Goal: Use online tool/utility: Utilize a website feature to perform a specific function

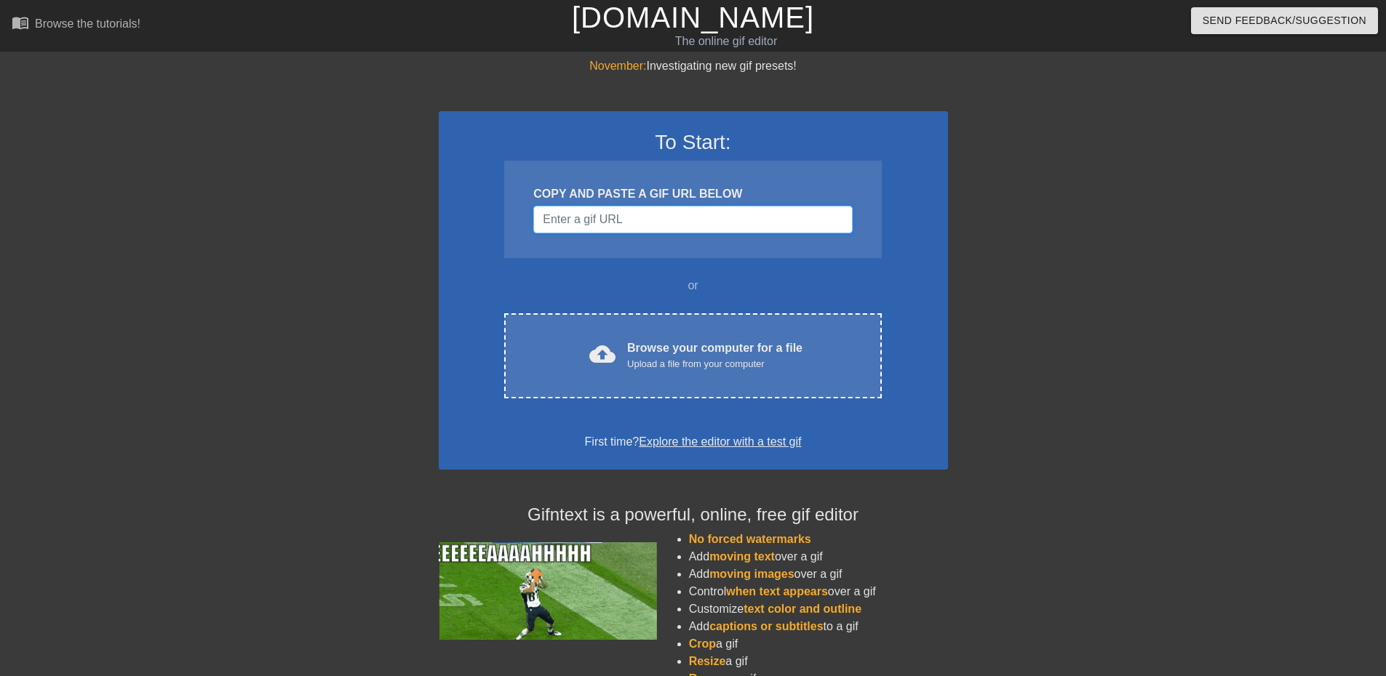
click at [604, 222] on input "Username" at bounding box center [692, 220] width 319 height 28
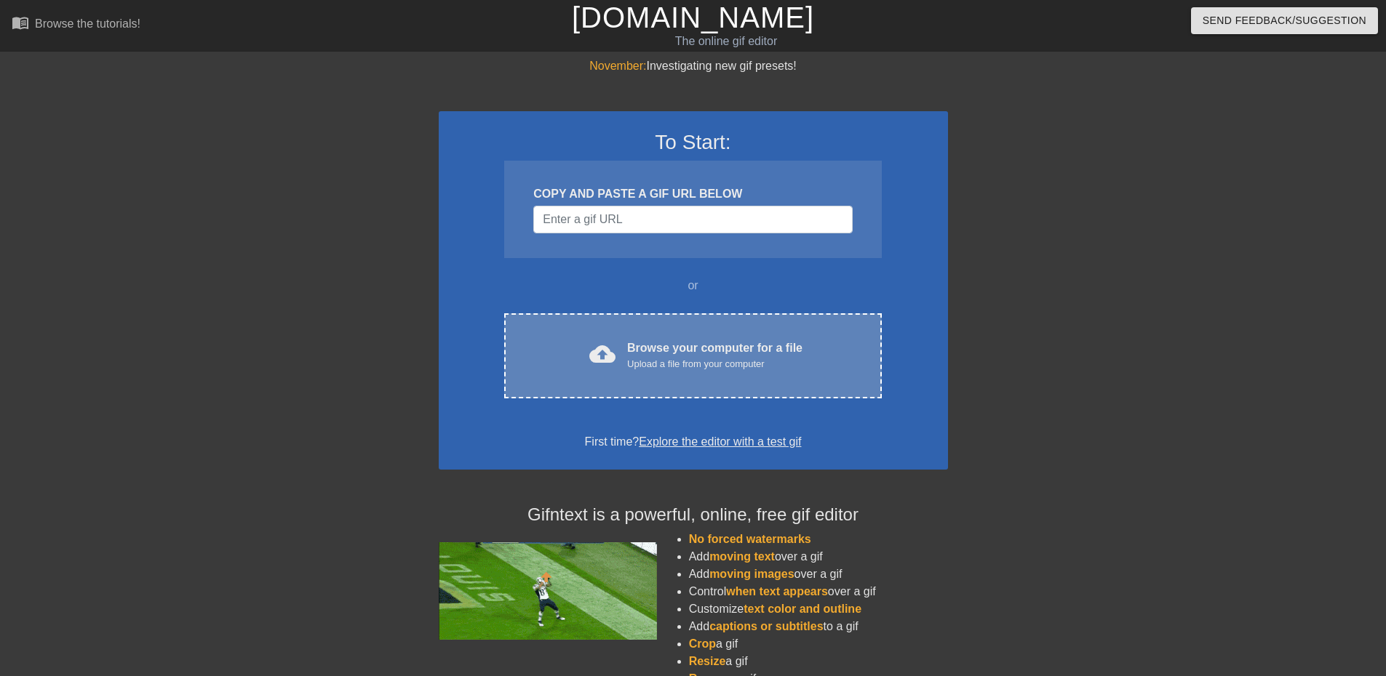
click at [622, 345] on div "cloud_upload Browse your computer for a file Upload a file from your computer" at bounding box center [693, 356] width 316 height 33
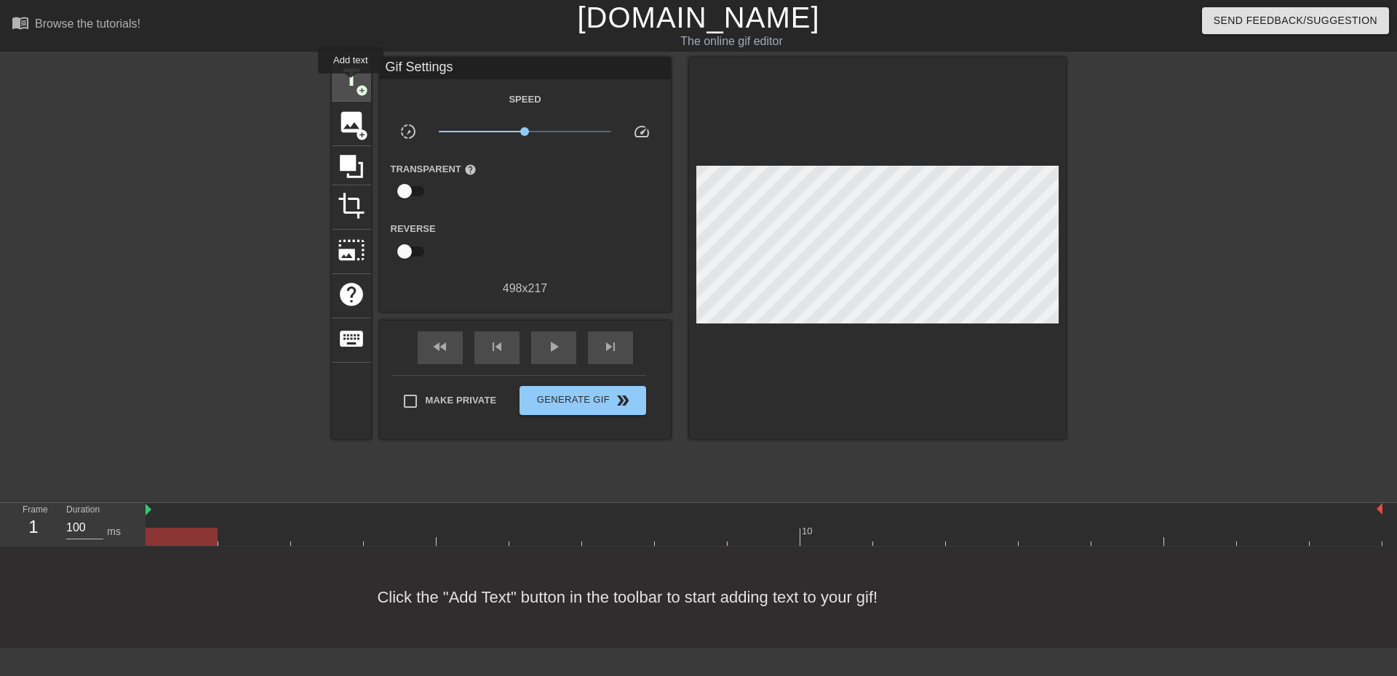
click at [351, 84] on span "title" at bounding box center [351, 78] width 28 height 28
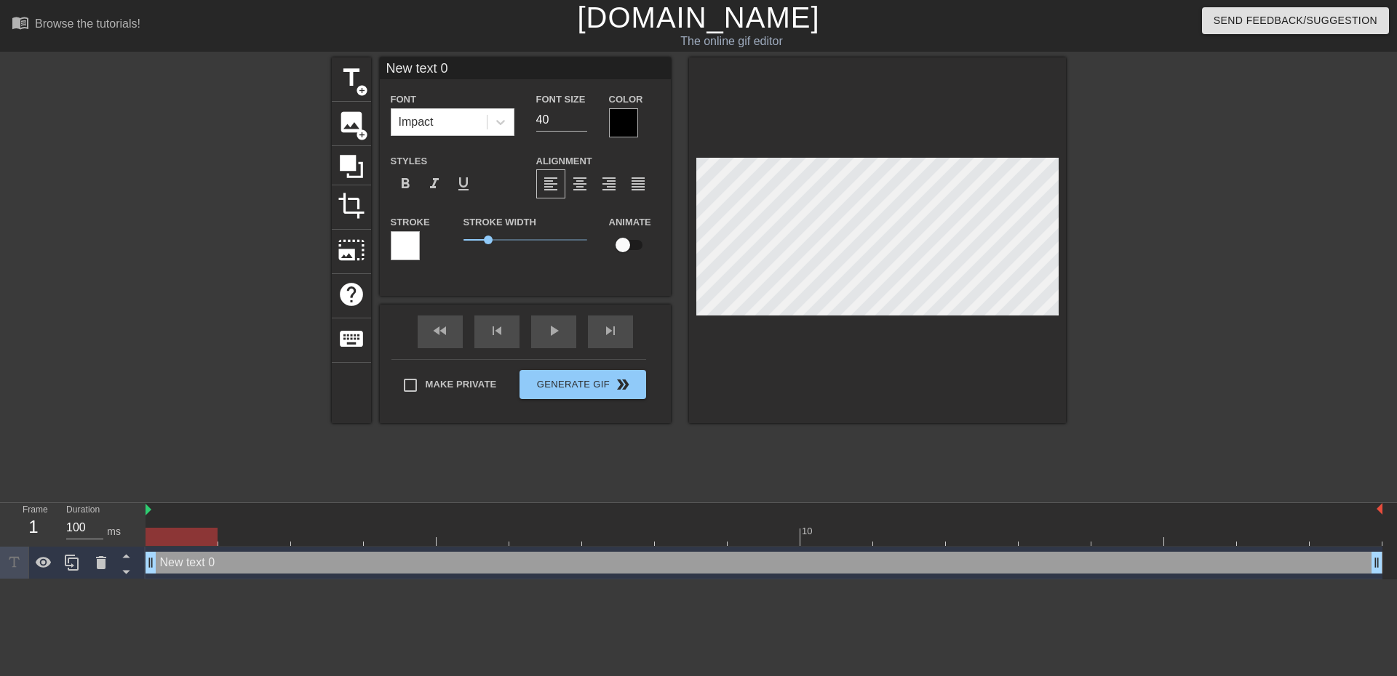
click at [627, 121] on div at bounding box center [623, 122] width 29 height 29
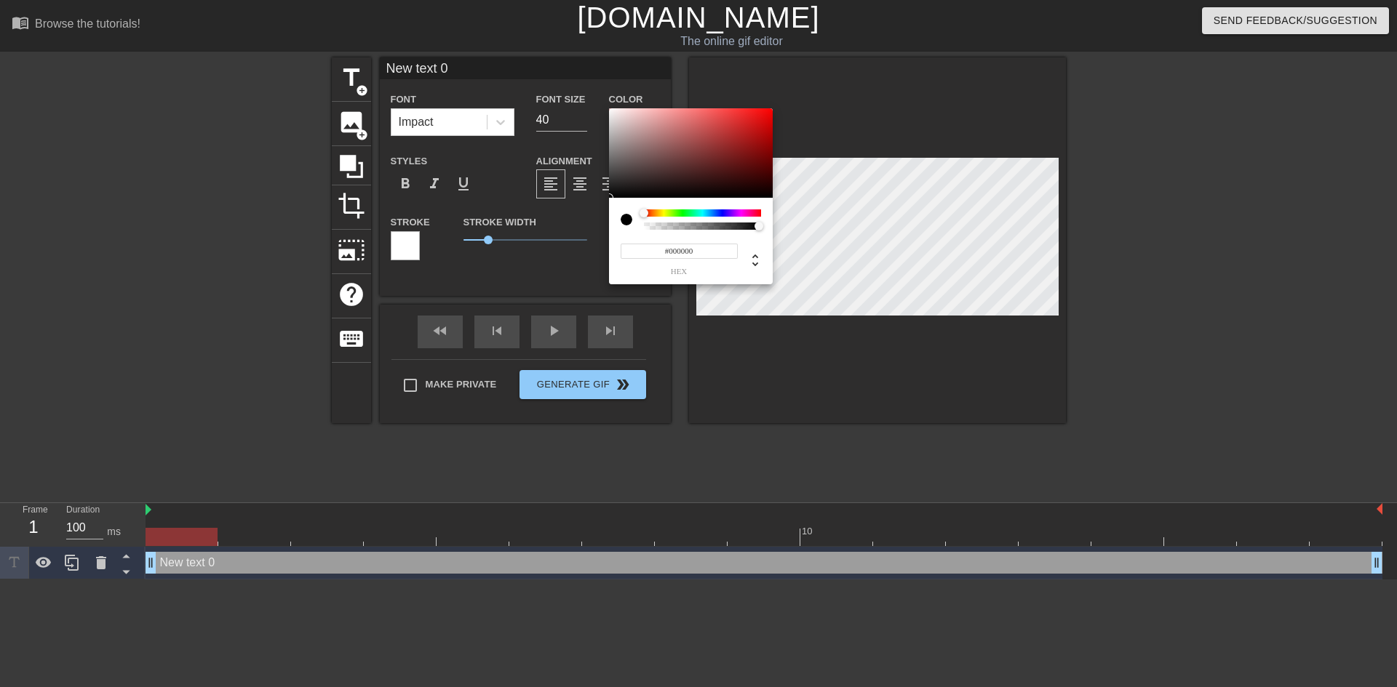
type input "0"
drag, startPoint x: 762, startPoint y: 229, endPoint x: 611, endPoint y: 247, distance: 151.6
click at [629, 232] on div "0 r 0 g 0 b 0 a" at bounding box center [691, 241] width 164 height 87
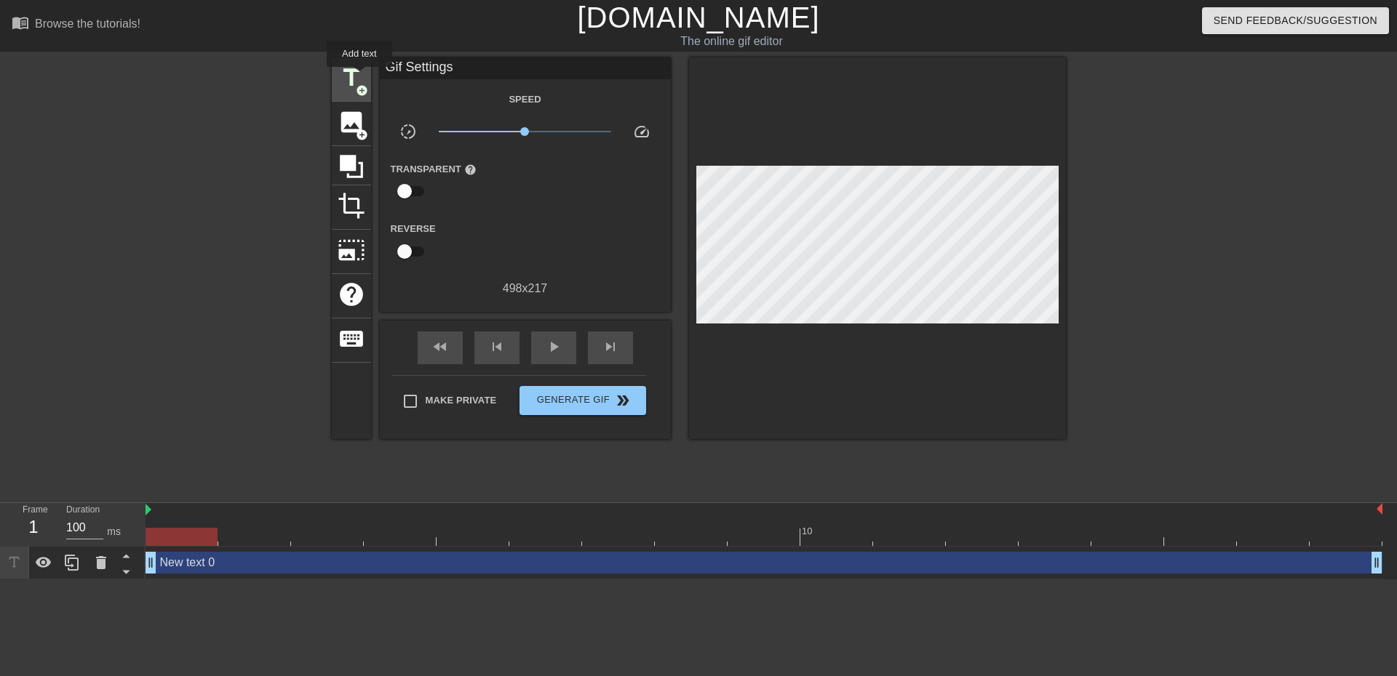
click at [356, 73] on span "title" at bounding box center [351, 78] width 28 height 28
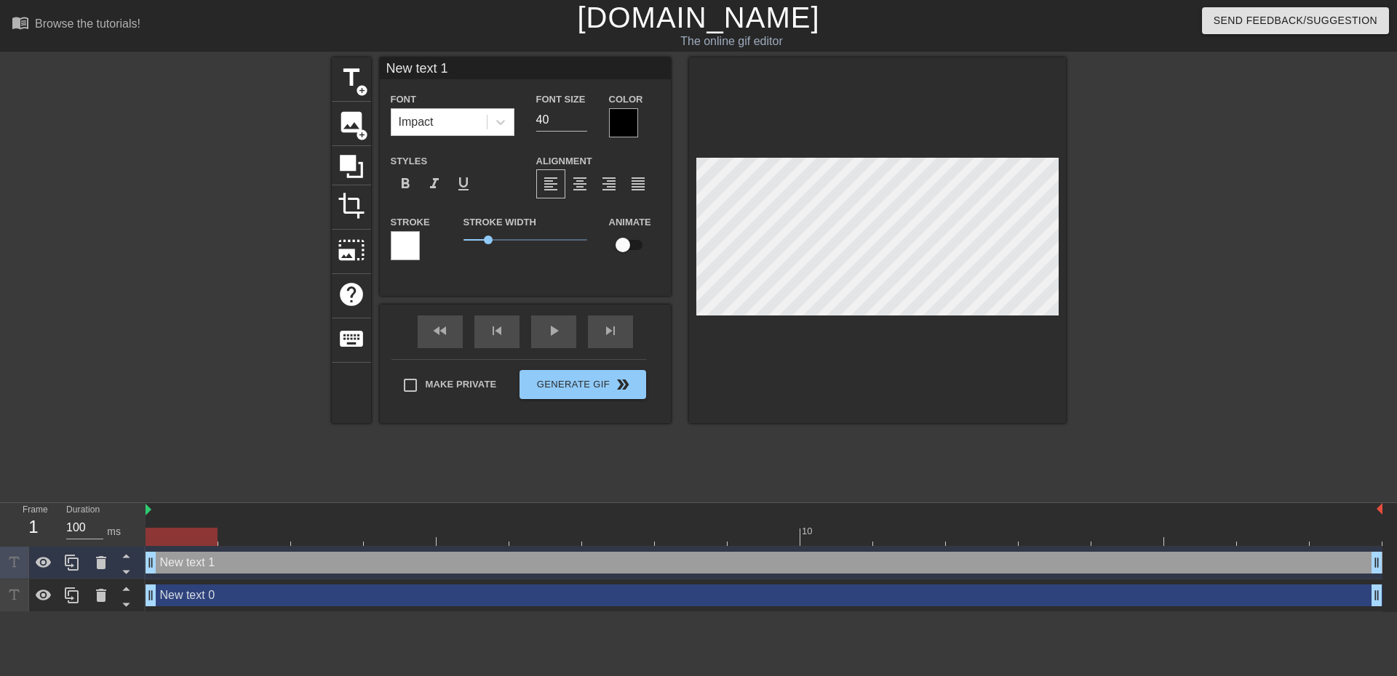
click at [619, 118] on div at bounding box center [623, 122] width 29 height 29
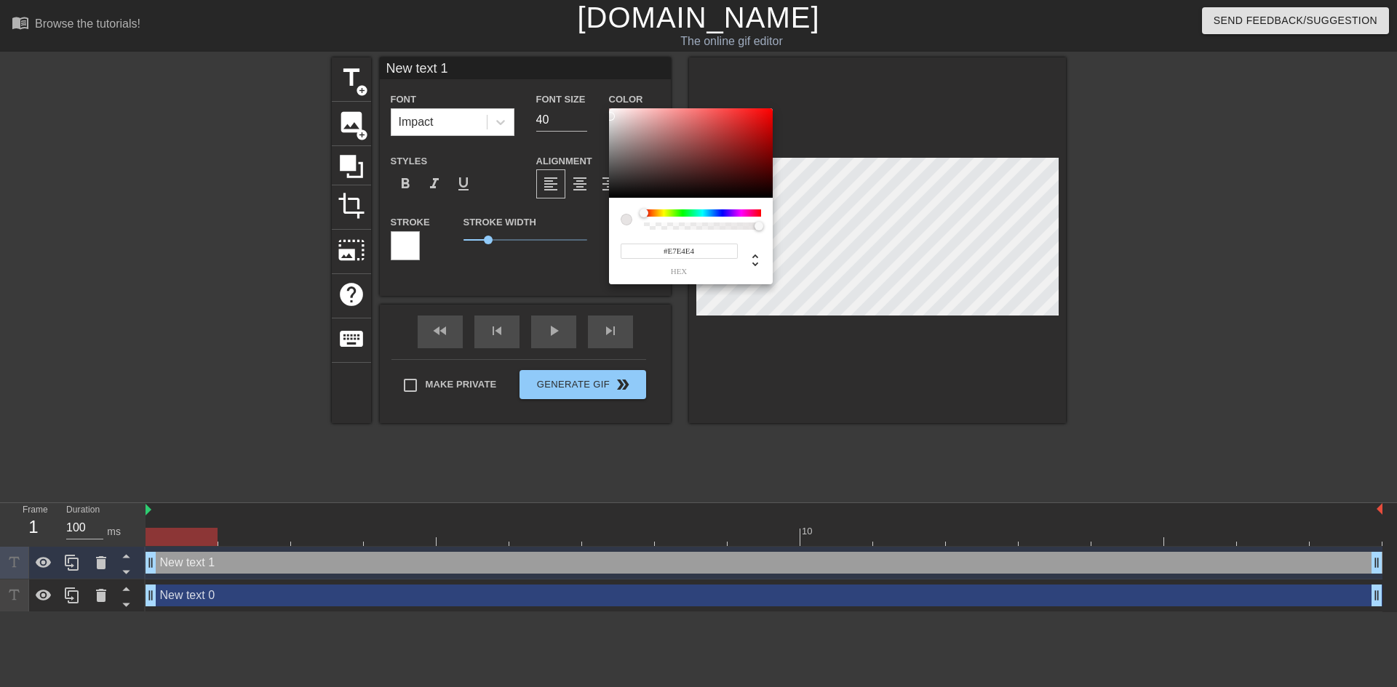
click at [611, 116] on div at bounding box center [691, 153] width 164 height 90
type input "#FFFFFF"
drag, startPoint x: 611, startPoint y: 114, endPoint x: 596, endPoint y: 103, distance: 18.2
click at [596, 103] on div "#FFFFFF hex" at bounding box center [698, 343] width 1397 height 687
click at [628, 219] on div at bounding box center [626, 220] width 12 height 12
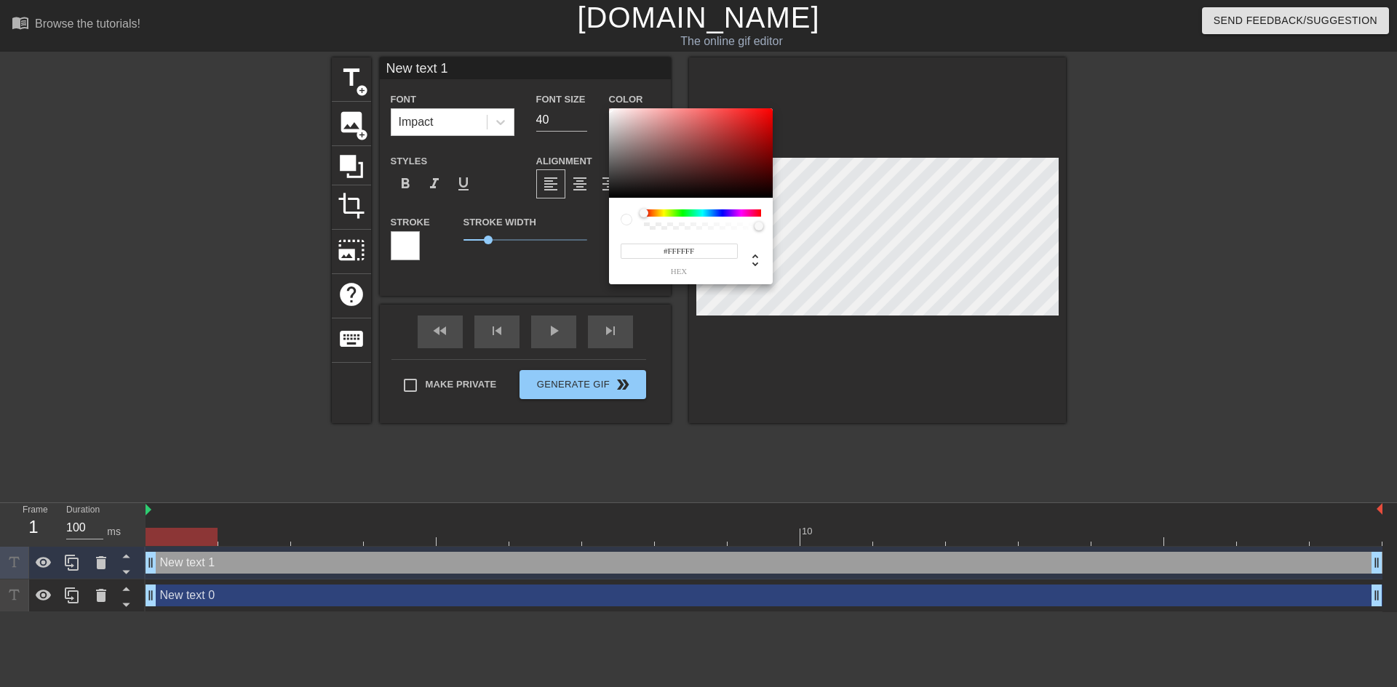
click at [628, 220] on div at bounding box center [626, 220] width 12 height 12
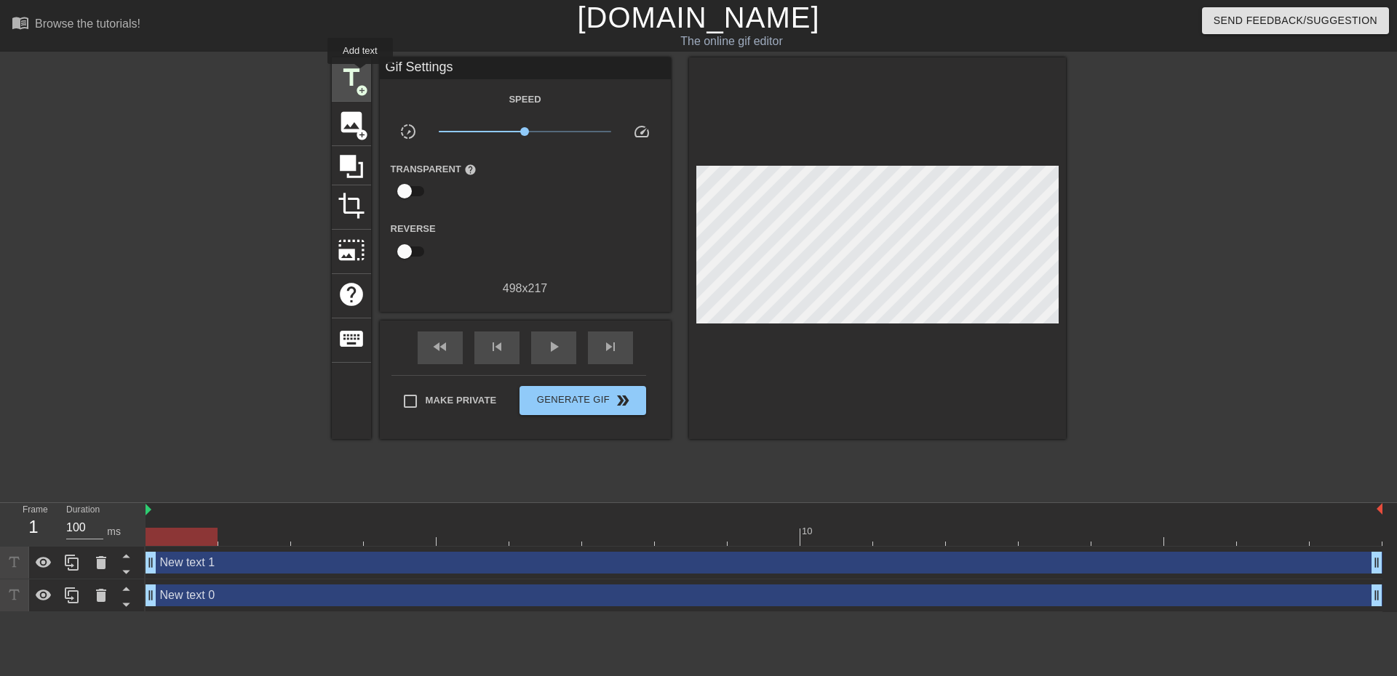
click at [360, 74] on span "title" at bounding box center [351, 78] width 28 height 28
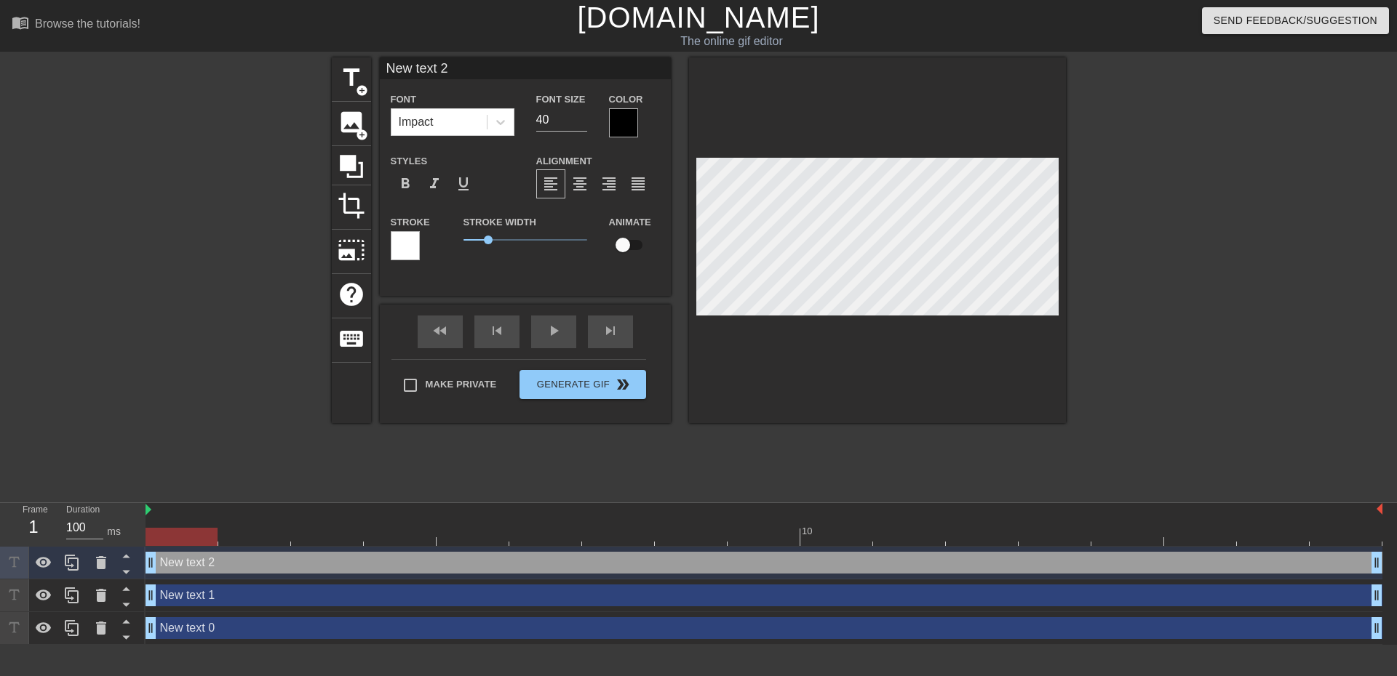
click at [618, 114] on div at bounding box center [623, 122] width 29 height 29
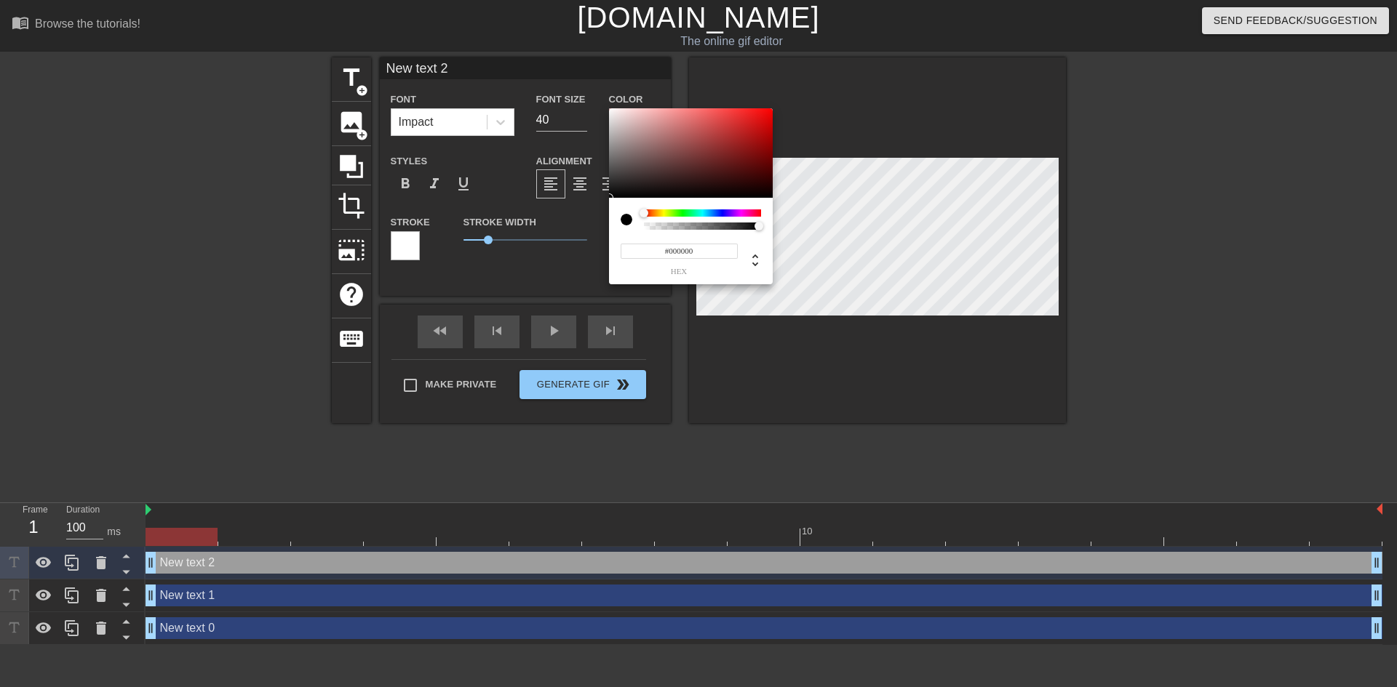
type input "0"
drag, startPoint x: 754, startPoint y: 226, endPoint x: 643, endPoint y: 226, distance: 110.6
click at [643, 226] on div at bounding box center [646, 226] width 9 height 9
click at [625, 219] on div at bounding box center [626, 220] width 12 height 12
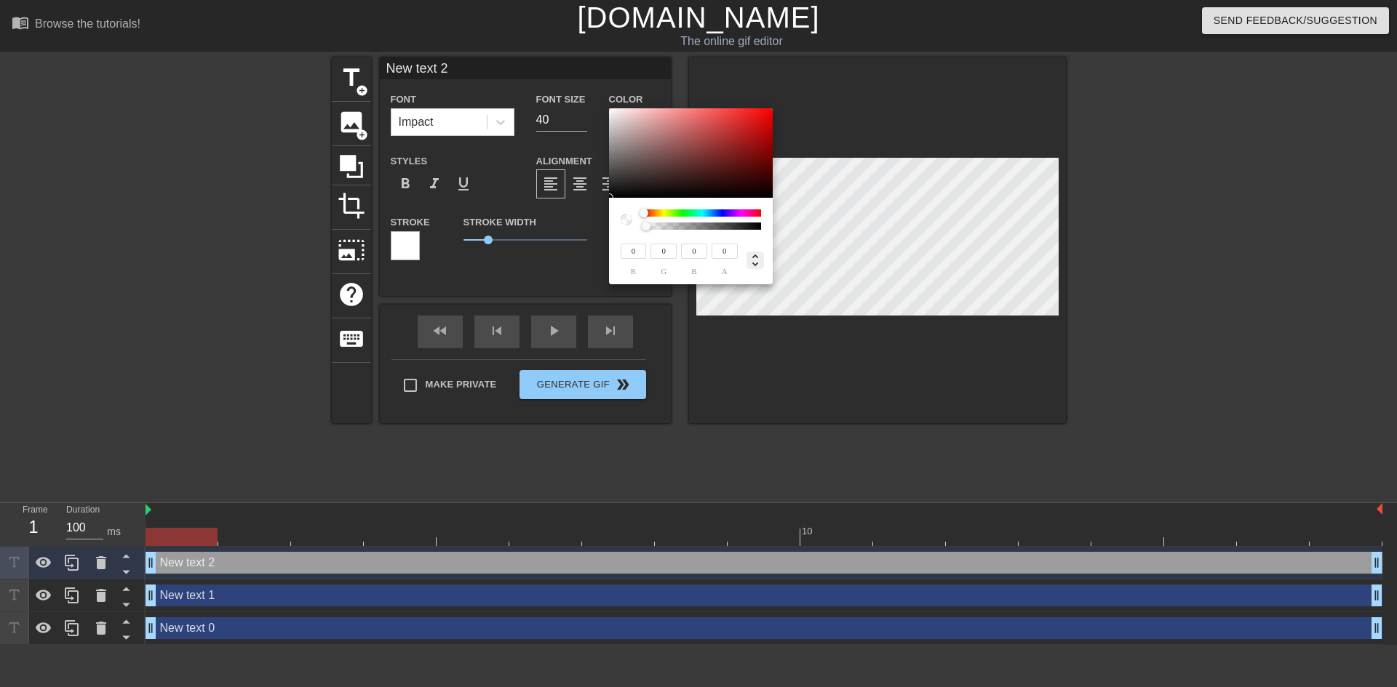
click at [754, 266] on icon at bounding box center [754, 260] width 17 height 17
type input "0%"
click at [754, 266] on icon at bounding box center [754, 260] width 17 height 17
type input "0"
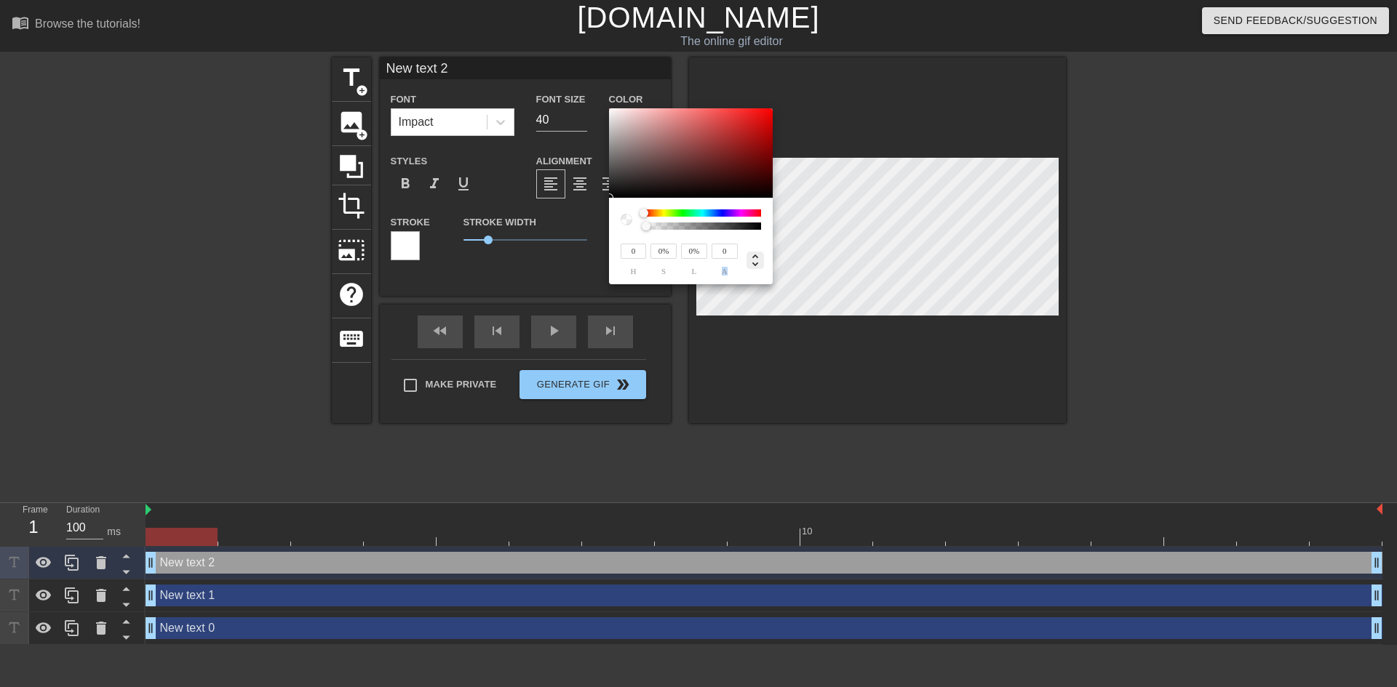
type input "0"
click at [754, 266] on icon at bounding box center [754, 260] width 17 height 17
type input "0%"
click at [753, 266] on icon at bounding box center [754, 260] width 17 height 17
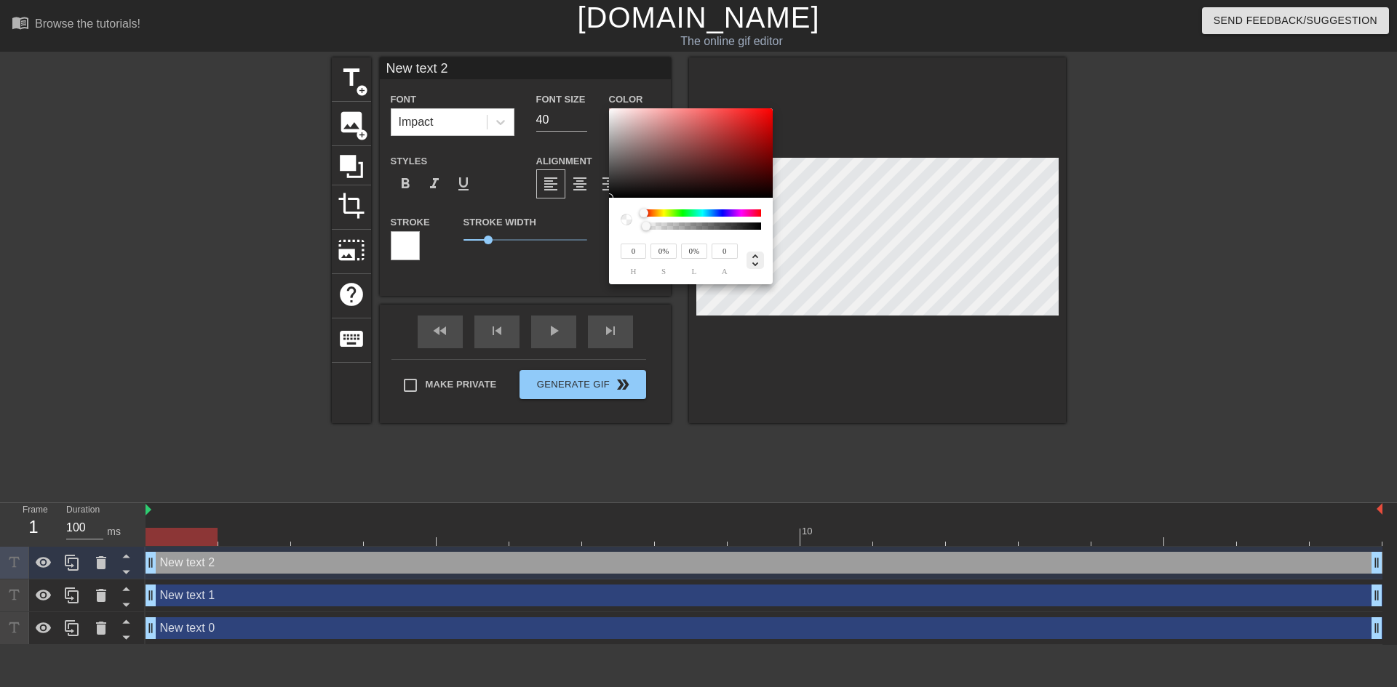
type input "0"
type input "250"
type input "245"
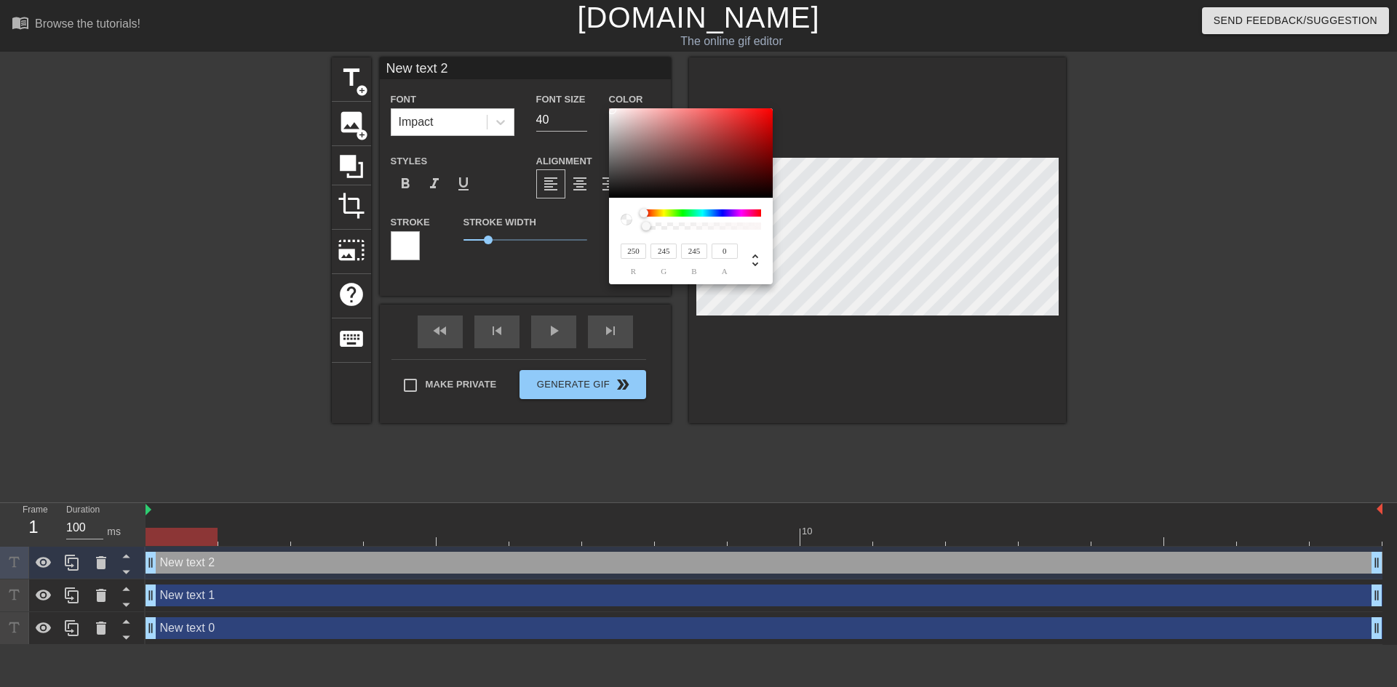
click at [612, 110] on div at bounding box center [691, 153] width 164 height 90
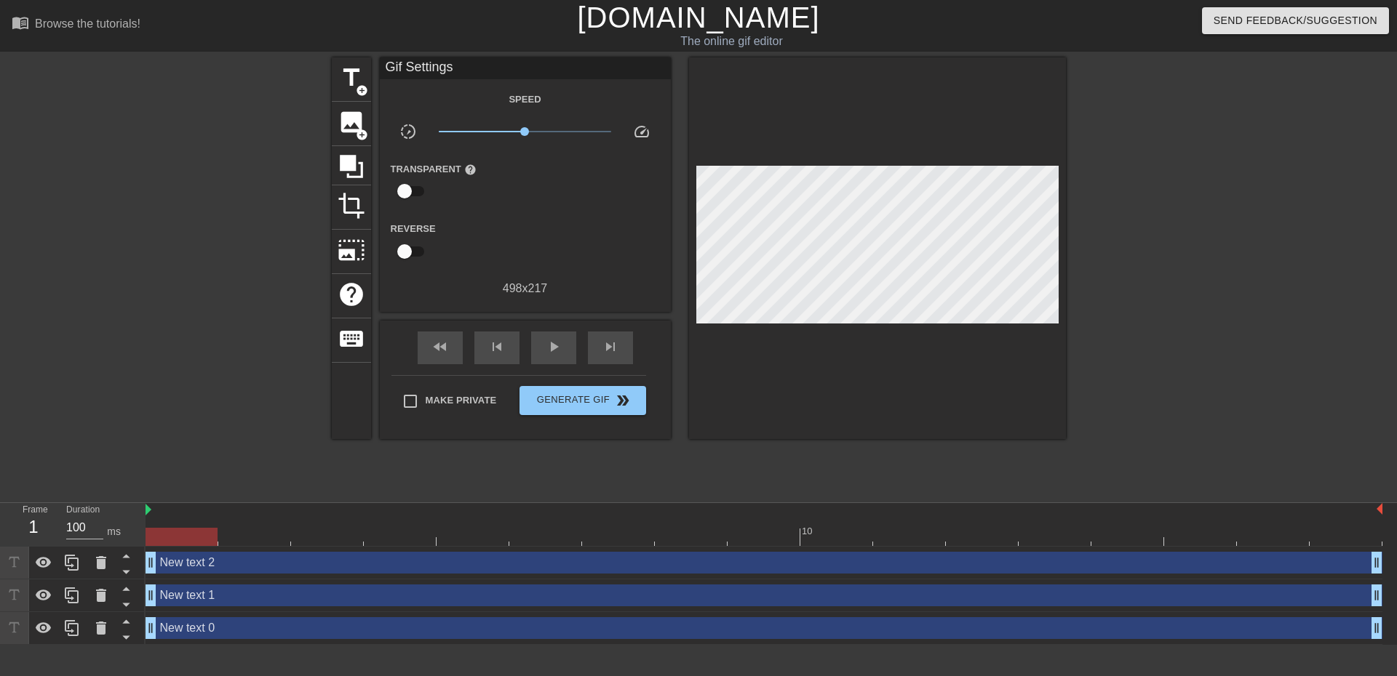
click at [617, 98] on div "Speed" at bounding box center [525, 99] width 291 height 18
click at [371, 79] on div "title add_circle image add_circle crop photo_size_select_large help keyboard Gi…" at bounding box center [699, 248] width 734 height 382
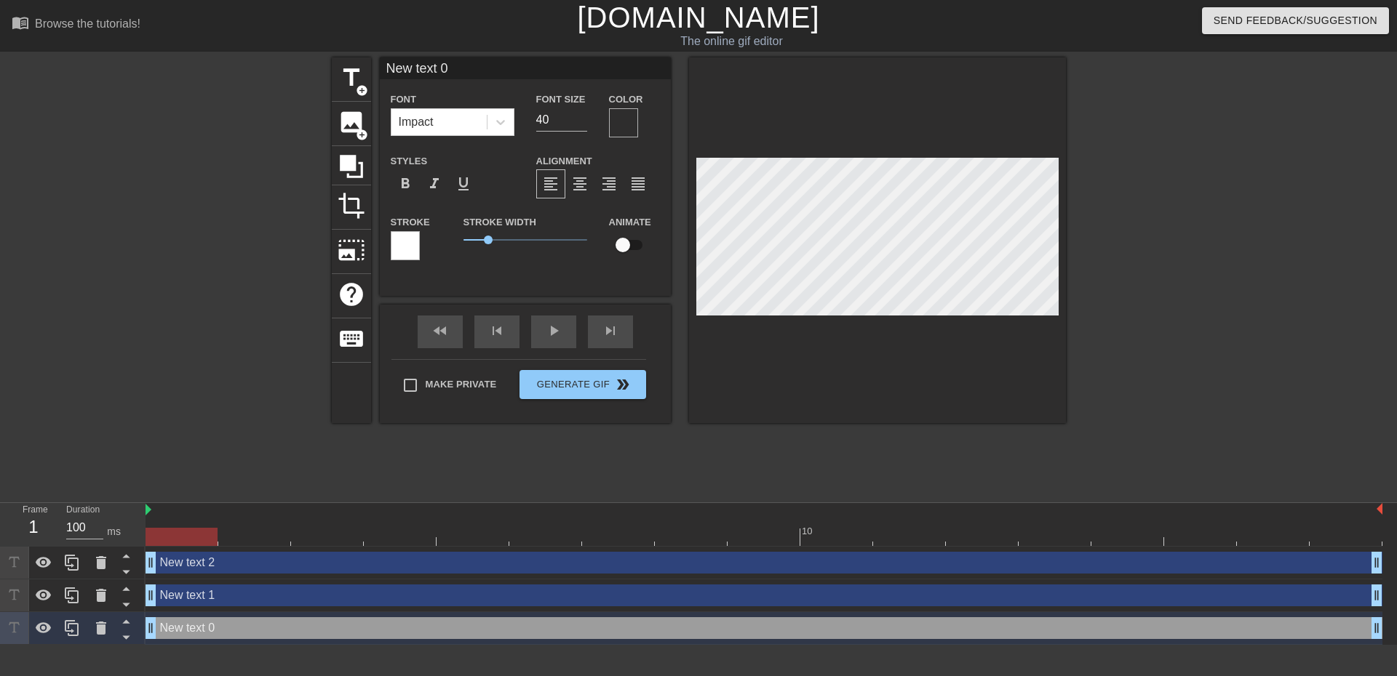
scroll to position [1, 1]
click at [363, 71] on span "title" at bounding box center [351, 78] width 28 height 28
type input "New text 3"
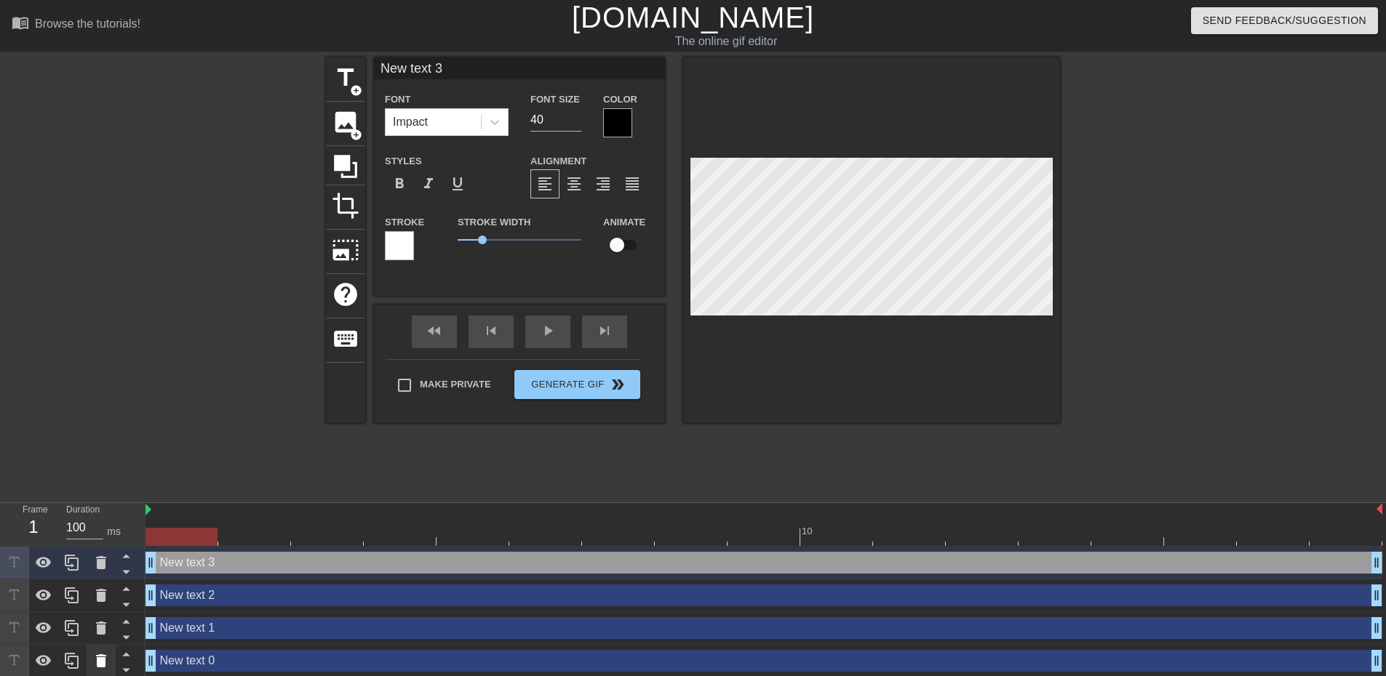
drag, startPoint x: 648, startPoint y: 153, endPoint x: 105, endPoint y: 660, distance: 743.1
click at [105, 660] on icon at bounding box center [101, 661] width 10 height 13
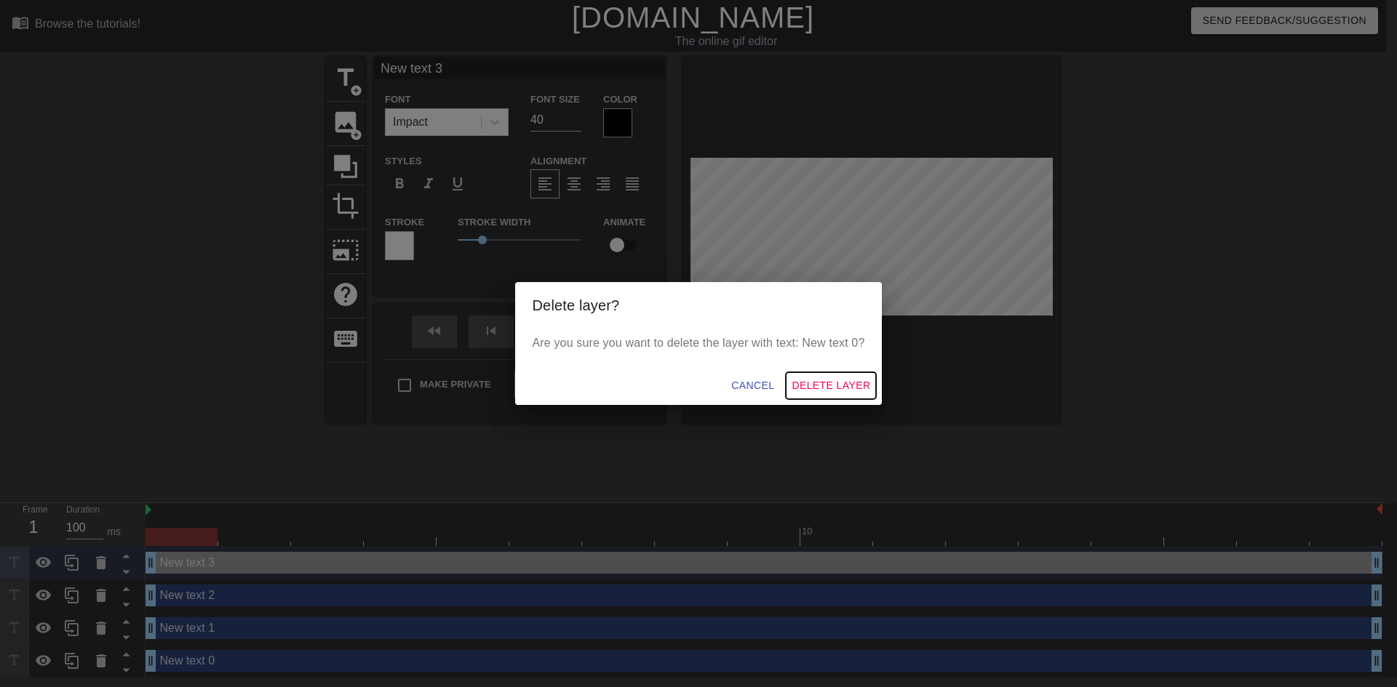
click at [824, 391] on span "Delete Layer" at bounding box center [830, 386] width 79 height 18
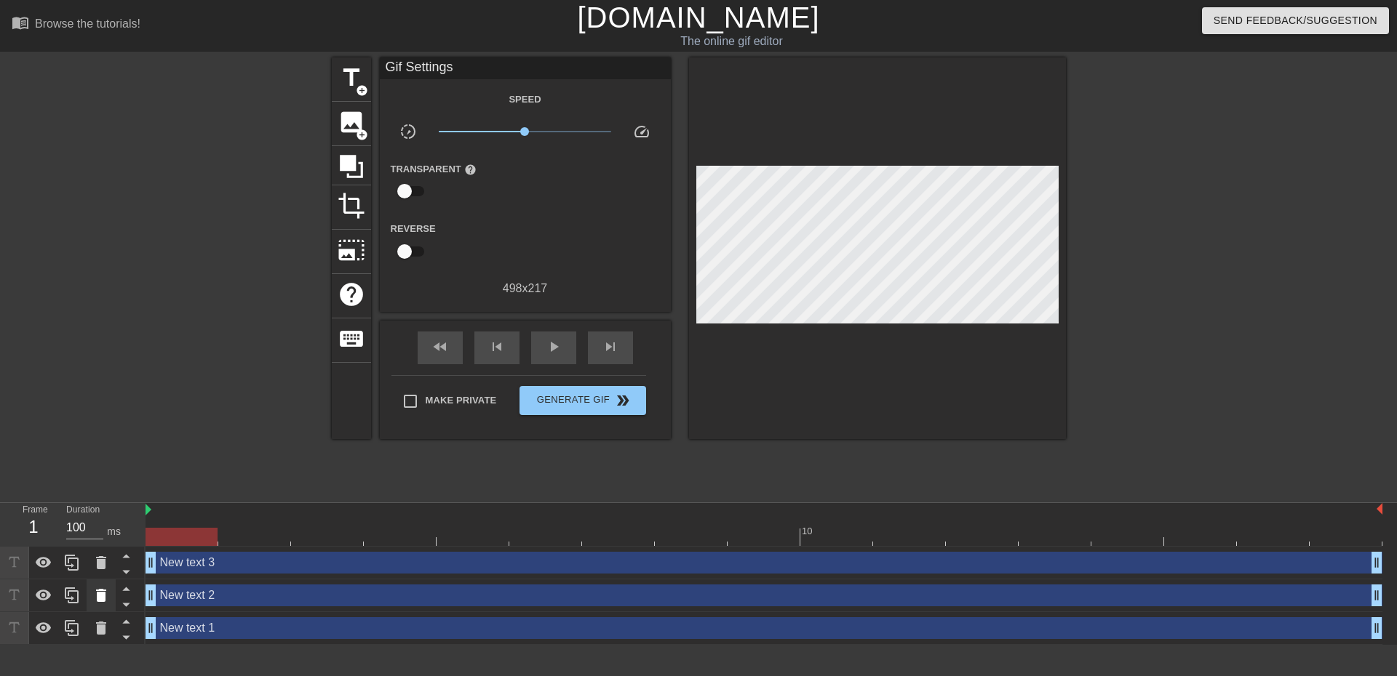
click at [101, 593] on icon at bounding box center [100, 595] width 17 height 17
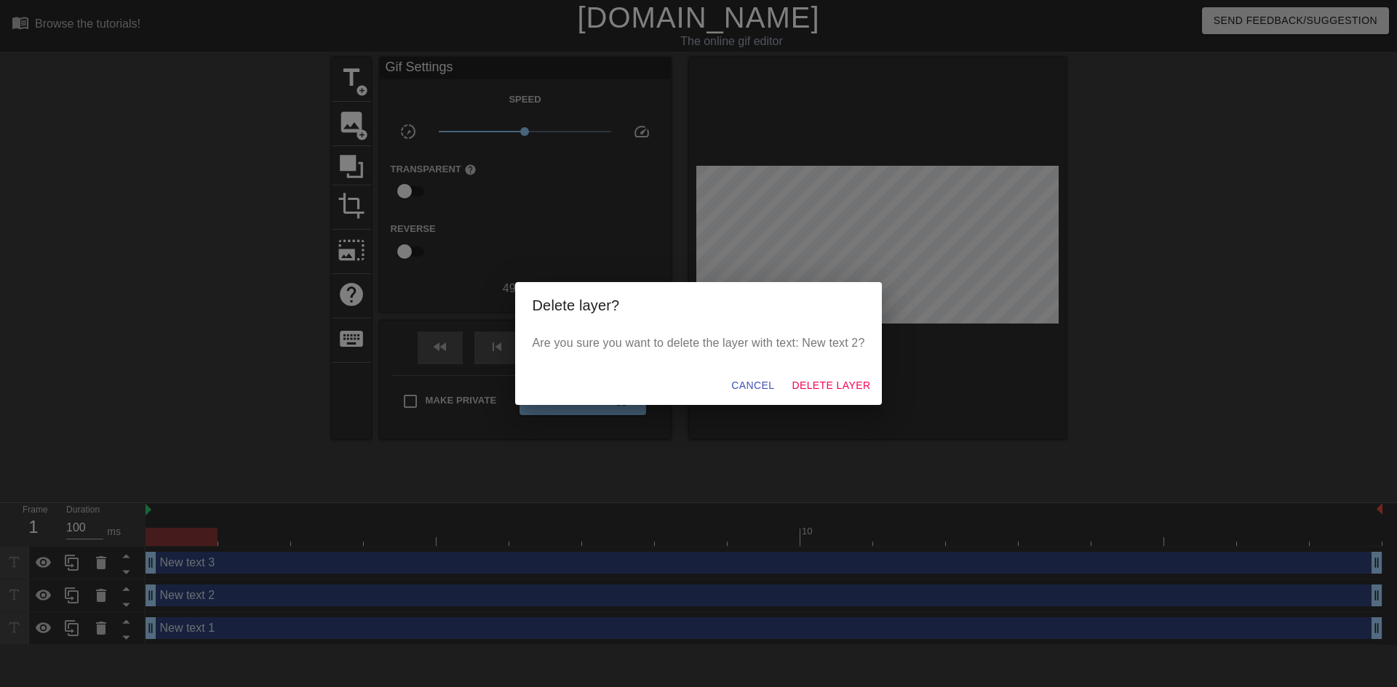
click at [836, 368] on div "Cancel Delete Layer" at bounding box center [698, 386] width 367 height 39
drag, startPoint x: 839, startPoint y: 375, endPoint x: 826, endPoint y: 399, distance: 27.3
click at [839, 376] on button "Delete Layer" at bounding box center [831, 385] width 90 height 27
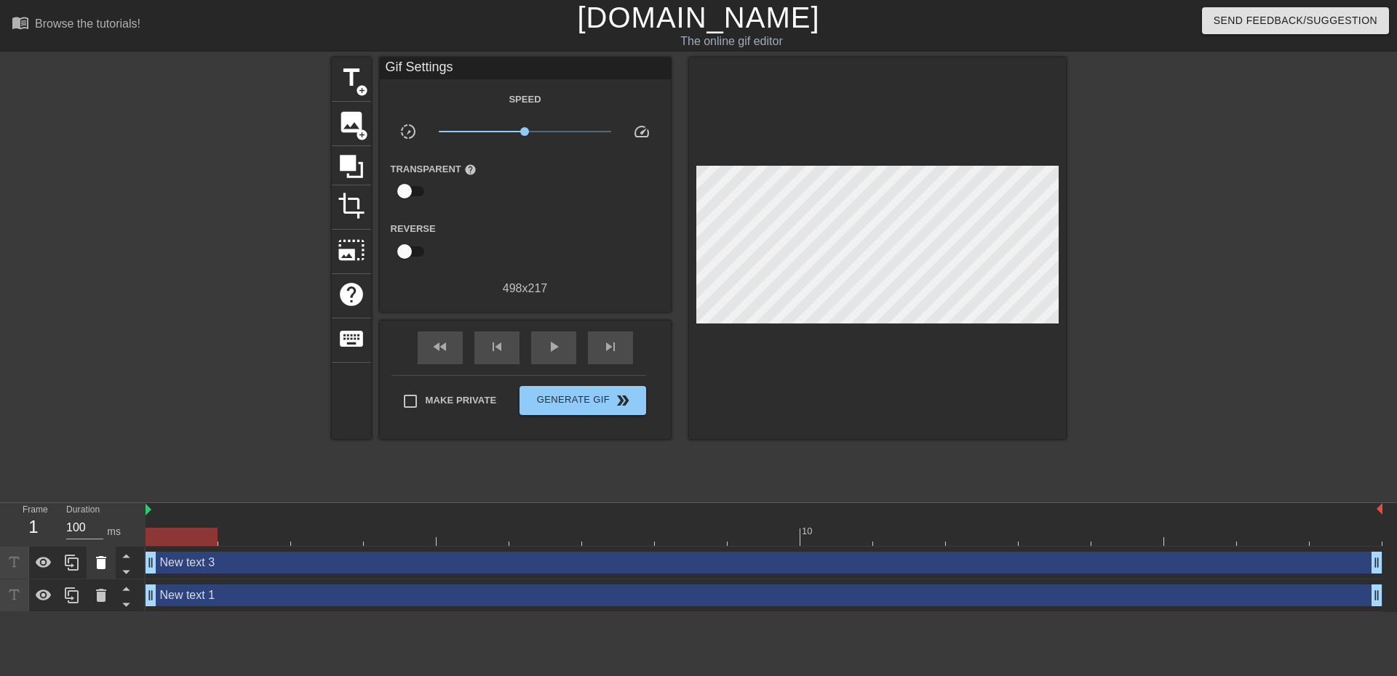
click at [108, 561] on icon at bounding box center [100, 562] width 17 height 17
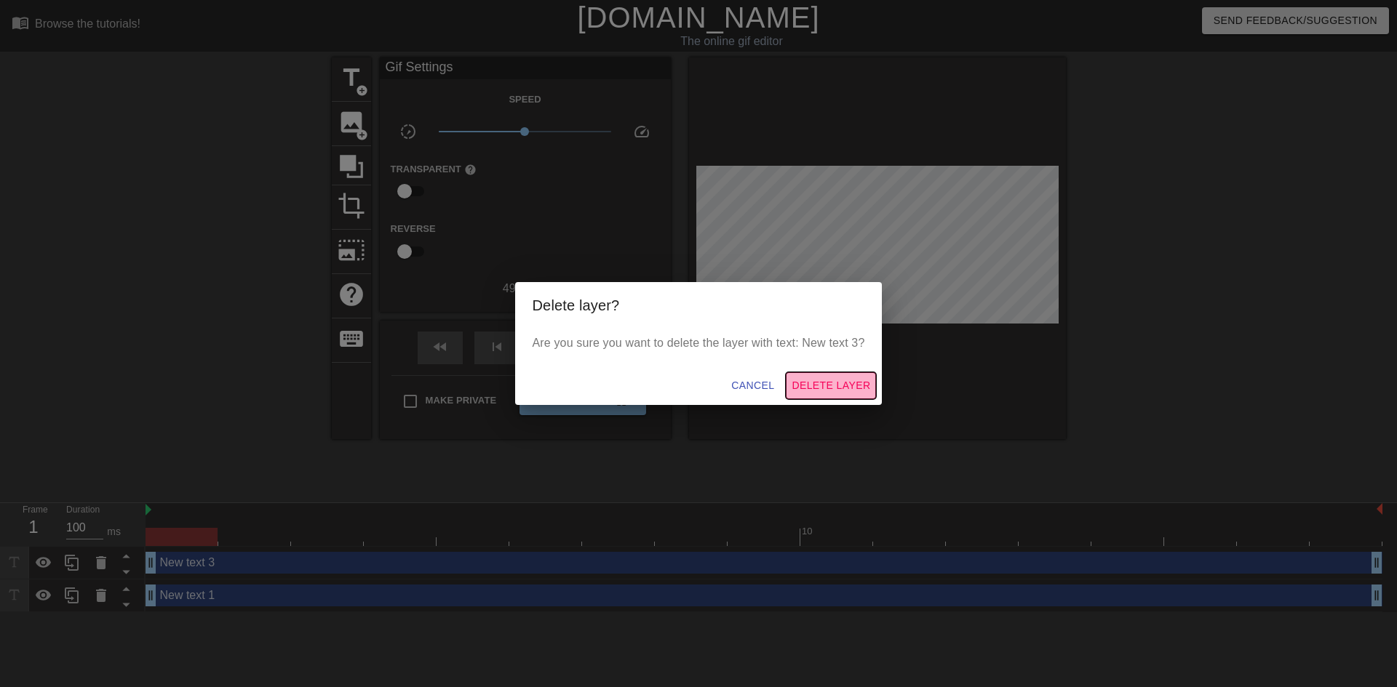
click at [833, 390] on span "Delete Layer" at bounding box center [830, 386] width 79 height 18
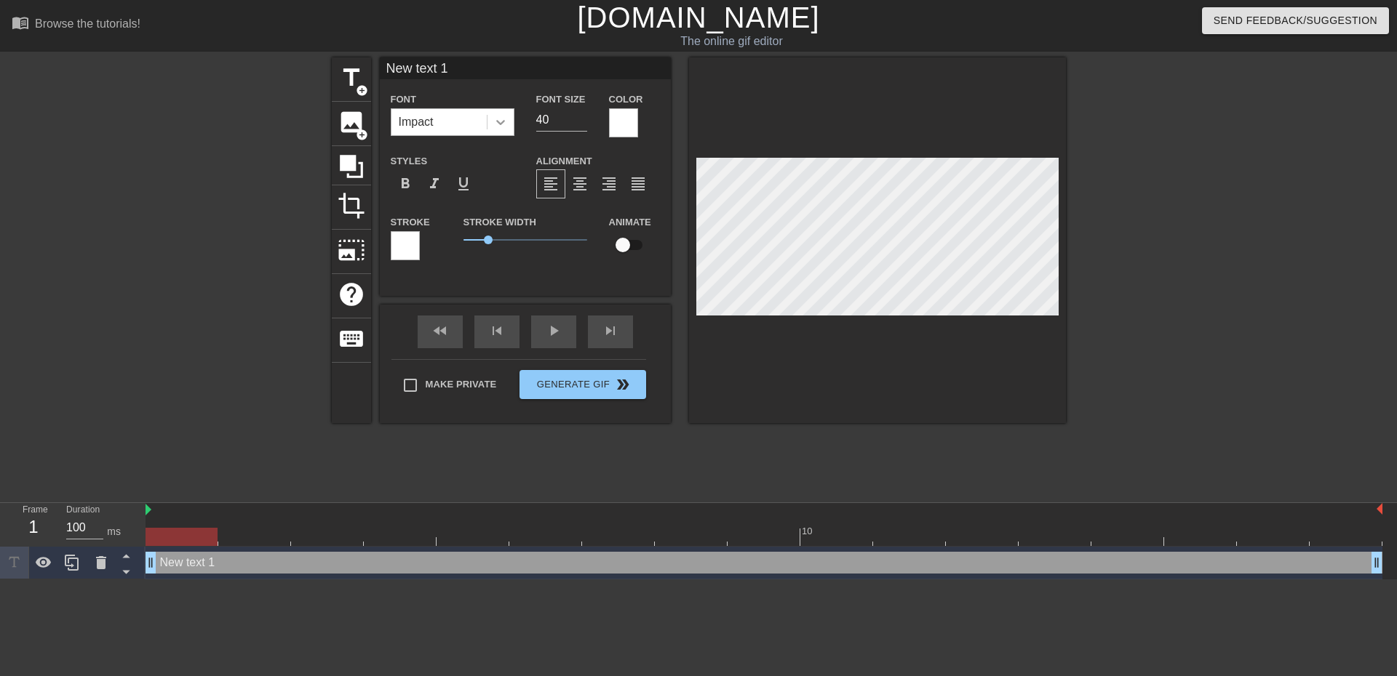
click at [503, 119] on icon at bounding box center [500, 122] width 15 height 15
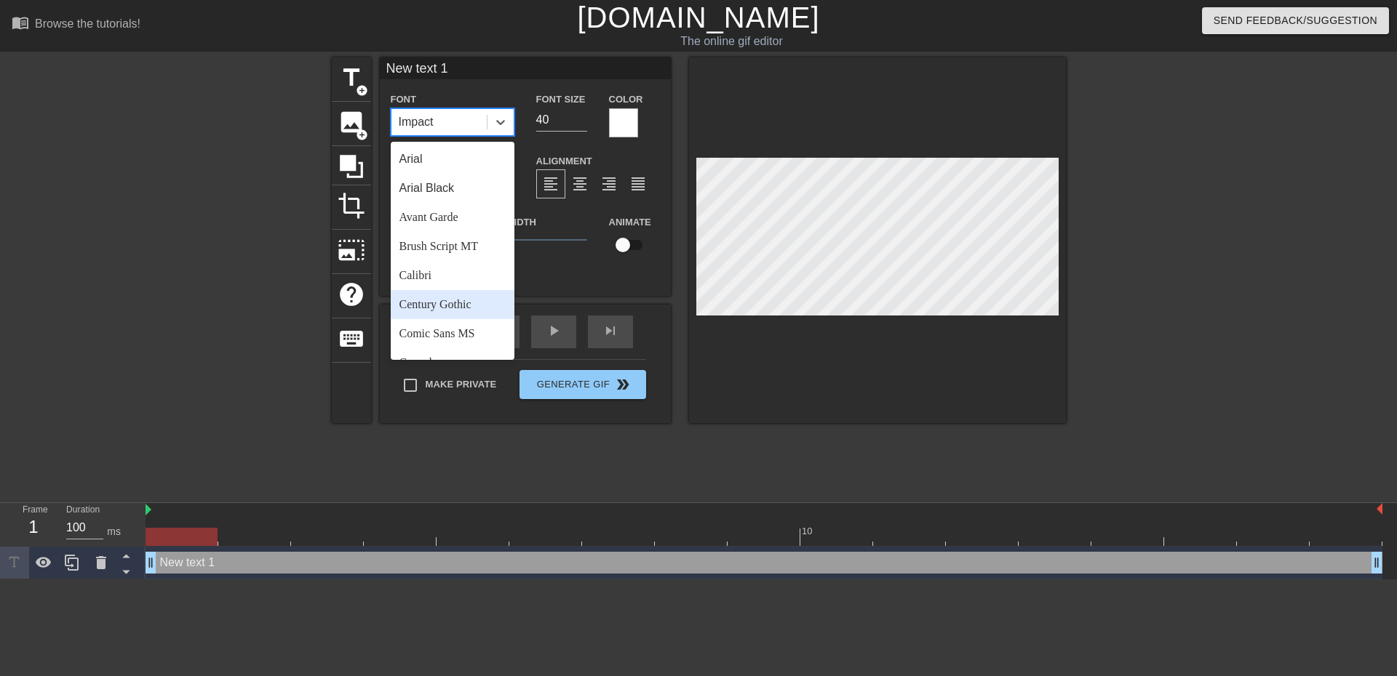
click at [473, 298] on div "Century Gothic" at bounding box center [453, 304] width 124 height 29
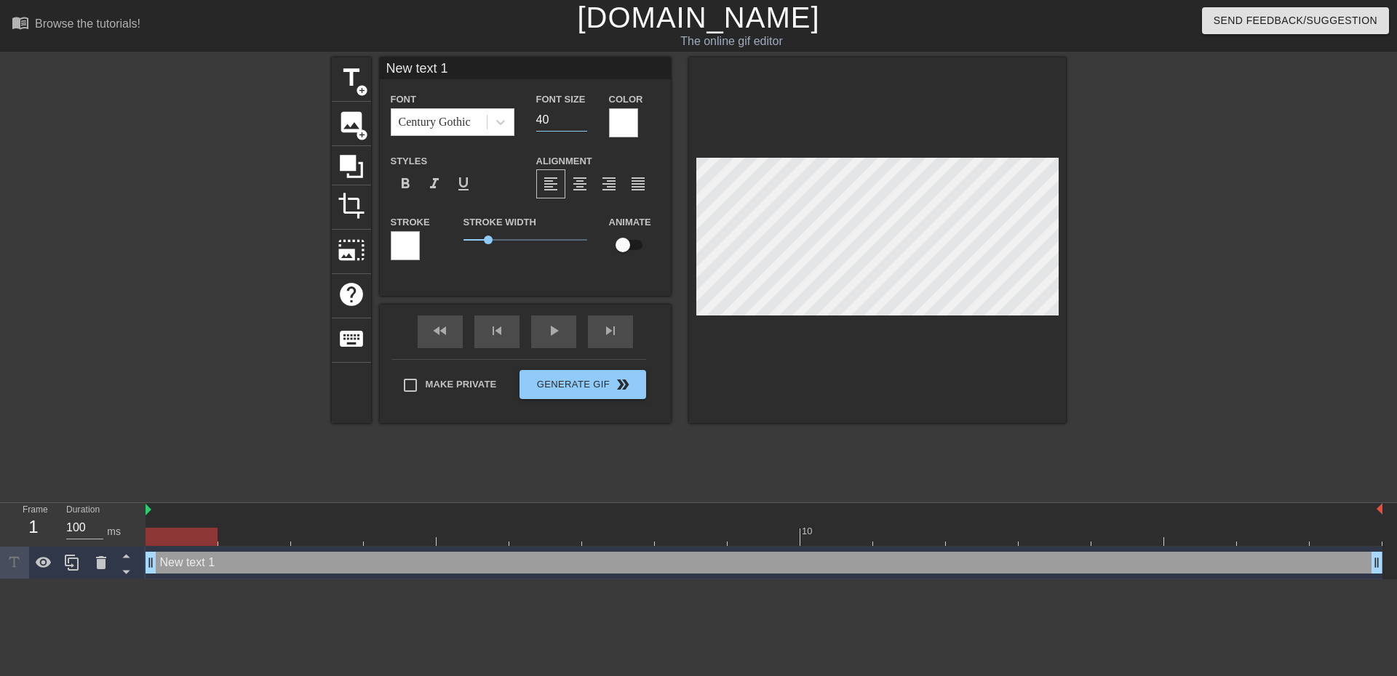
click at [567, 116] on input "40" at bounding box center [561, 119] width 51 height 23
drag, startPoint x: 555, startPoint y: 122, endPoint x: 570, endPoint y: 138, distance: 22.1
click at [530, 131] on div "Font Size 40" at bounding box center [561, 113] width 73 height 47
click at [581, 121] on input "39" at bounding box center [561, 119] width 51 height 23
click at [581, 121] on input "38" at bounding box center [561, 119] width 51 height 23
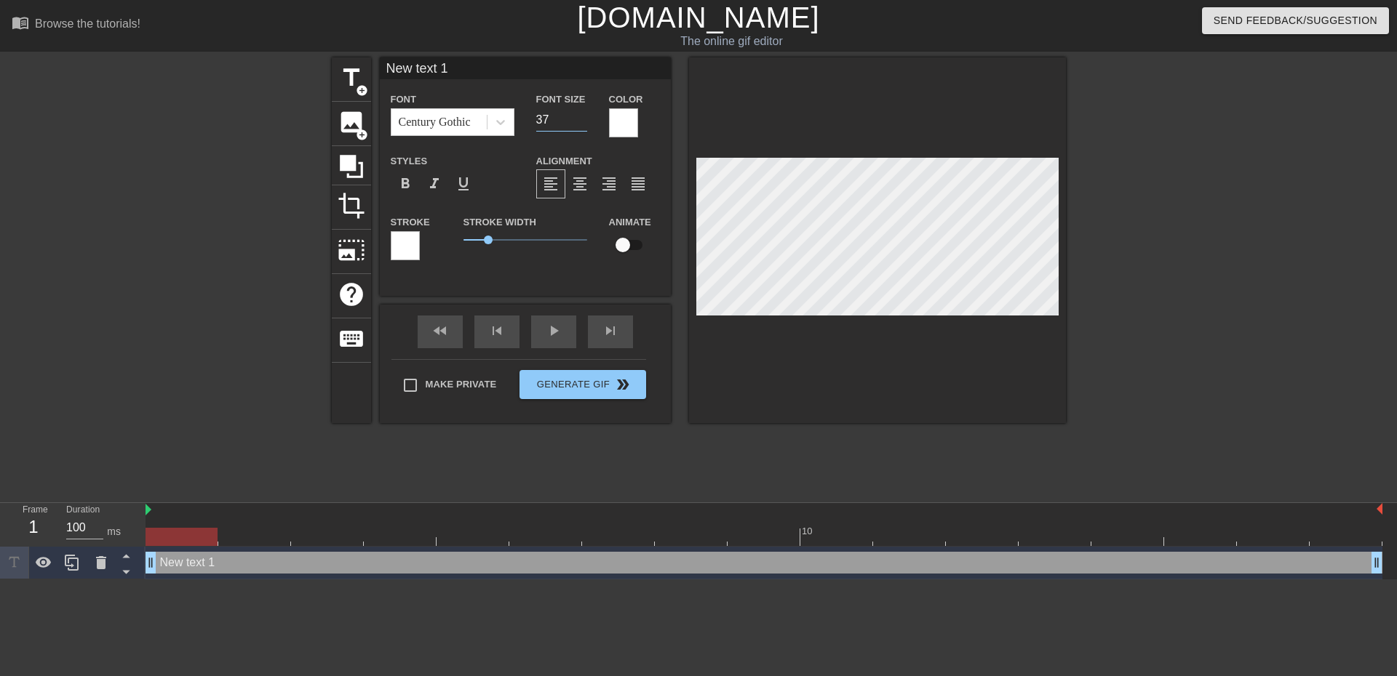
click at [581, 121] on input "37" at bounding box center [561, 119] width 51 height 23
click at [581, 121] on input "36" at bounding box center [561, 119] width 51 height 23
click at [581, 121] on input "35" at bounding box center [561, 119] width 51 height 23
click at [581, 121] on input "34" at bounding box center [561, 119] width 51 height 23
click at [581, 121] on input "33" at bounding box center [561, 119] width 51 height 23
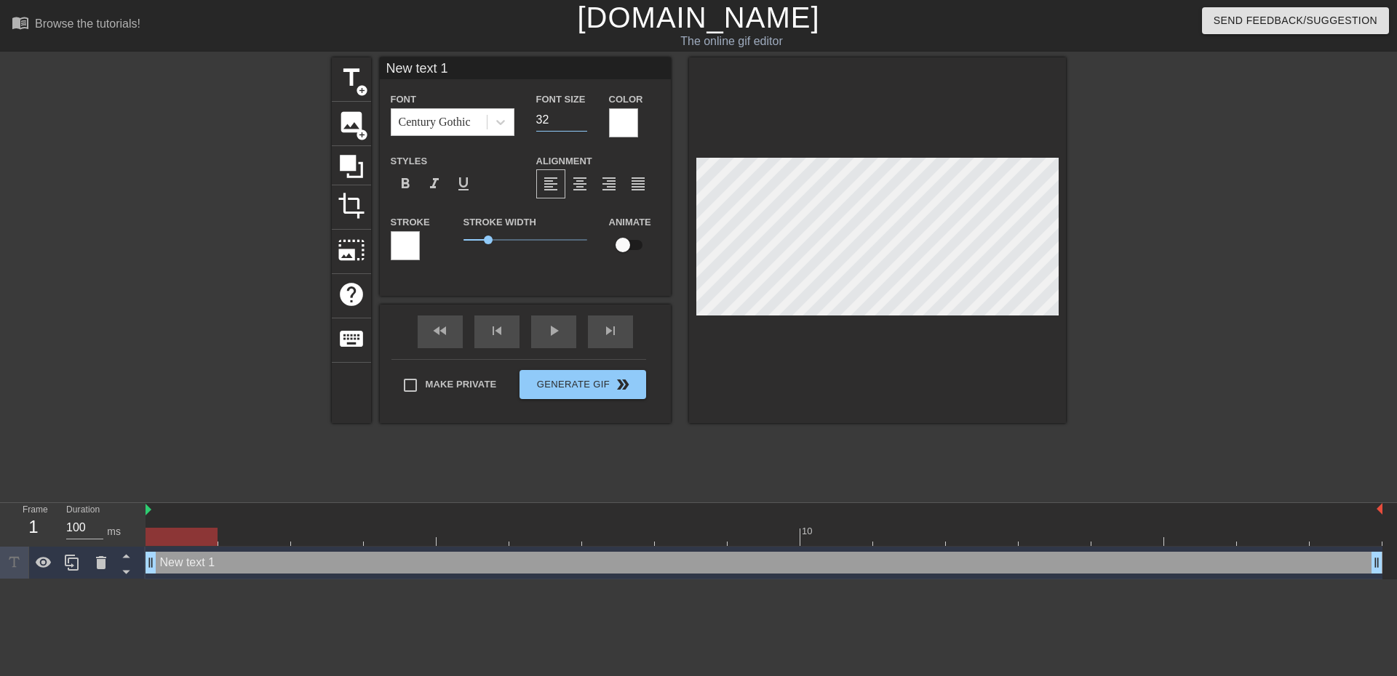
click at [581, 121] on input "32" at bounding box center [561, 119] width 51 height 23
click at [581, 121] on input "31" at bounding box center [561, 119] width 51 height 23
type input "30"
click at [581, 121] on input "30" at bounding box center [561, 119] width 51 height 23
click at [520, 119] on div "Font Century Gothic" at bounding box center [452, 113] width 145 height 47
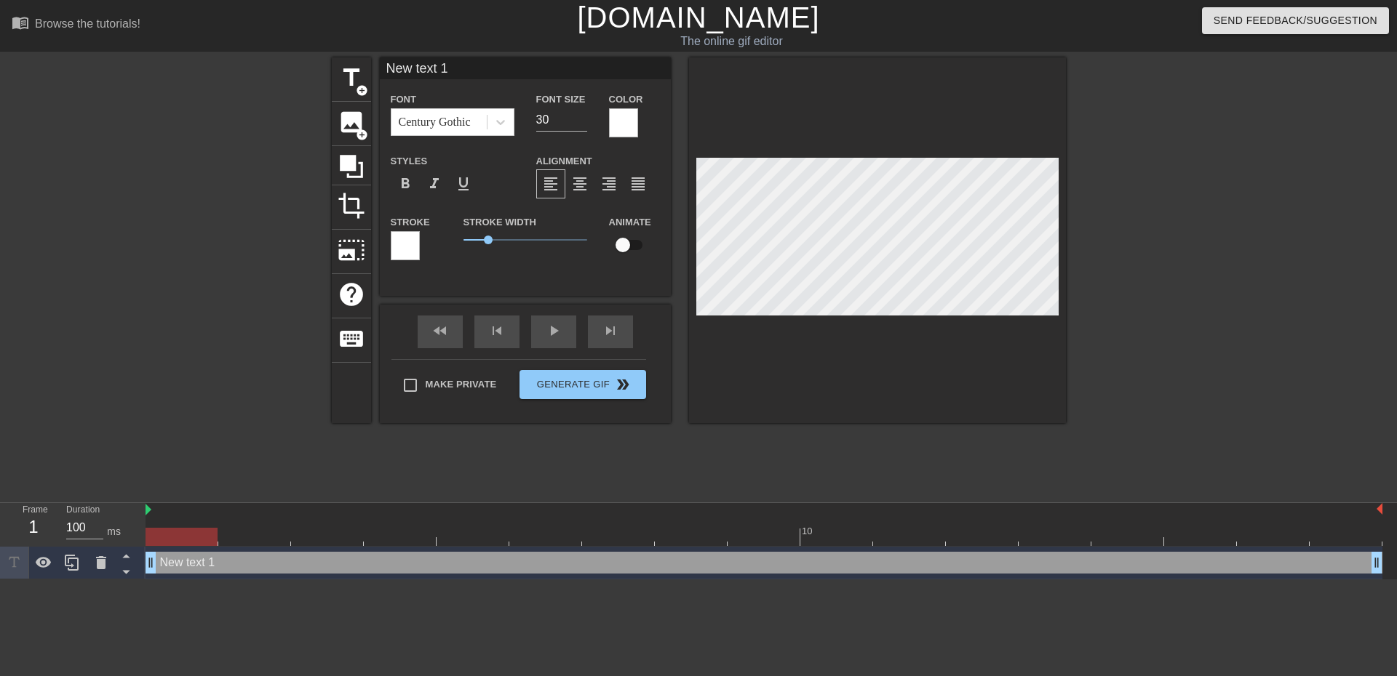
click at [514, 121] on div "Font Century Gothic" at bounding box center [452, 113] width 145 height 47
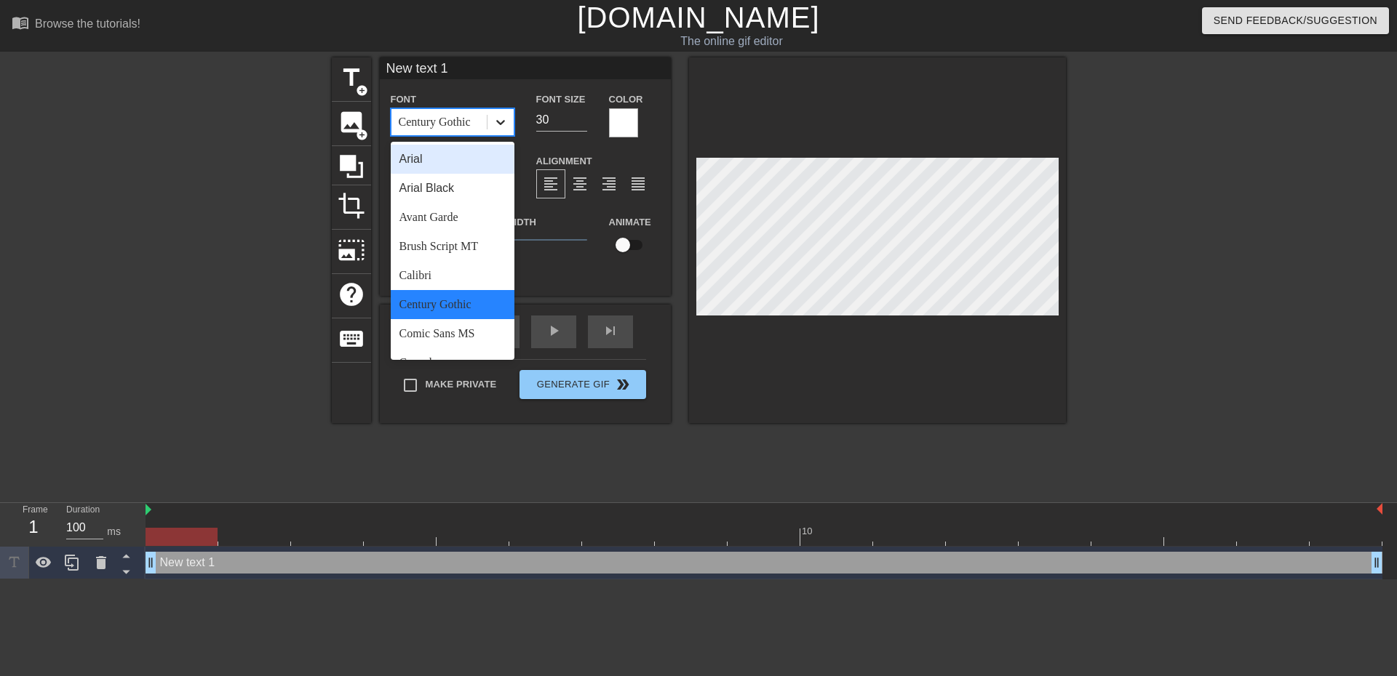
click at [508, 119] on div at bounding box center [500, 122] width 26 height 26
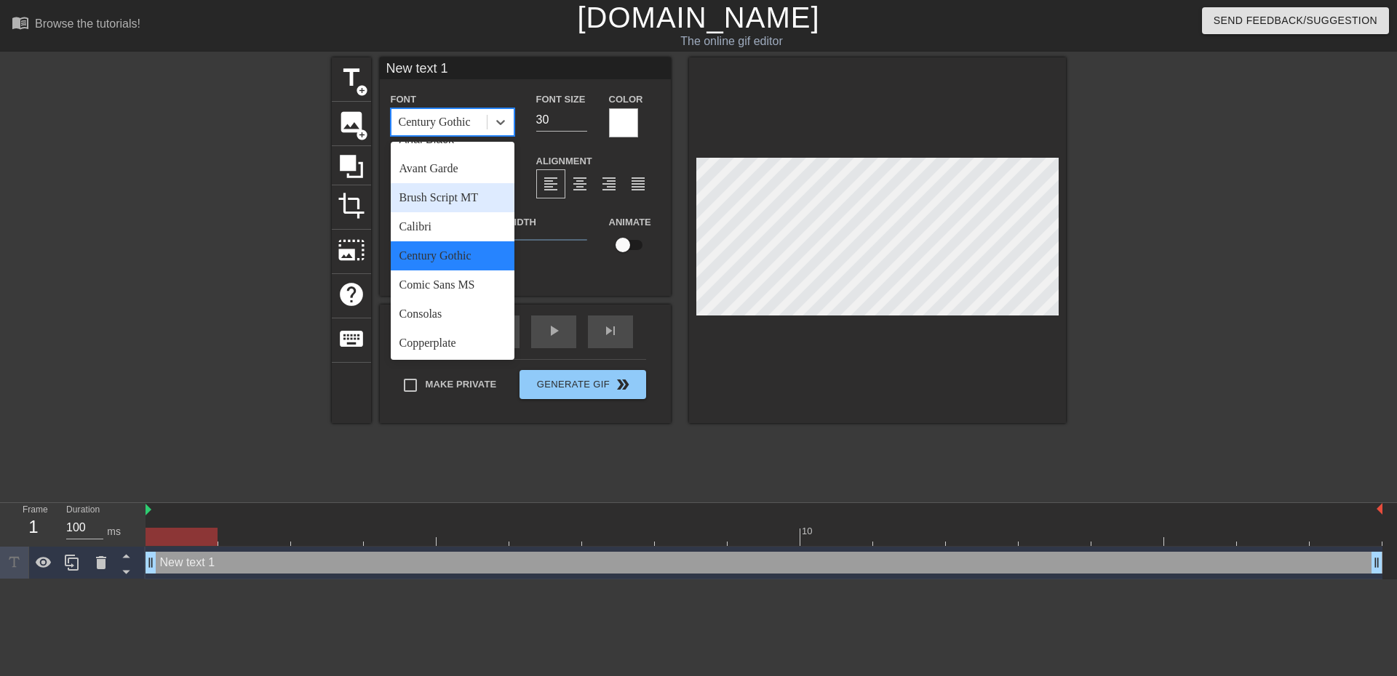
scroll to position [73, 0]
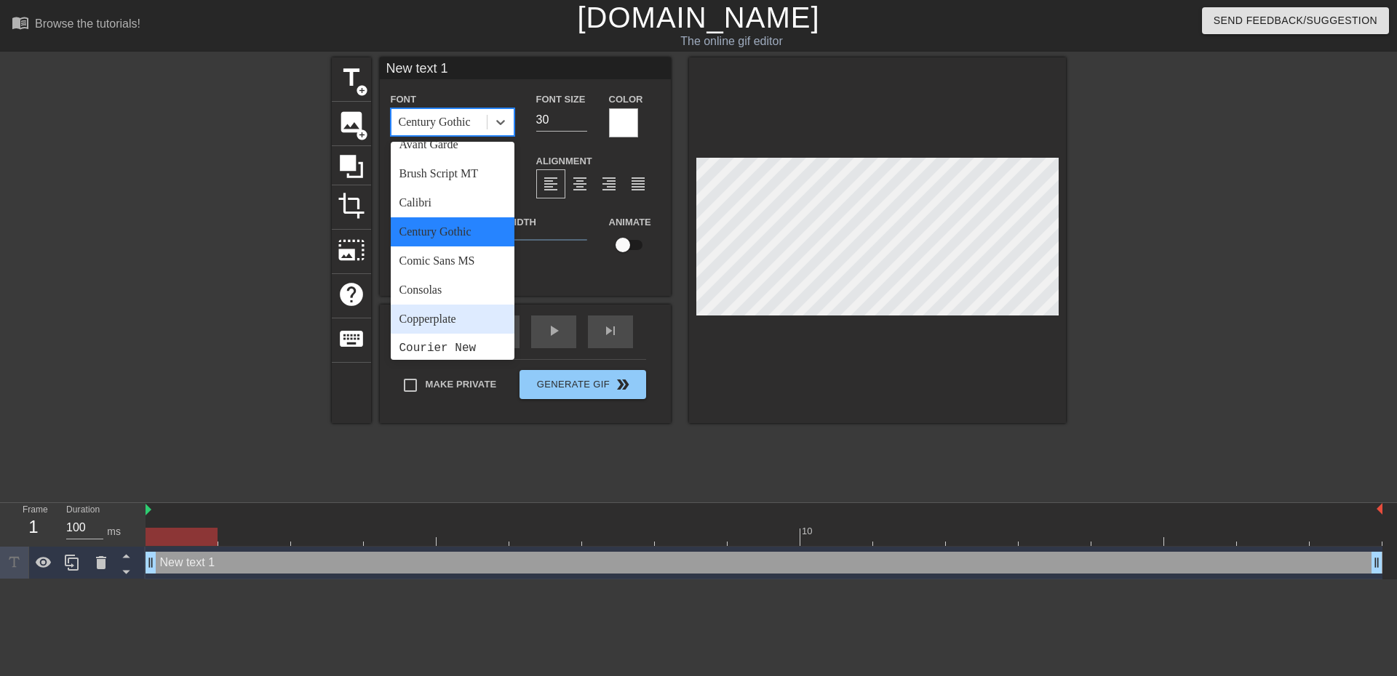
click at [436, 319] on div "Copperplate" at bounding box center [453, 319] width 124 height 29
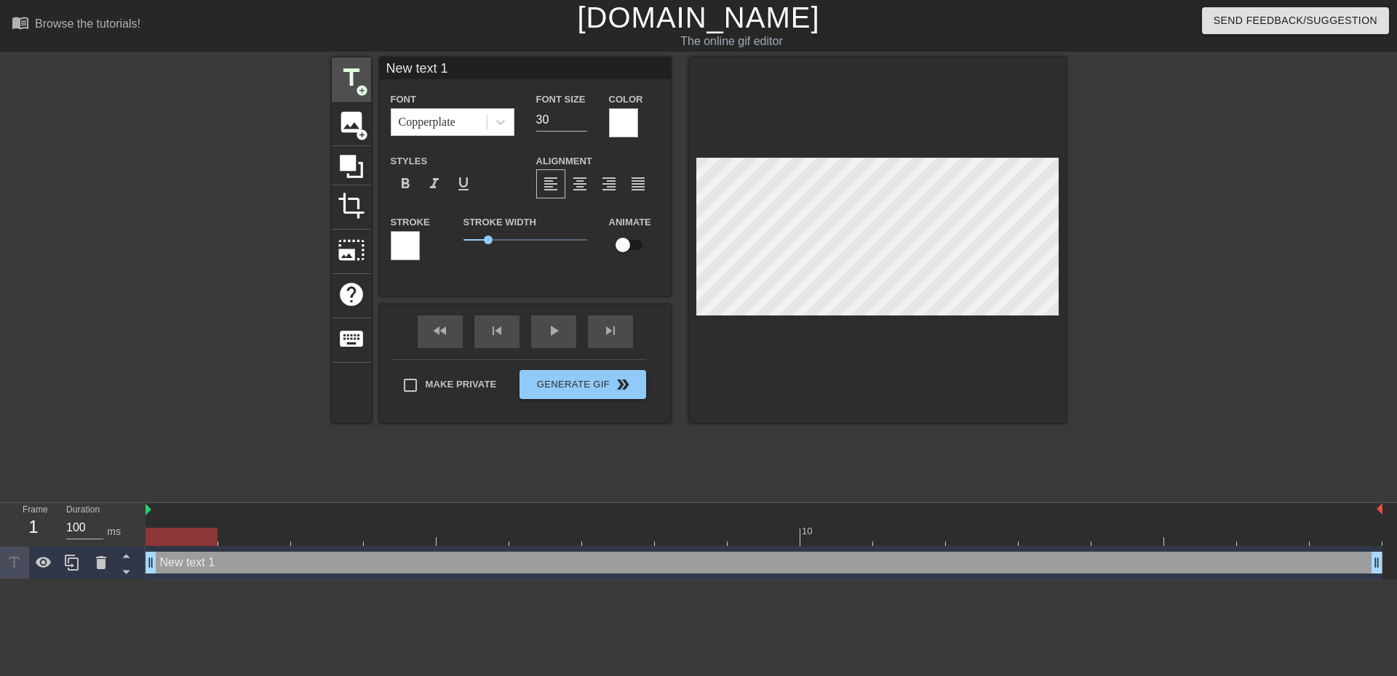
drag, startPoint x: 470, startPoint y: 69, endPoint x: 365, endPoint y: 81, distance: 105.4
click at [367, 82] on div "title add_circle image add_circle crop photo_size_select_large help keyboard Ne…" at bounding box center [699, 240] width 734 height 366
type input "Ich freue so sehr auf Kuscheln"
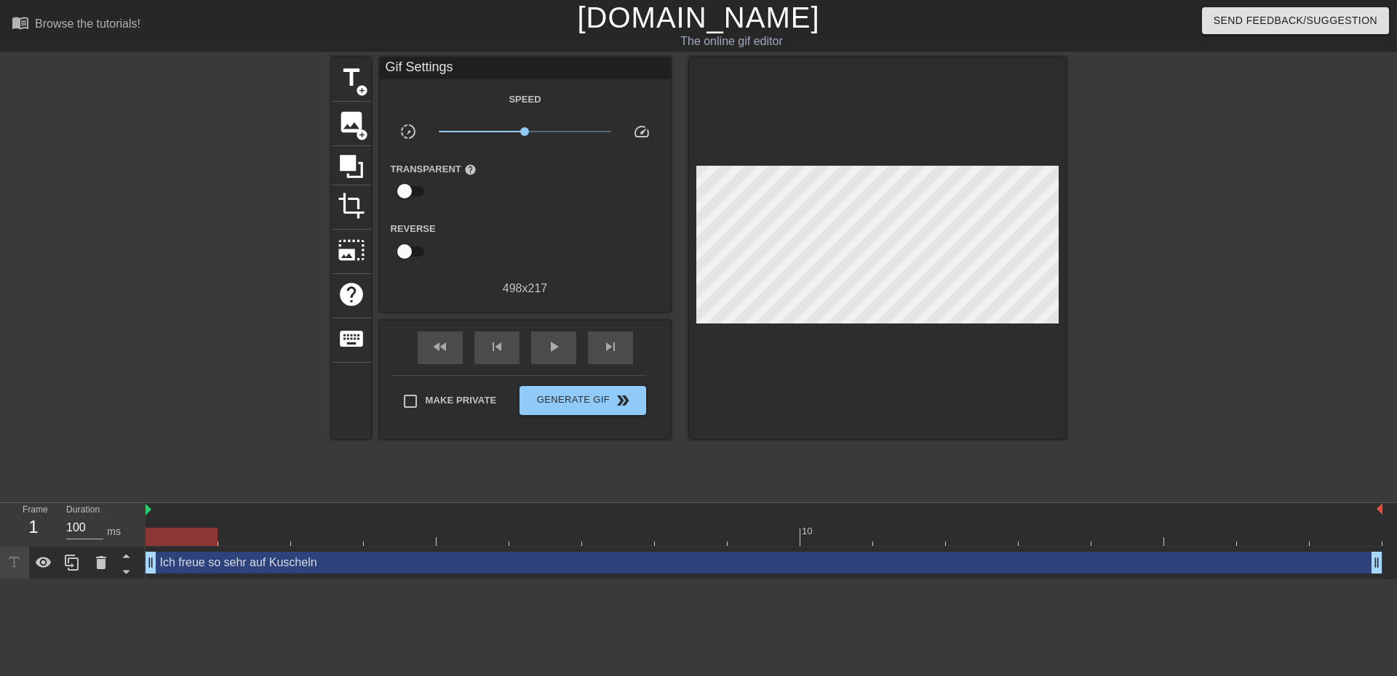
click at [676, 562] on div "Ich freue so sehr auf Kuscheln drag_handle drag_handle" at bounding box center [763, 563] width 1236 height 22
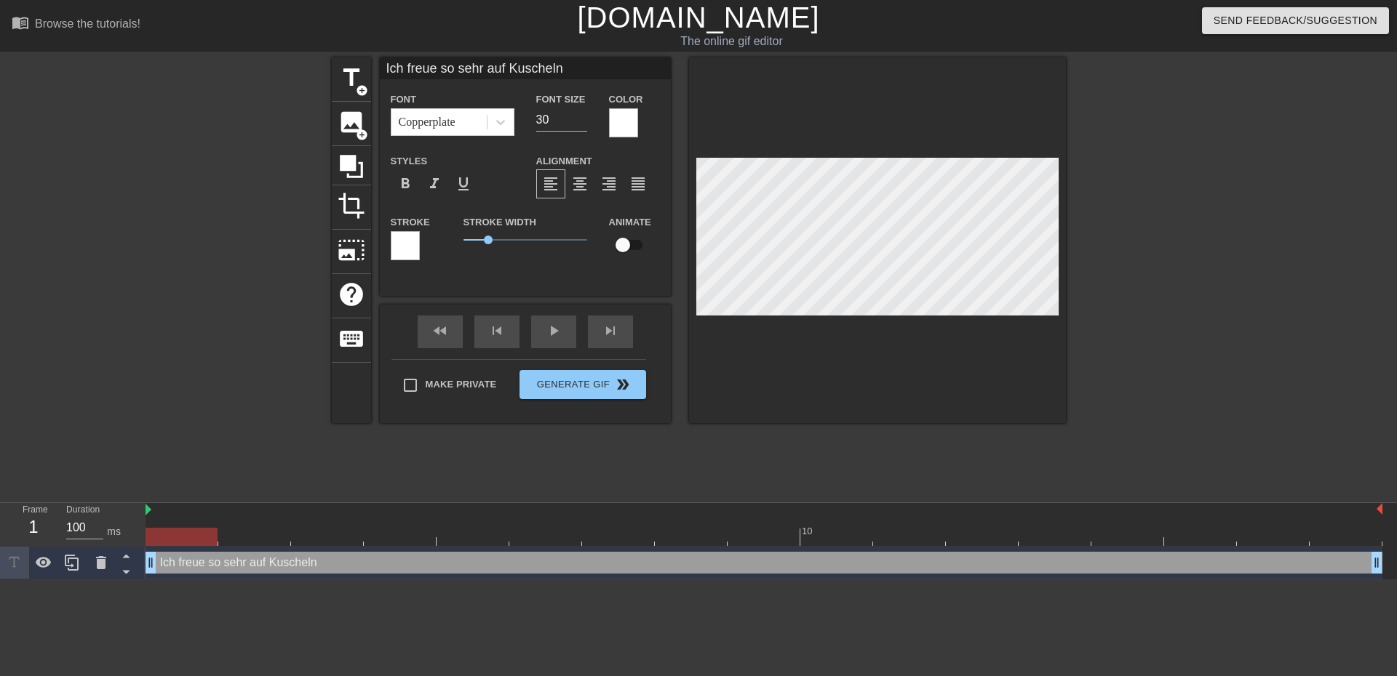
click at [436, 72] on input "Ich freue so sehr auf Kuscheln" at bounding box center [525, 68] width 291 height 22
type input "Ich brauche dich bei mir so sehr auf Kuscheln"
click at [580, 124] on input "29" at bounding box center [561, 119] width 51 height 23
click at [580, 124] on input "28" at bounding box center [561, 119] width 51 height 23
click at [580, 121] on input "27" at bounding box center [561, 119] width 51 height 23
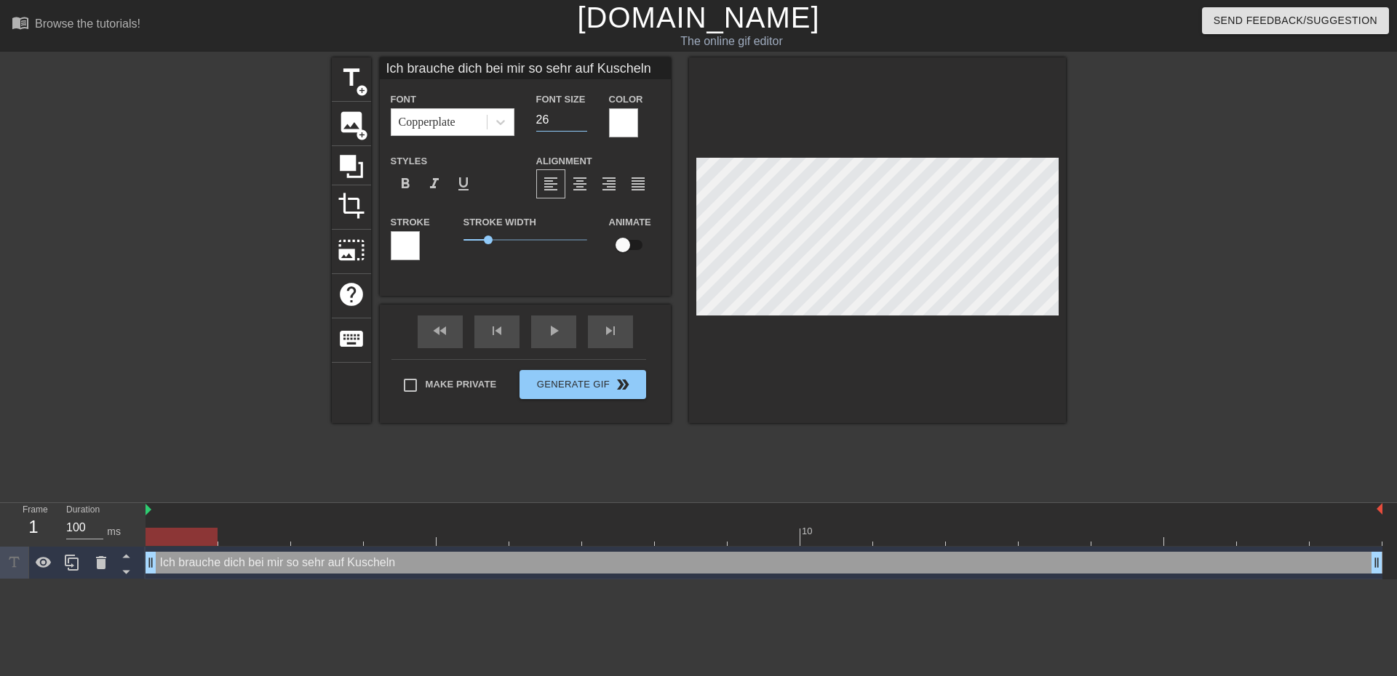
click at [580, 121] on input "26" at bounding box center [561, 119] width 51 height 23
click at [580, 121] on input "25" at bounding box center [561, 119] width 51 height 23
click at [580, 121] on input "24" at bounding box center [561, 119] width 51 height 23
click at [580, 121] on input "23" at bounding box center [561, 119] width 51 height 23
click at [580, 121] on input "22" at bounding box center [561, 119] width 51 height 23
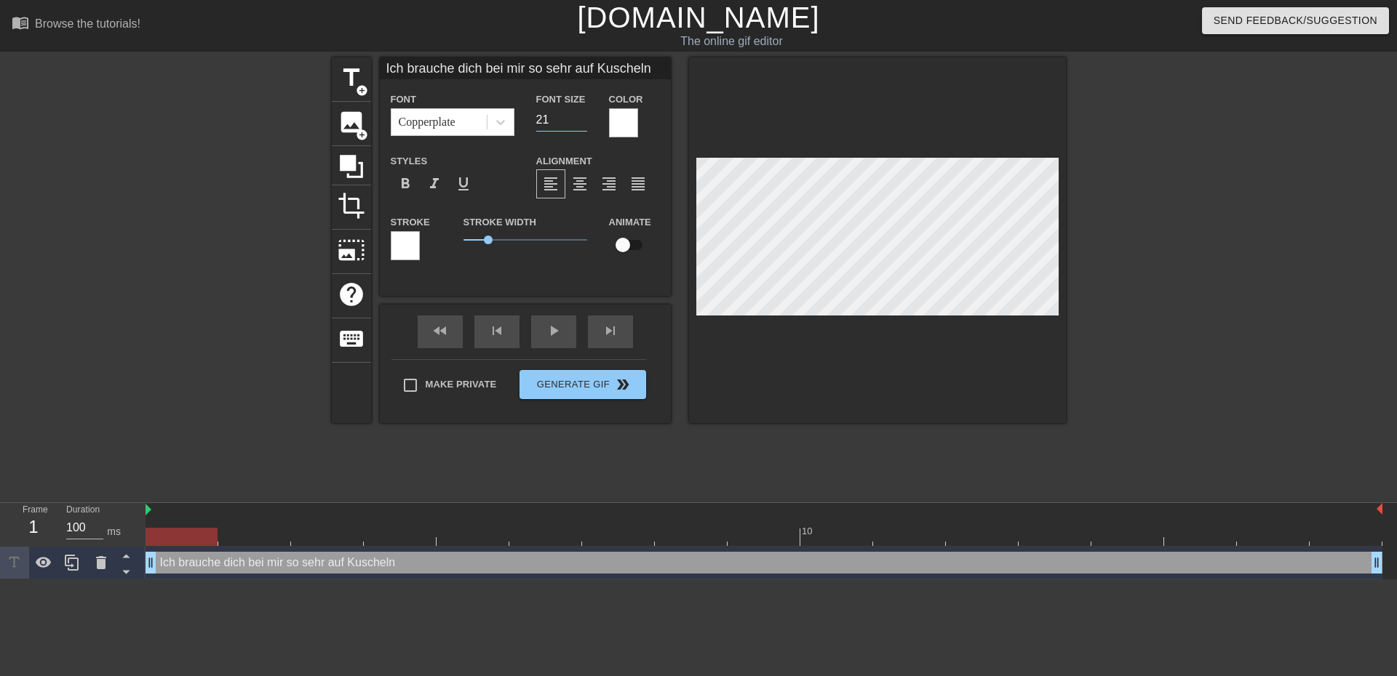
click at [580, 121] on input "21" at bounding box center [561, 119] width 51 height 23
click at [580, 121] on input "20" at bounding box center [561, 119] width 51 height 23
click at [580, 121] on input "19" at bounding box center [561, 119] width 51 height 23
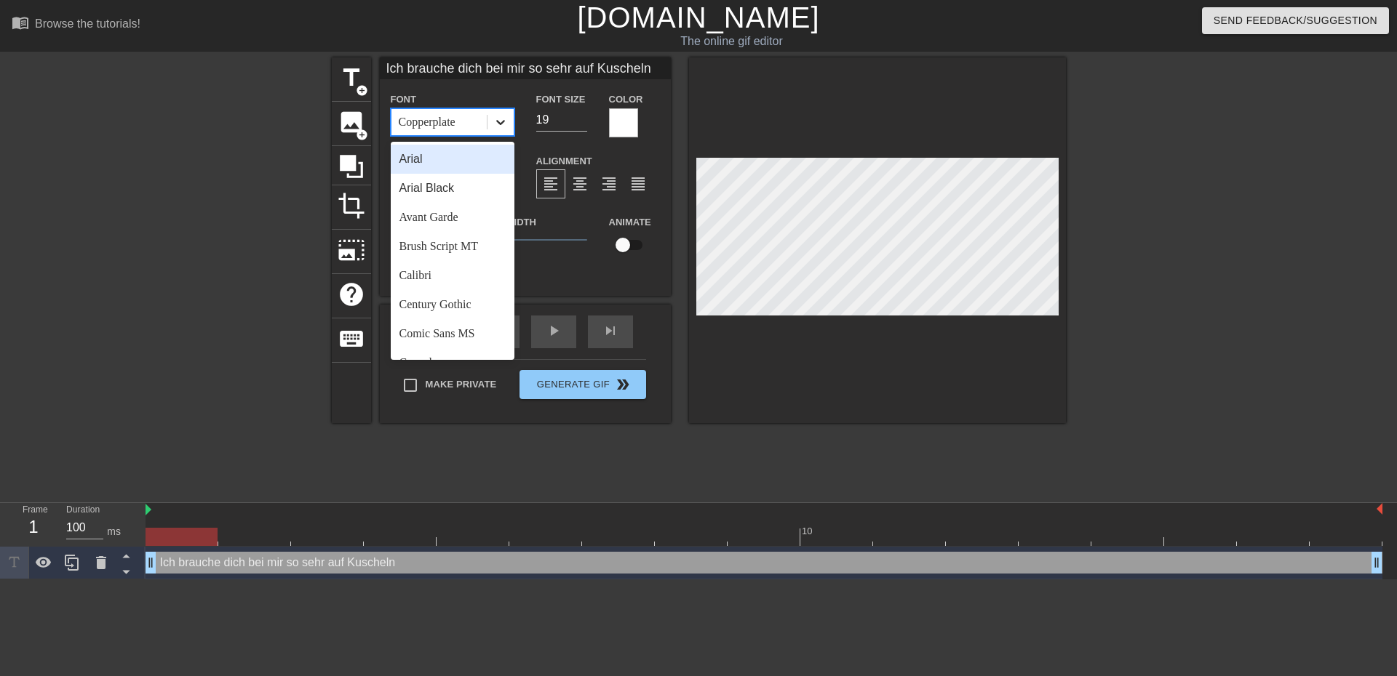
click at [499, 121] on icon at bounding box center [500, 122] width 15 height 15
click at [470, 296] on div "Century Gothic" at bounding box center [453, 304] width 124 height 29
click at [506, 115] on icon at bounding box center [500, 122] width 15 height 15
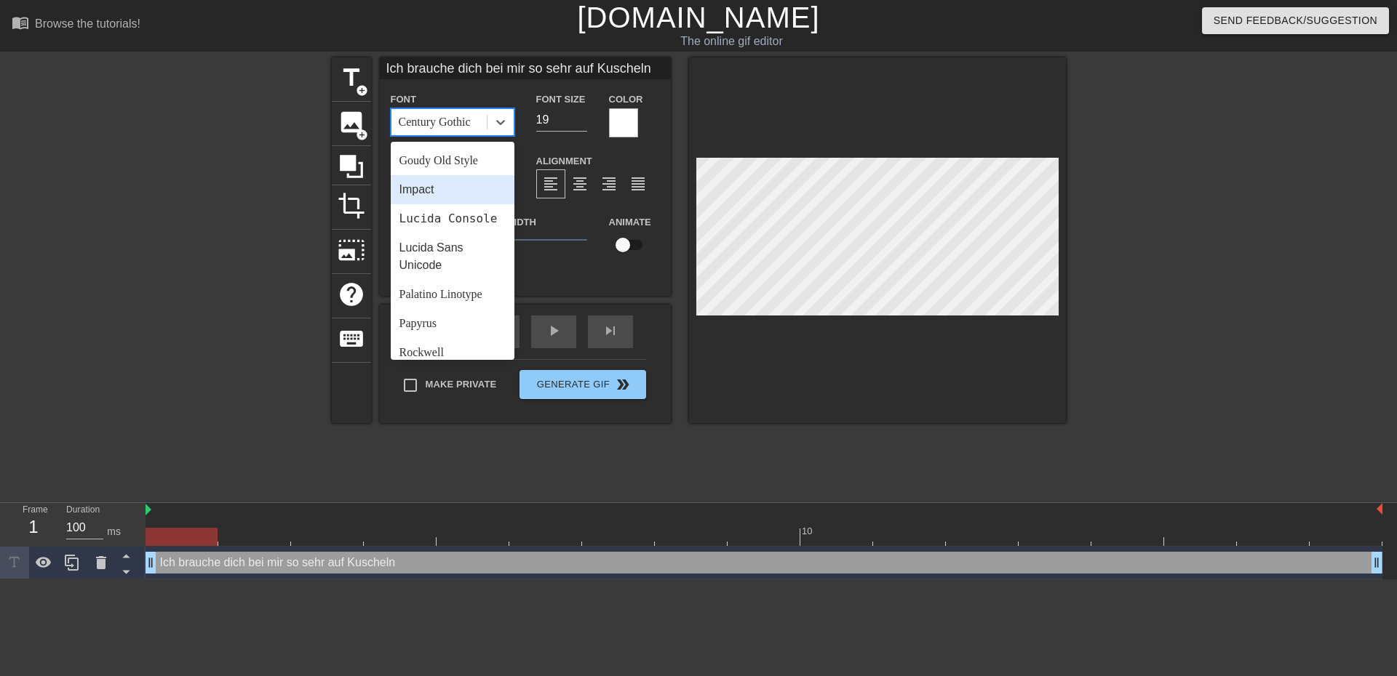
scroll to position [364, 0]
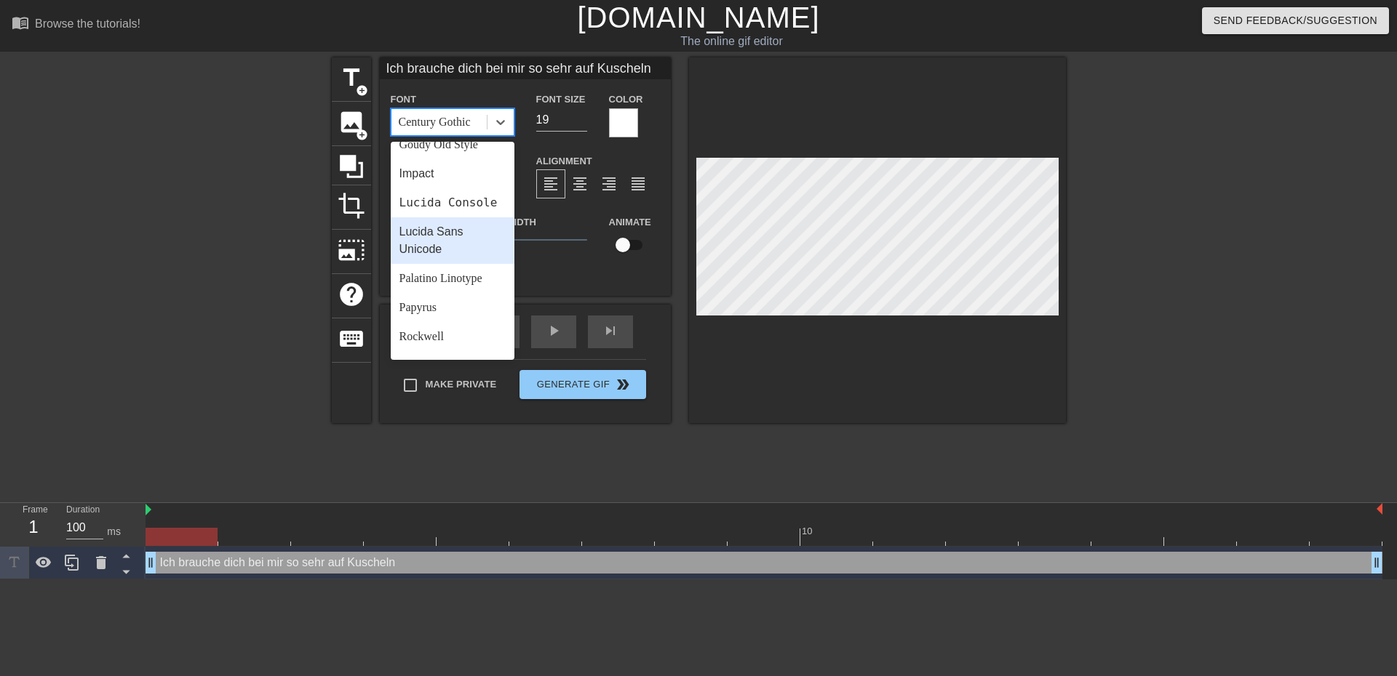
click at [478, 237] on div "Lucida Sans Unicode" at bounding box center [453, 240] width 124 height 47
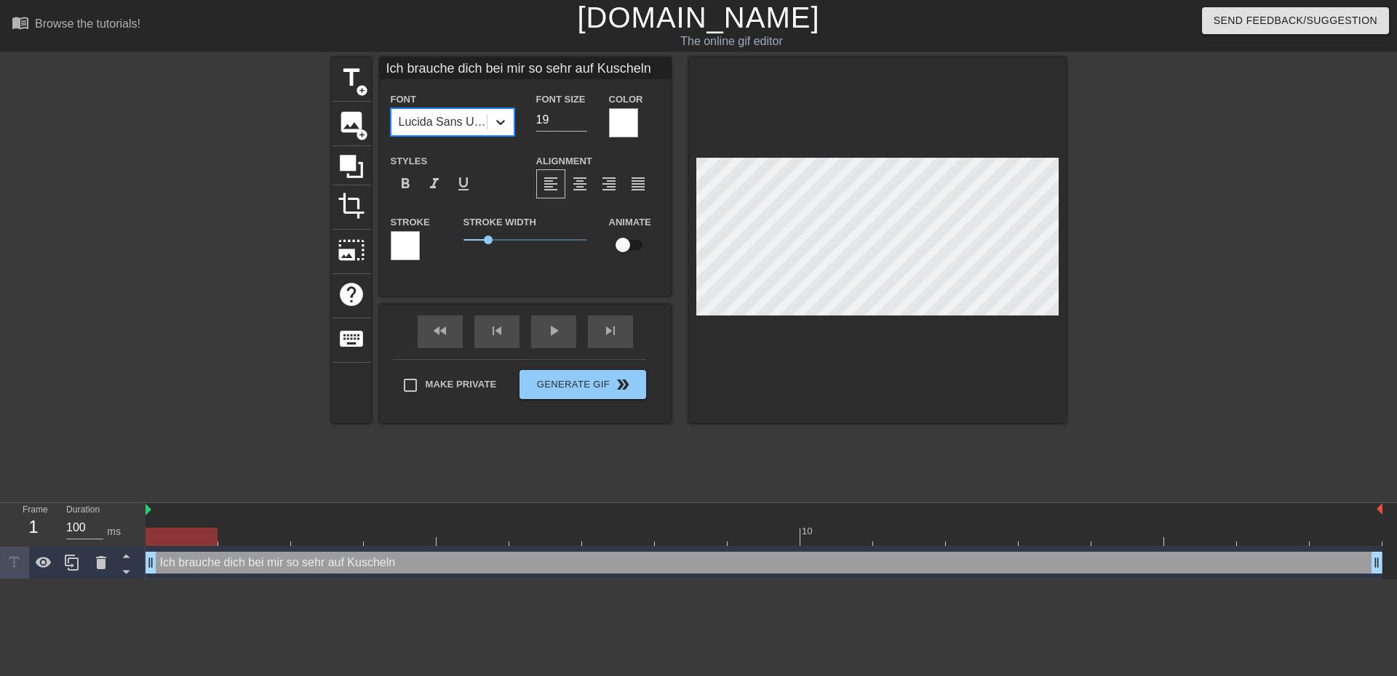
click at [511, 119] on div at bounding box center [500, 122] width 26 height 26
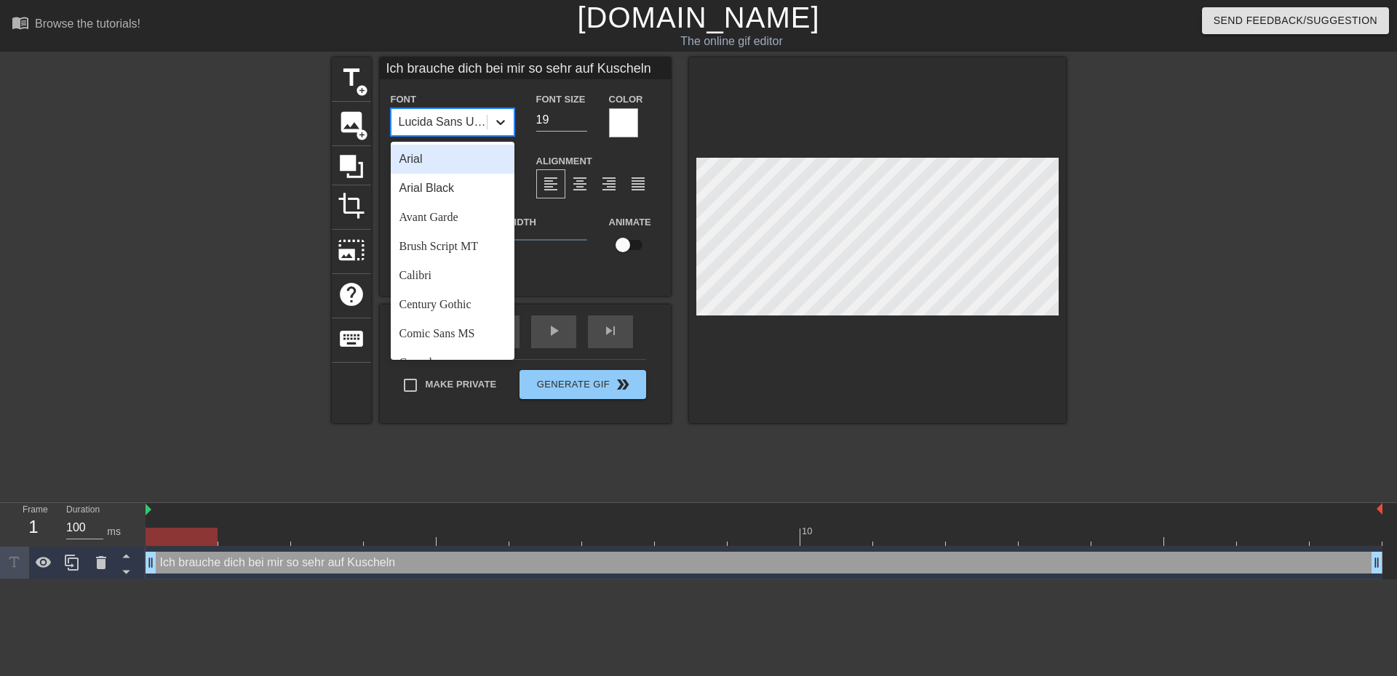
click at [511, 119] on div at bounding box center [500, 122] width 26 height 26
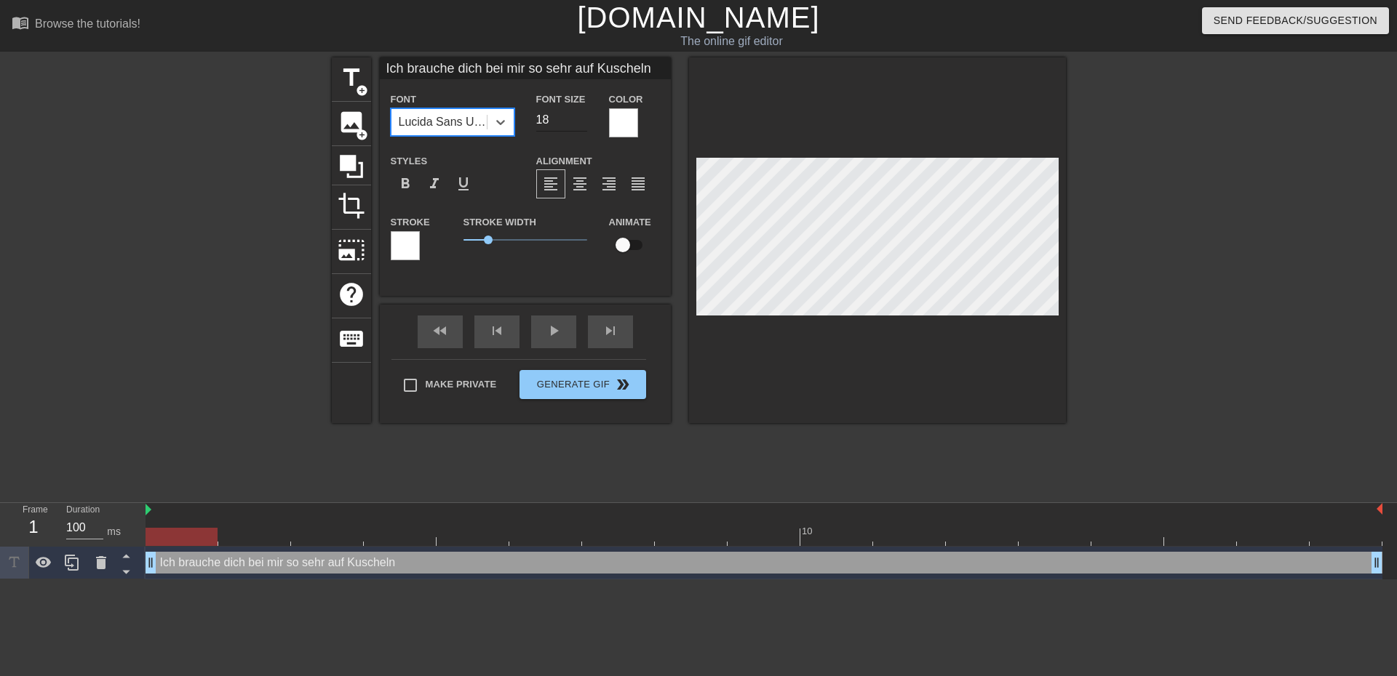
click at [584, 124] on input "18" at bounding box center [561, 119] width 51 height 23
click at [584, 124] on input "17" at bounding box center [561, 119] width 51 height 23
type input "16"
click at [584, 124] on input "16" at bounding box center [561, 119] width 51 height 23
click at [487, 167] on div "Styles format_bold format_italic format_underline" at bounding box center [452, 175] width 145 height 47
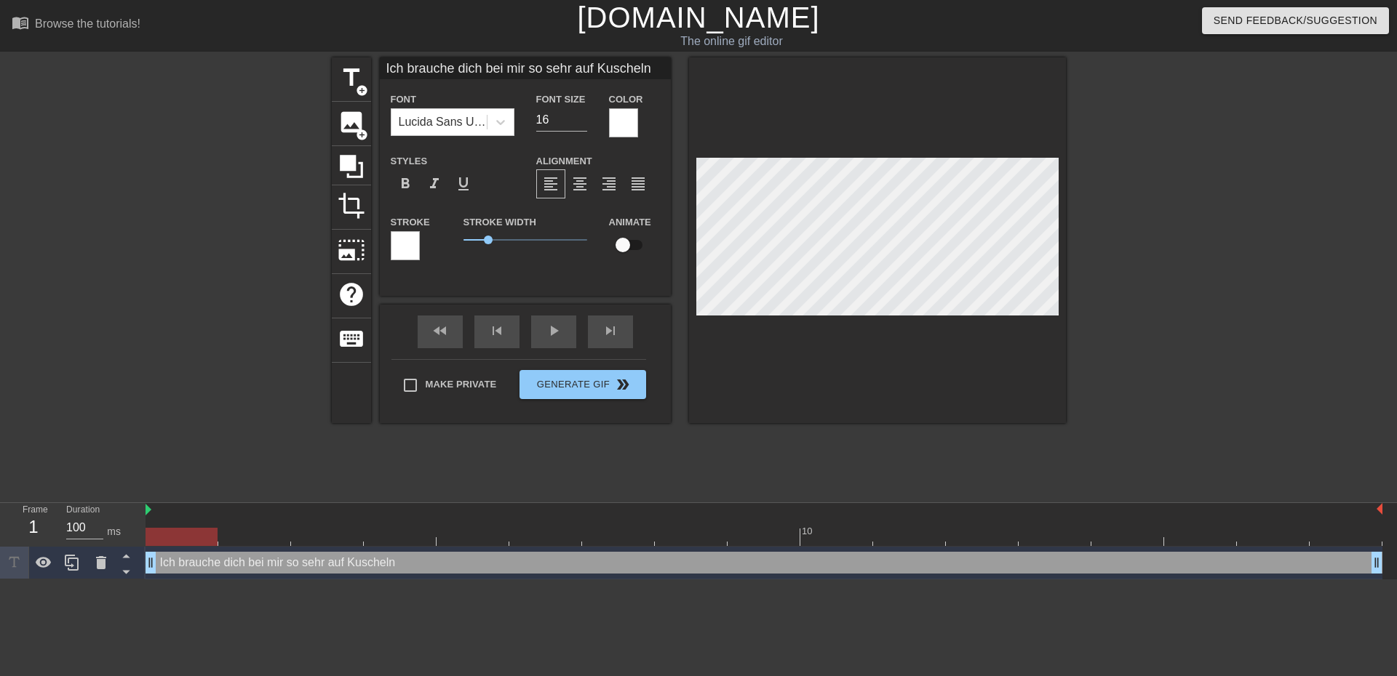
click at [527, 67] on input "Ich brauche dich bei mir so sehr auf Kuscheln" at bounding box center [525, 68] width 291 height 22
drag, startPoint x: 604, startPoint y: 65, endPoint x: 330, endPoint y: 71, distance: 273.5
click at [330, 71] on div "title add_circle image add_circle crop photo_size_select_large help keyboard Ic…" at bounding box center [698, 275] width 1397 height 436
type input "I"
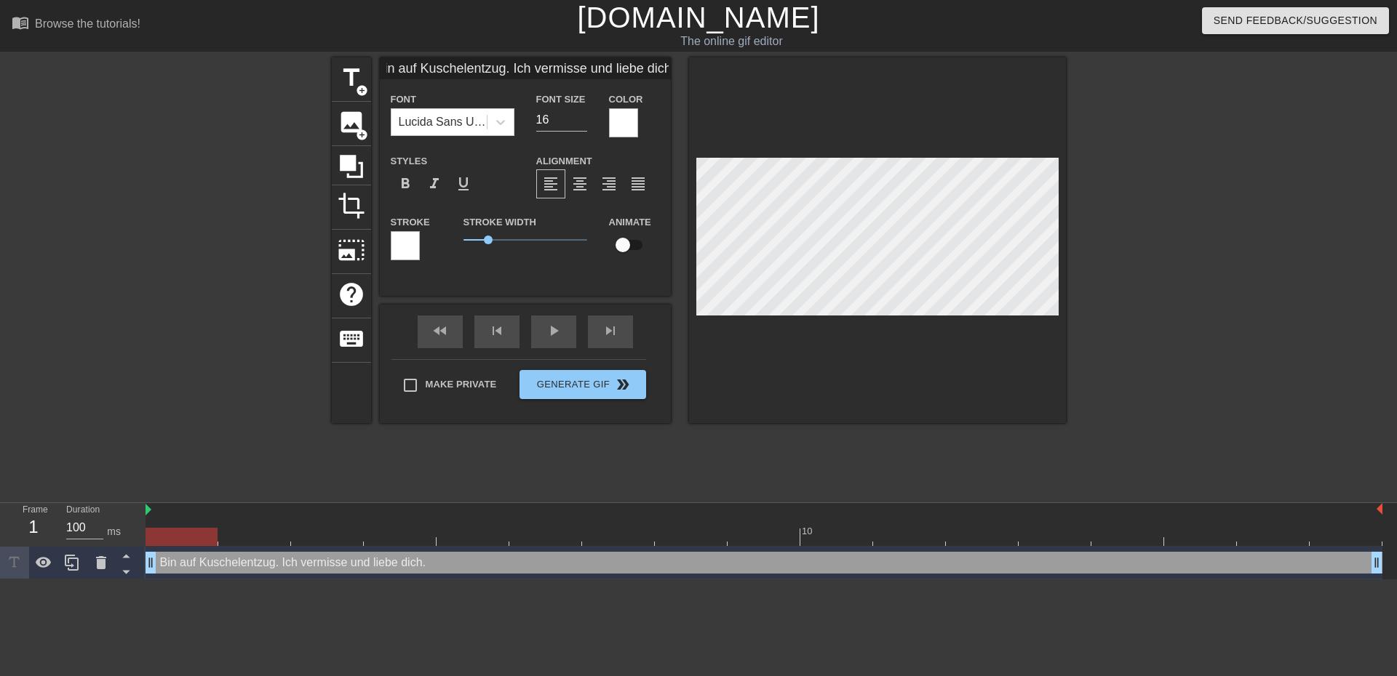
type input "Bin auf Kuschelentzug. Ich vermisse und liebe dich."
drag, startPoint x: 666, startPoint y: 62, endPoint x: 676, endPoint y: 65, distance: 10.6
click at [671, 63] on div "title add_circle image add_circle crop photo_size_select_large help keyboard Bi…" at bounding box center [699, 240] width 734 height 366
click at [502, 126] on icon at bounding box center [500, 122] width 15 height 15
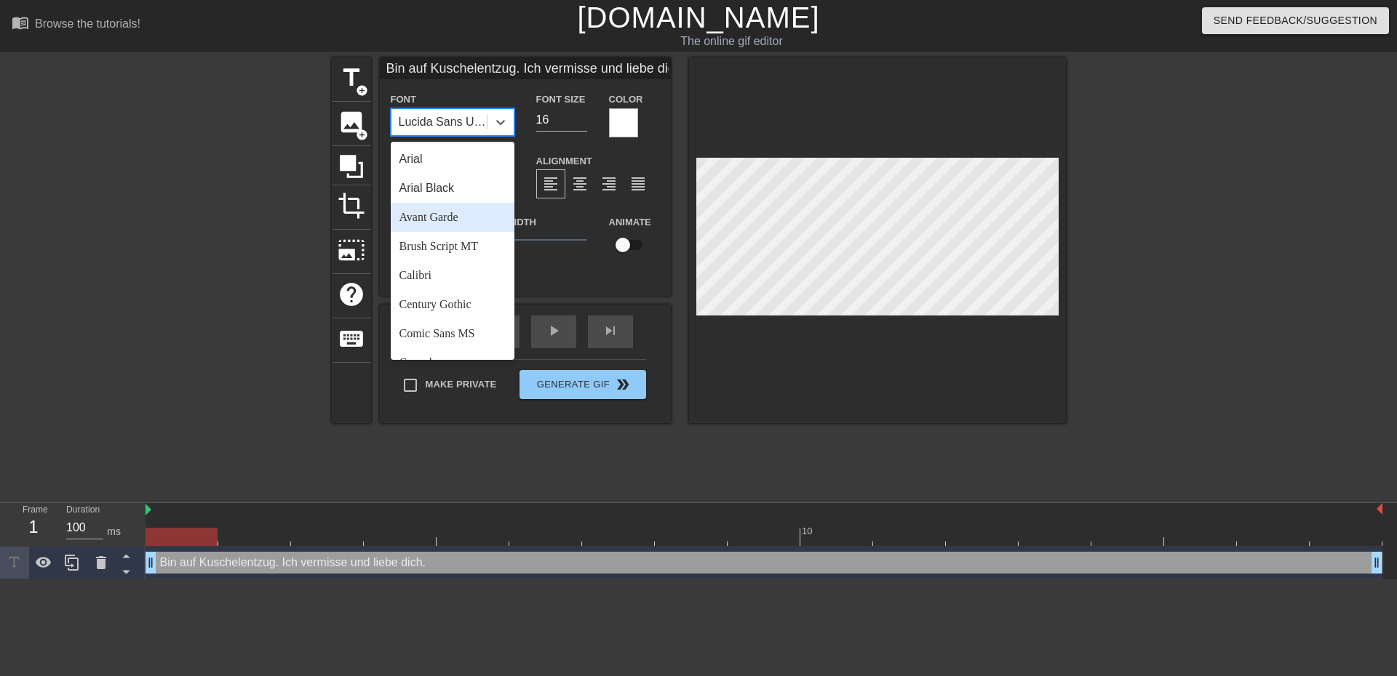
click at [498, 215] on div "Avant Garde" at bounding box center [453, 217] width 124 height 29
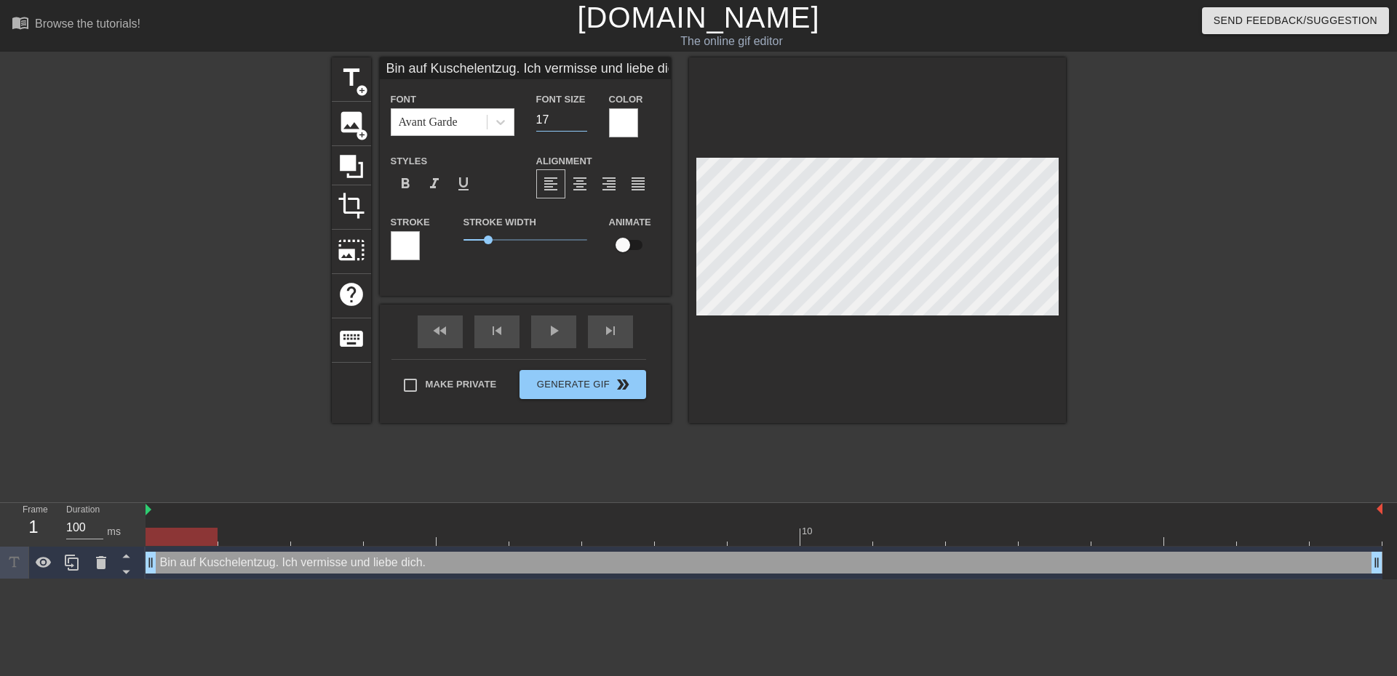
type input "17"
click at [580, 113] on input "17" at bounding box center [561, 119] width 51 height 23
drag, startPoint x: 679, startPoint y: 156, endPoint x: 828, endPoint y: 414, distance: 297.8
click at [828, 414] on div at bounding box center [877, 240] width 377 height 366
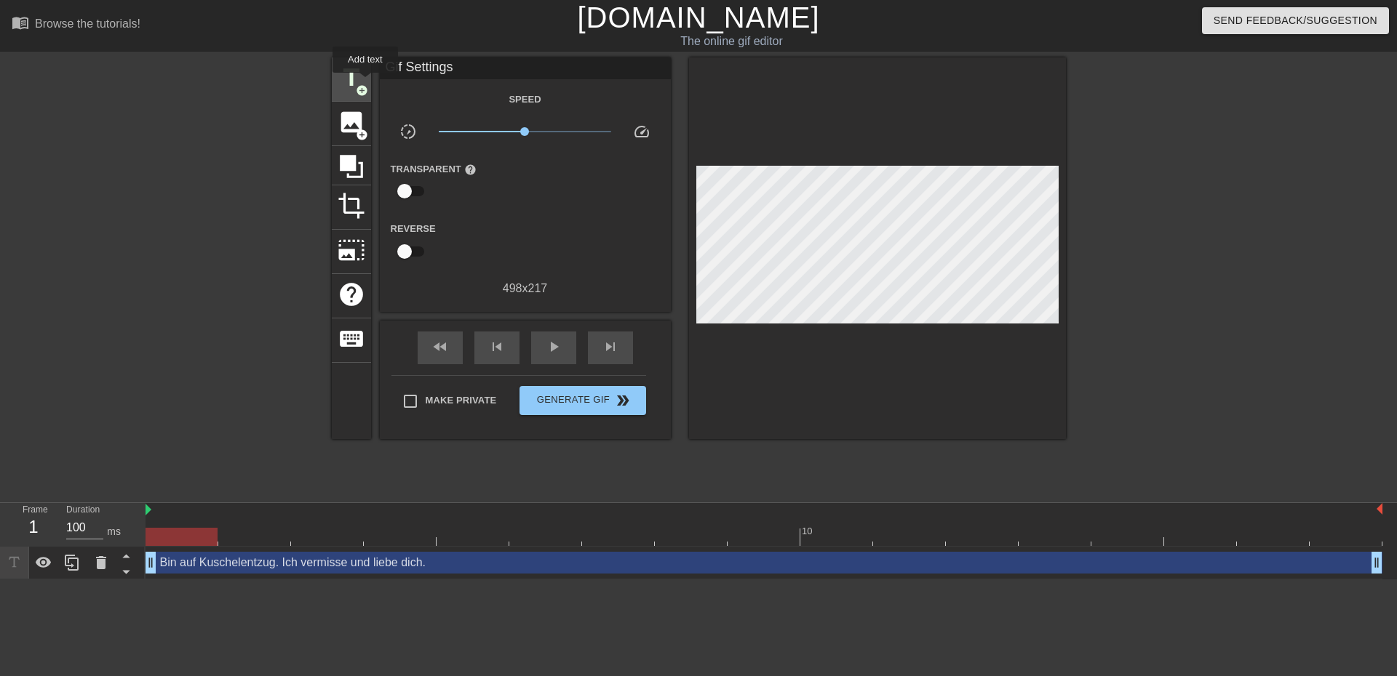
click at [356, 76] on span "title" at bounding box center [351, 78] width 28 height 28
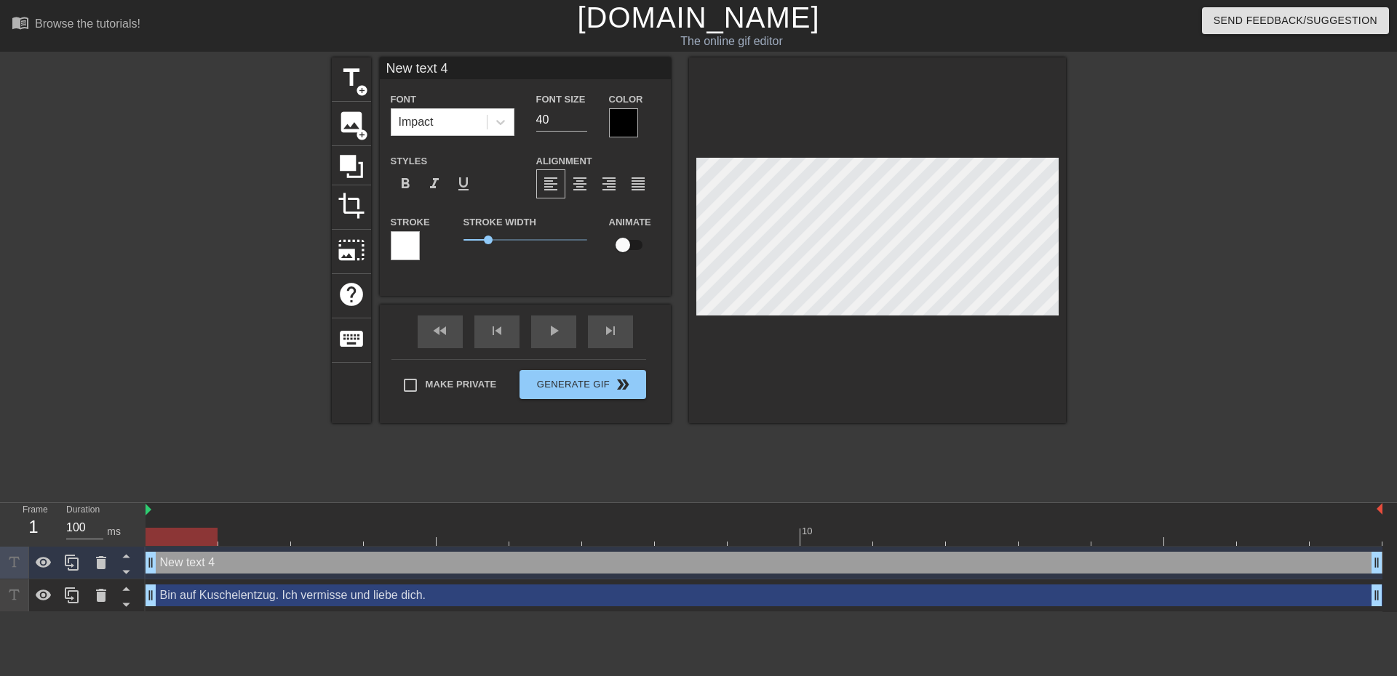
click at [626, 121] on div at bounding box center [623, 122] width 29 height 29
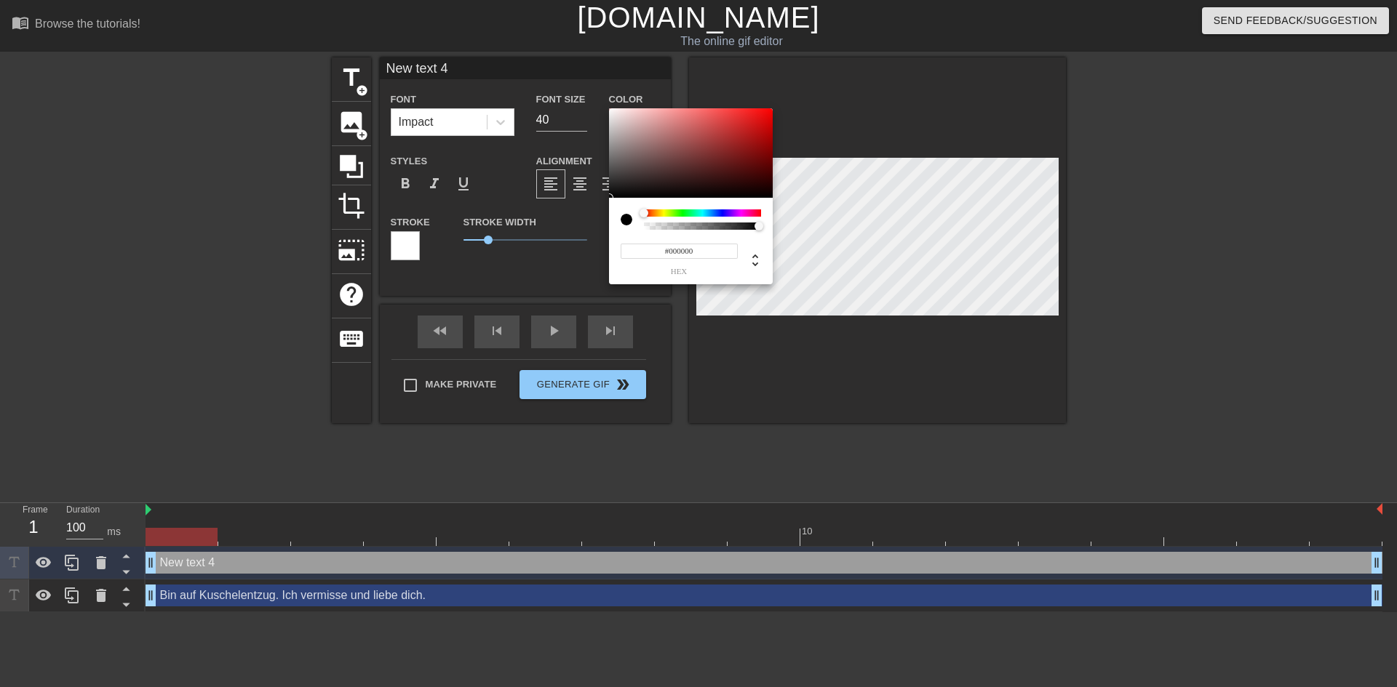
type input "0"
drag, startPoint x: 756, startPoint y: 224, endPoint x: 635, endPoint y: 241, distance: 122.6
click at [636, 237] on div "0 r 0 g 0 b 0 a" at bounding box center [691, 241] width 164 height 87
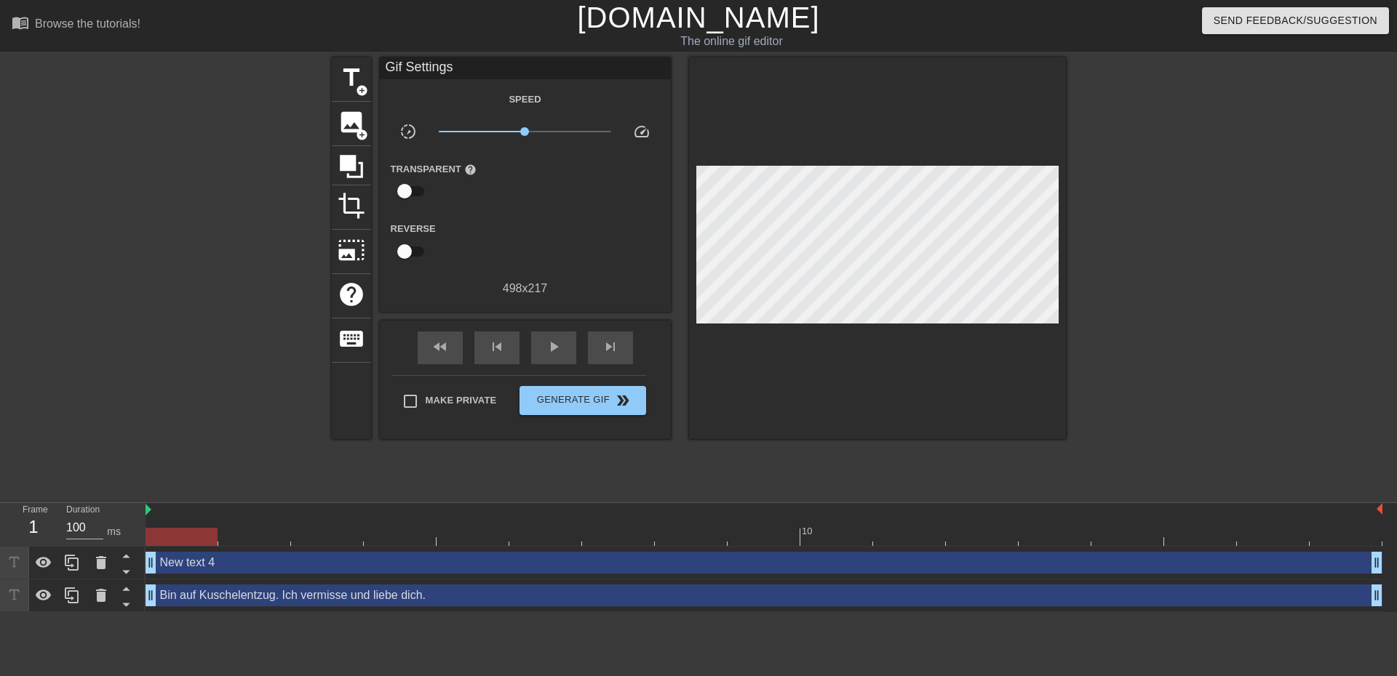
click at [277, 567] on div "New text 4 drag_handle drag_handle" at bounding box center [763, 563] width 1236 height 22
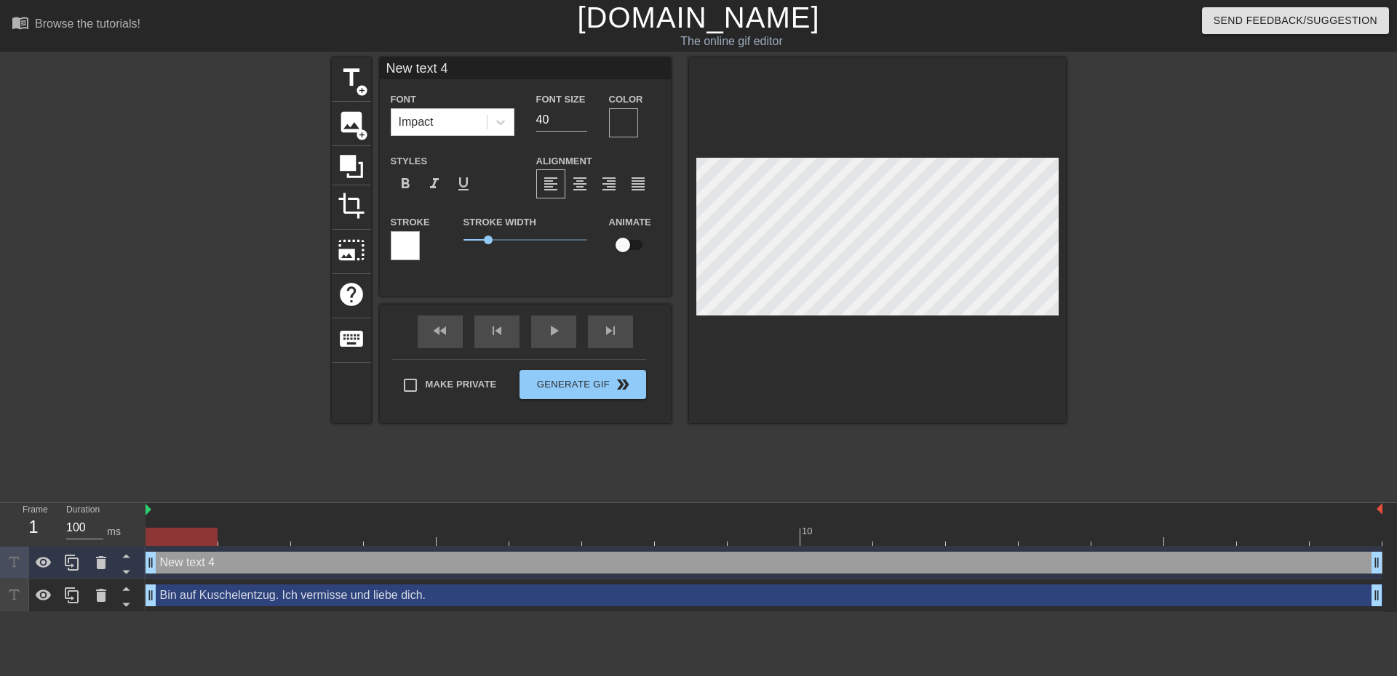
click at [627, 116] on div at bounding box center [623, 122] width 29 height 29
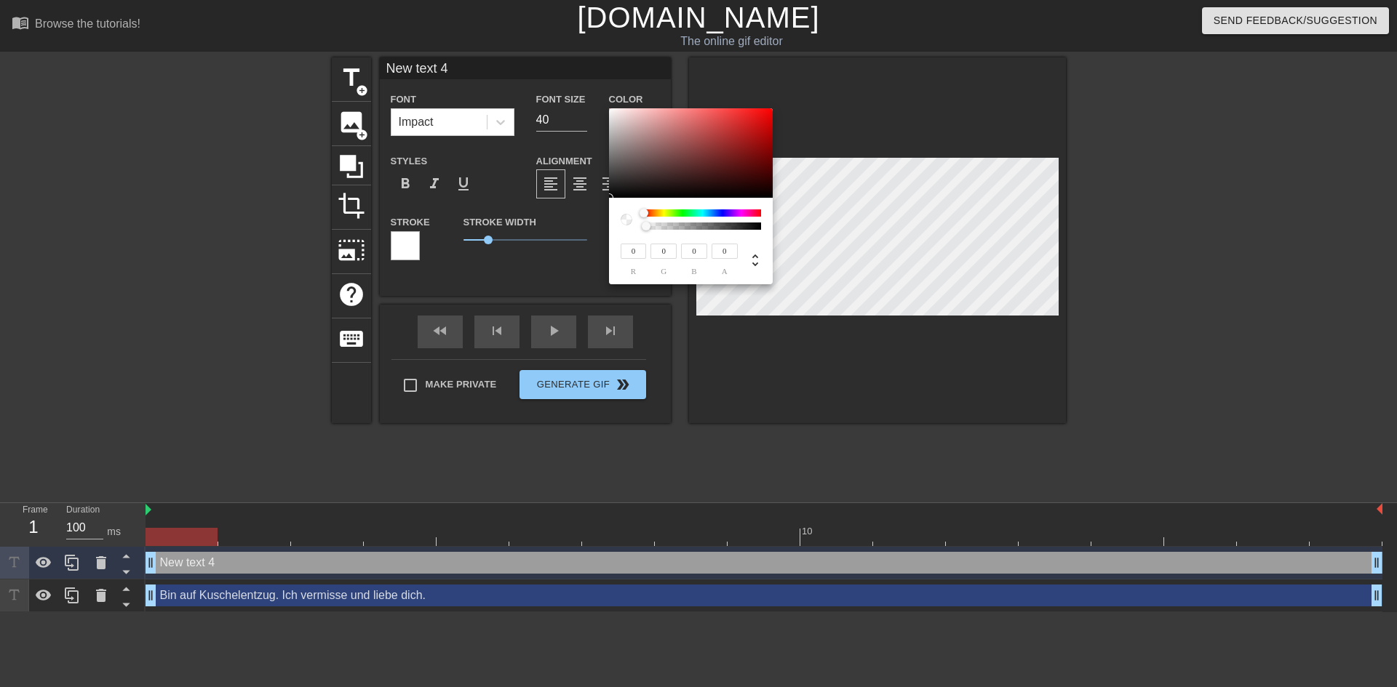
type input "250"
type input "247"
click at [610, 110] on div at bounding box center [691, 153] width 164 height 90
click at [624, 212] on div at bounding box center [631, 219] width 23 height 20
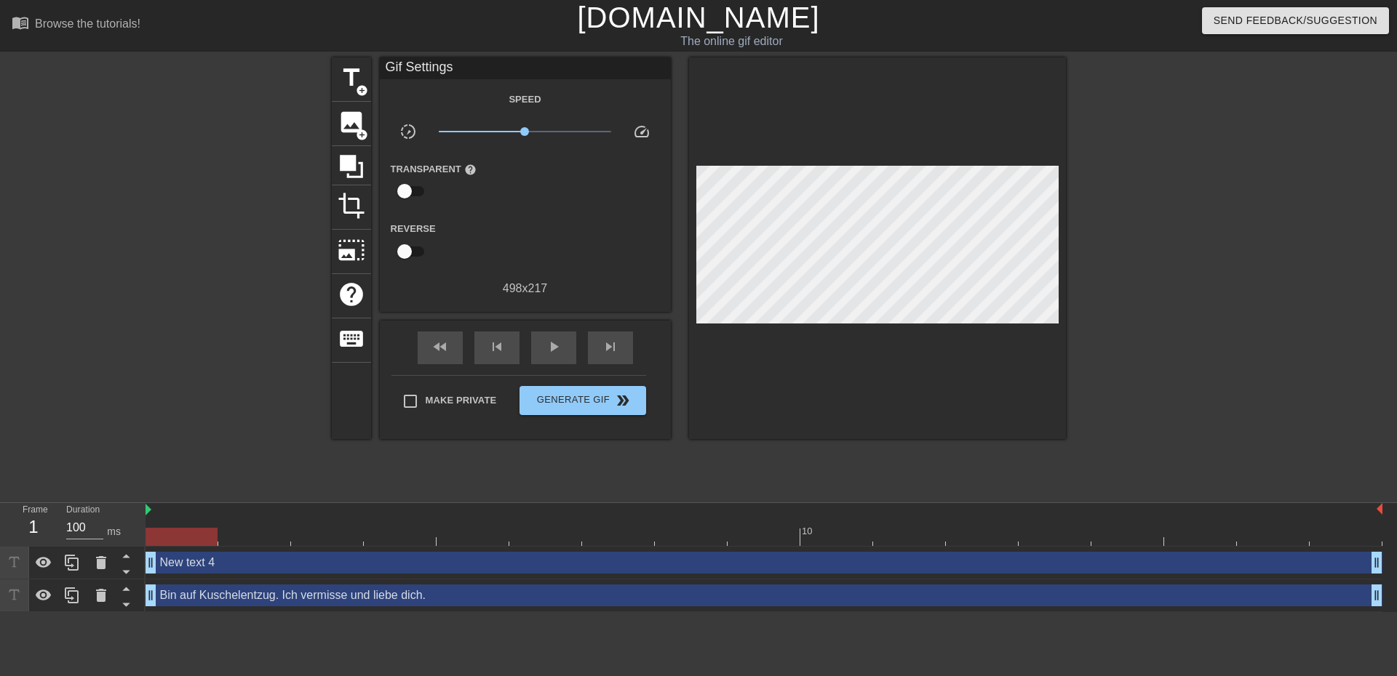
click at [194, 567] on div "New text 4 drag_handle drag_handle" at bounding box center [763, 563] width 1236 height 22
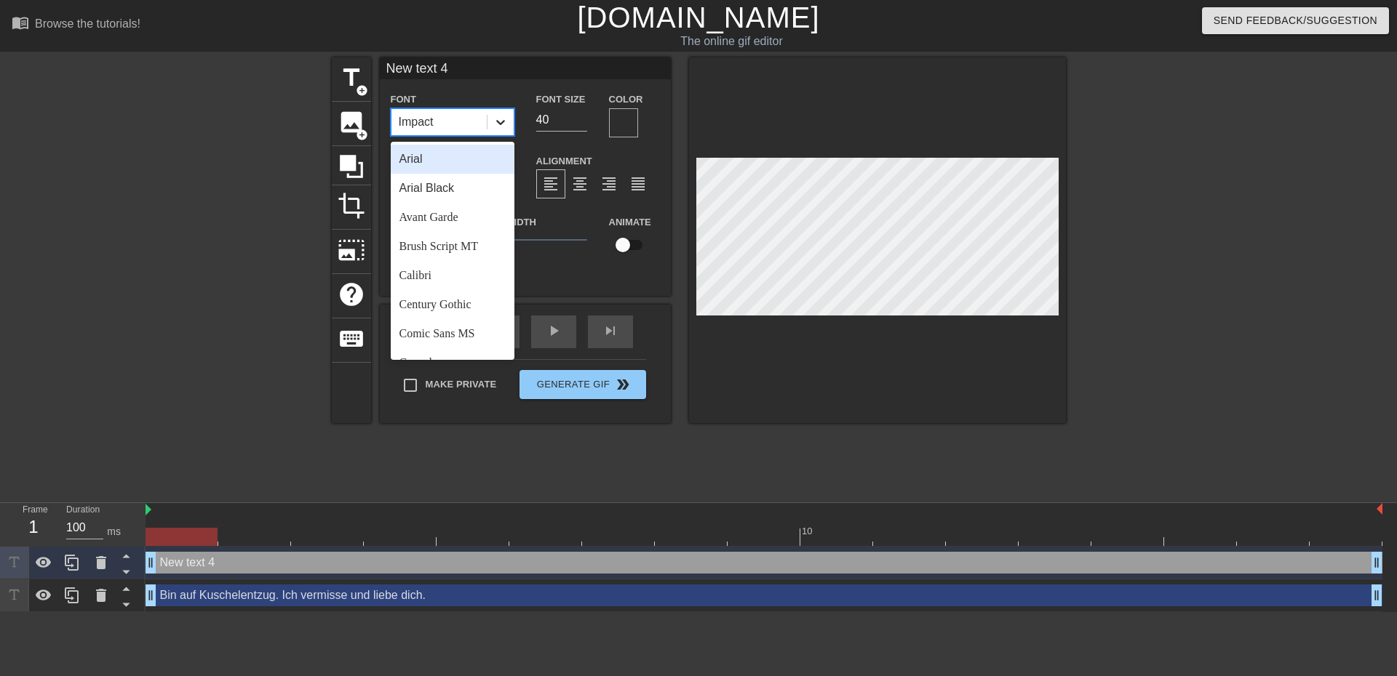
click at [509, 121] on div at bounding box center [500, 122] width 26 height 26
click at [446, 221] on div "Avant Garde" at bounding box center [453, 217] width 124 height 29
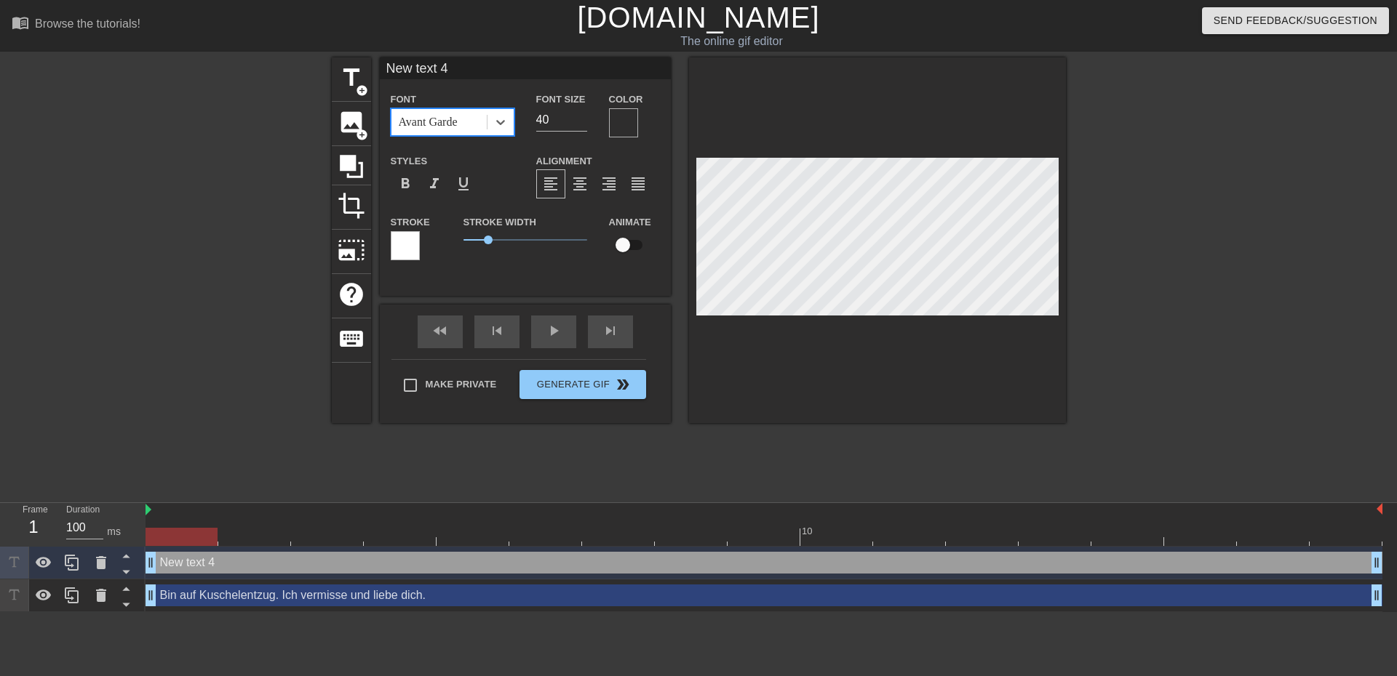
click at [618, 115] on div at bounding box center [623, 122] width 29 height 29
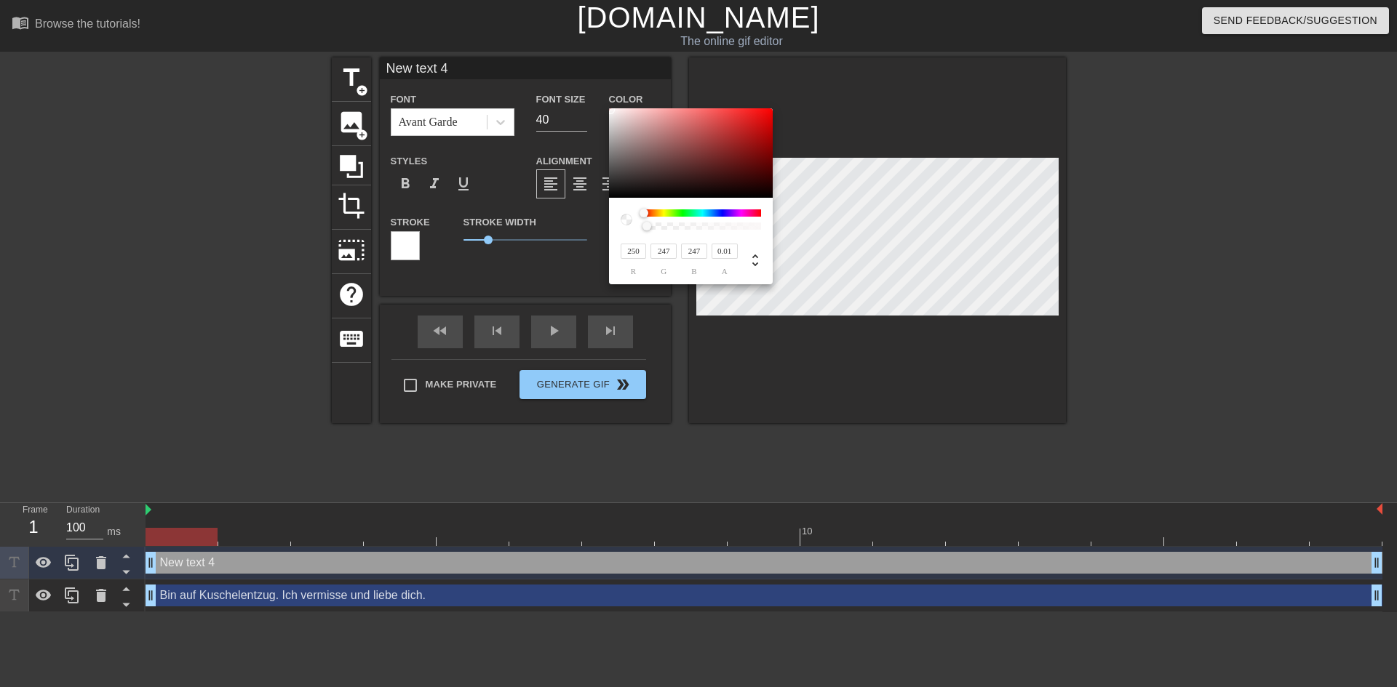
type input "0"
drag, startPoint x: 647, startPoint y: 227, endPoint x: 628, endPoint y: 227, distance: 18.2
click at [628, 227] on div at bounding box center [690, 219] width 140 height 20
type input "247"
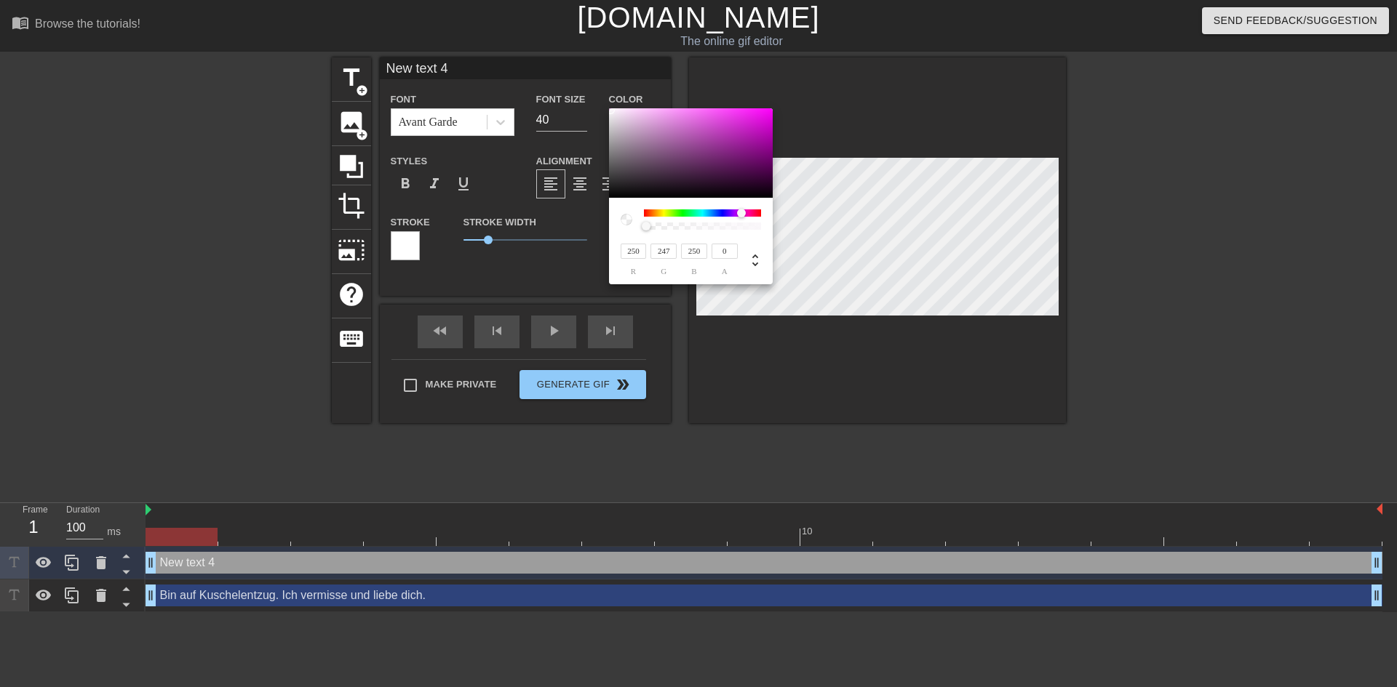
click at [741, 212] on div at bounding box center [741, 213] width 9 height 9
click at [751, 209] on div at bounding box center [702, 212] width 117 height 7
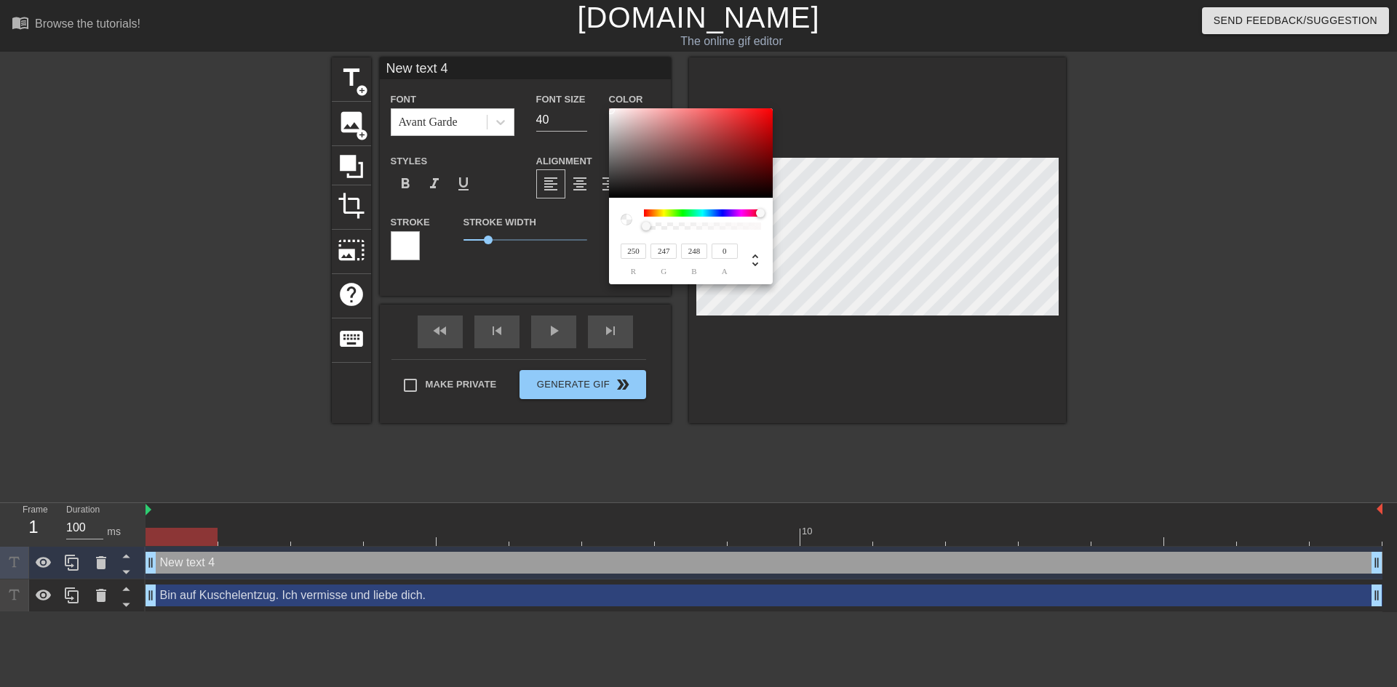
type input "250"
type input "247"
type input "250"
type input "247"
type input "250"
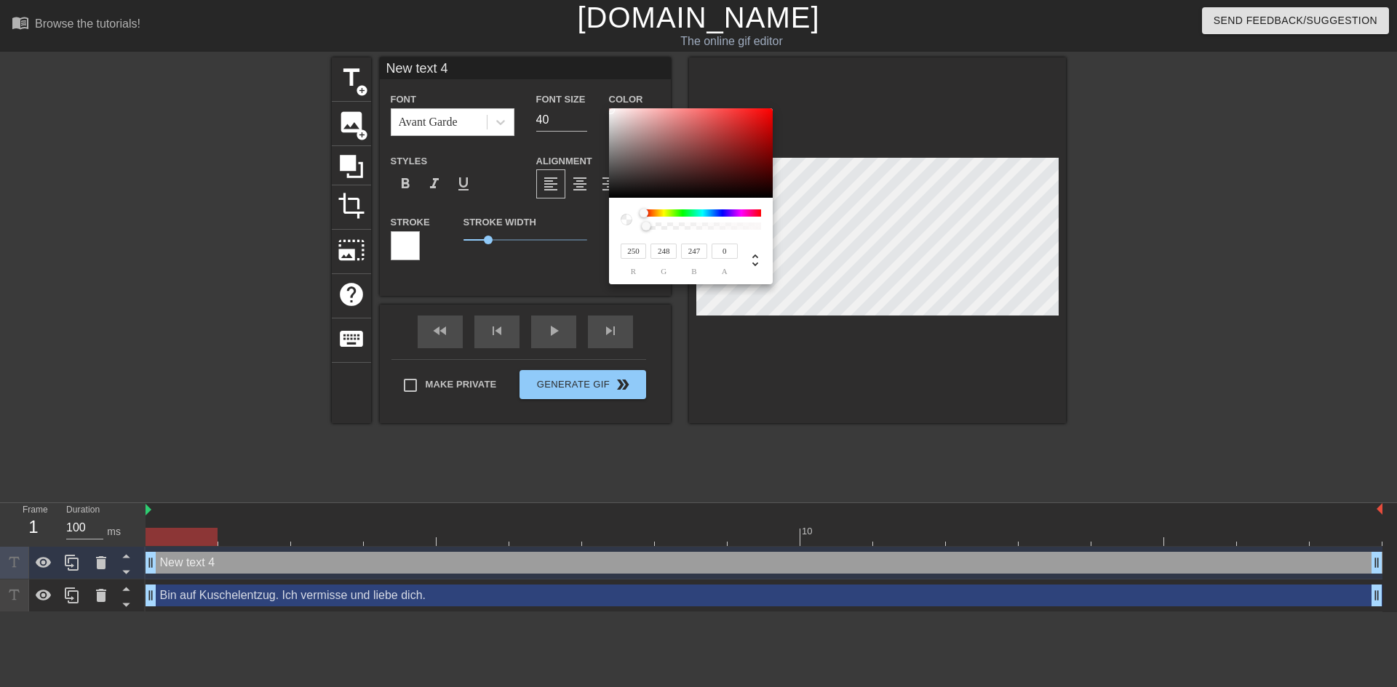
type input "247"
drag, startPoint x: 761, startPoint y: 211, endPoint x: 614, endPoint y: 210, distance: 146.9
click at [614, 215] on div "250 r 247 g 247 b 0 a" at bounding box center [691, 241] width 164 height 87
click at [749, 209] on div at bounding box center [747, 213] width 9 height 9
type input "250"
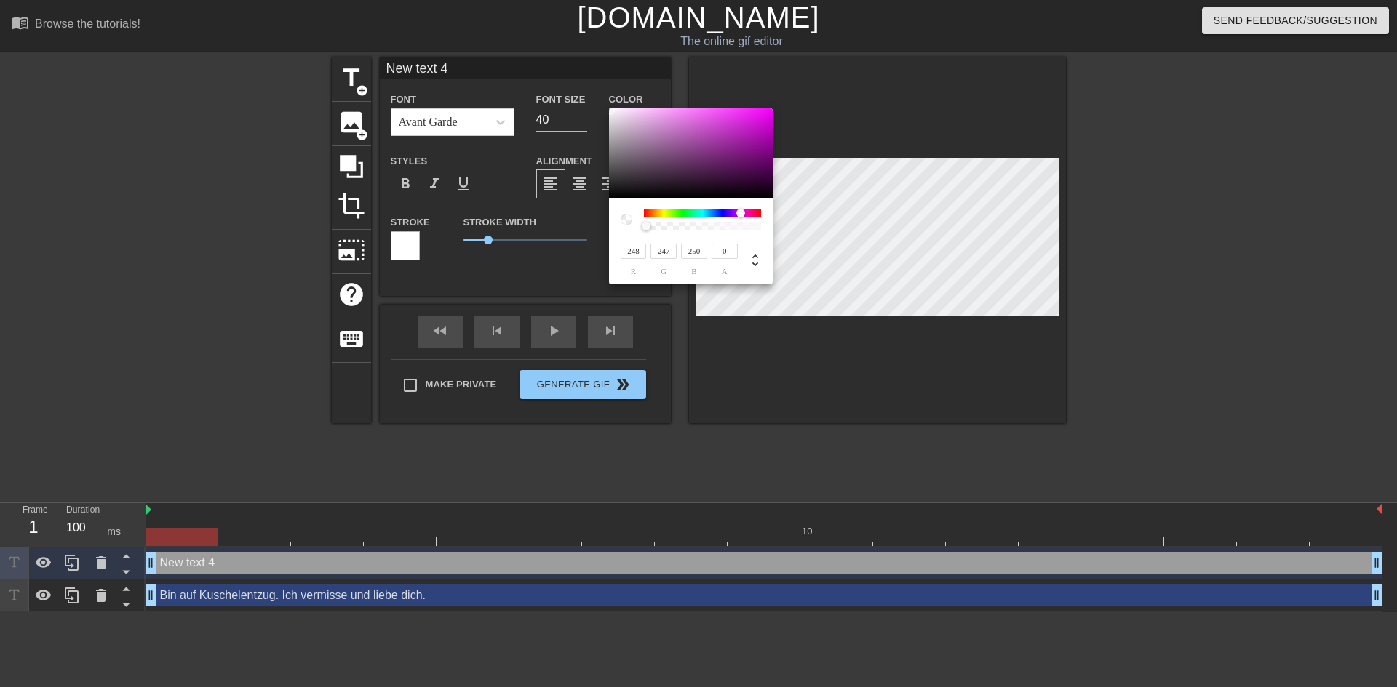
type input "247"
type input "250"
type input "248"
type input "247"
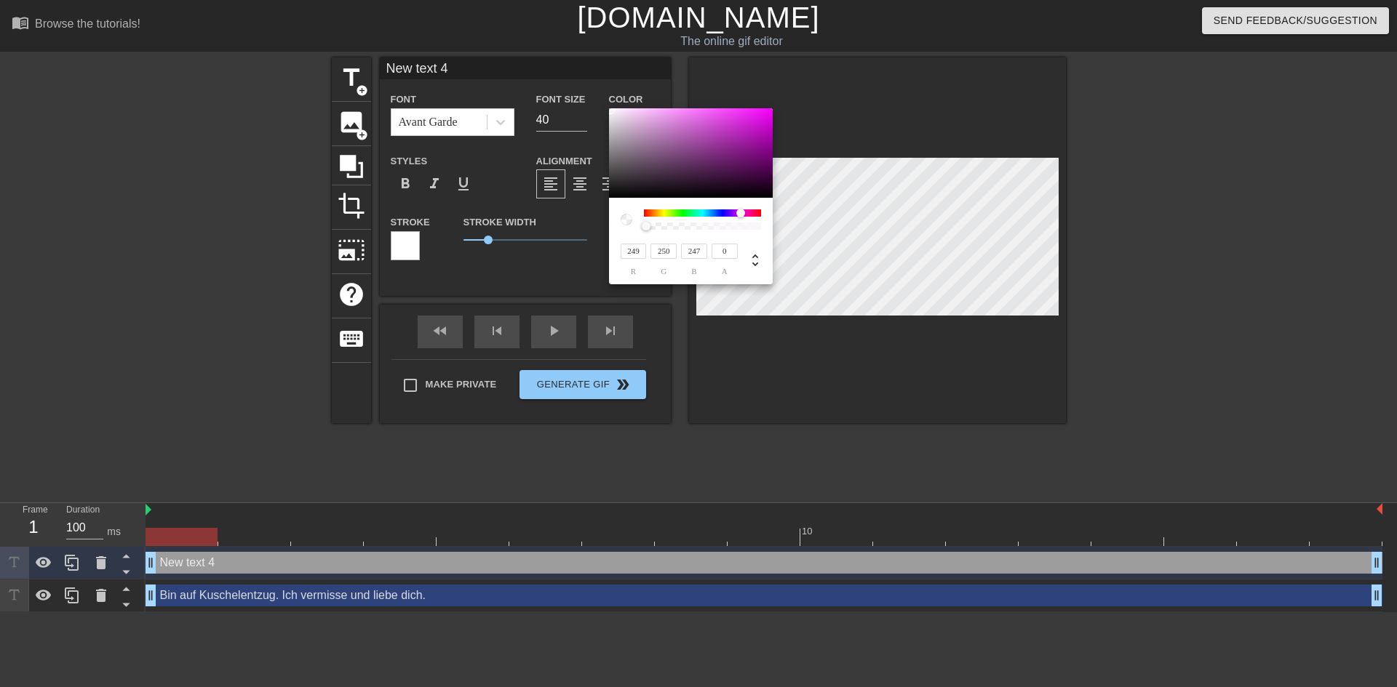
type input "250"
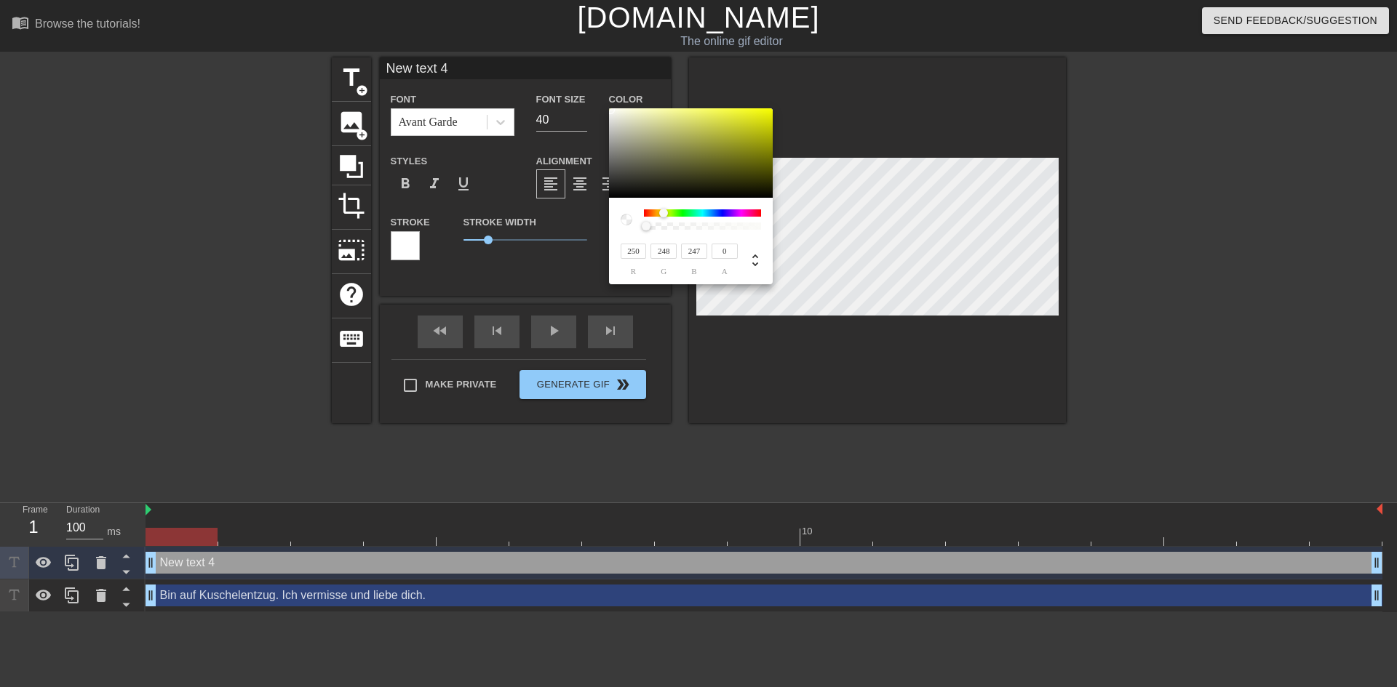
type input "247"
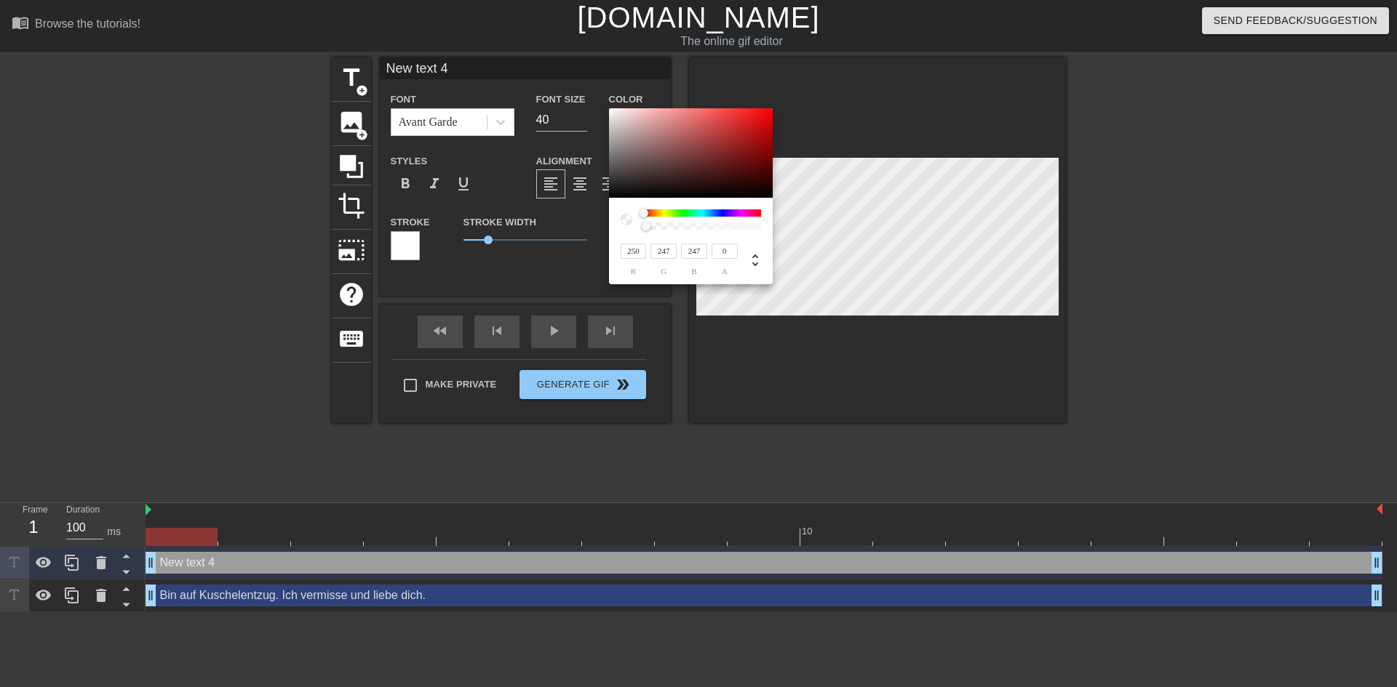
click at [627, 222] on div at bounding box center [626, 220] width 12 height 12
type input "246"
type input "238"
type input "248"
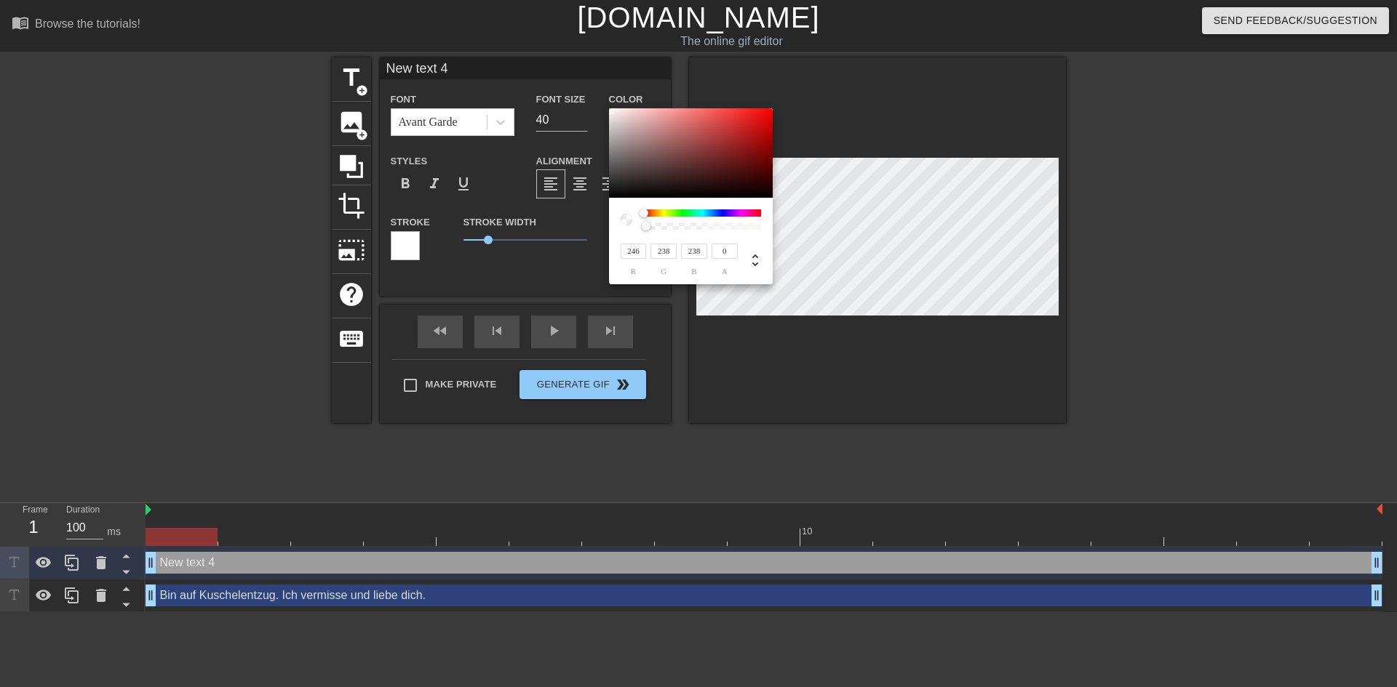
type input "240"
type input "241"
click at [612, 111] on div at bounding box center [613, 110] width 9 height 9
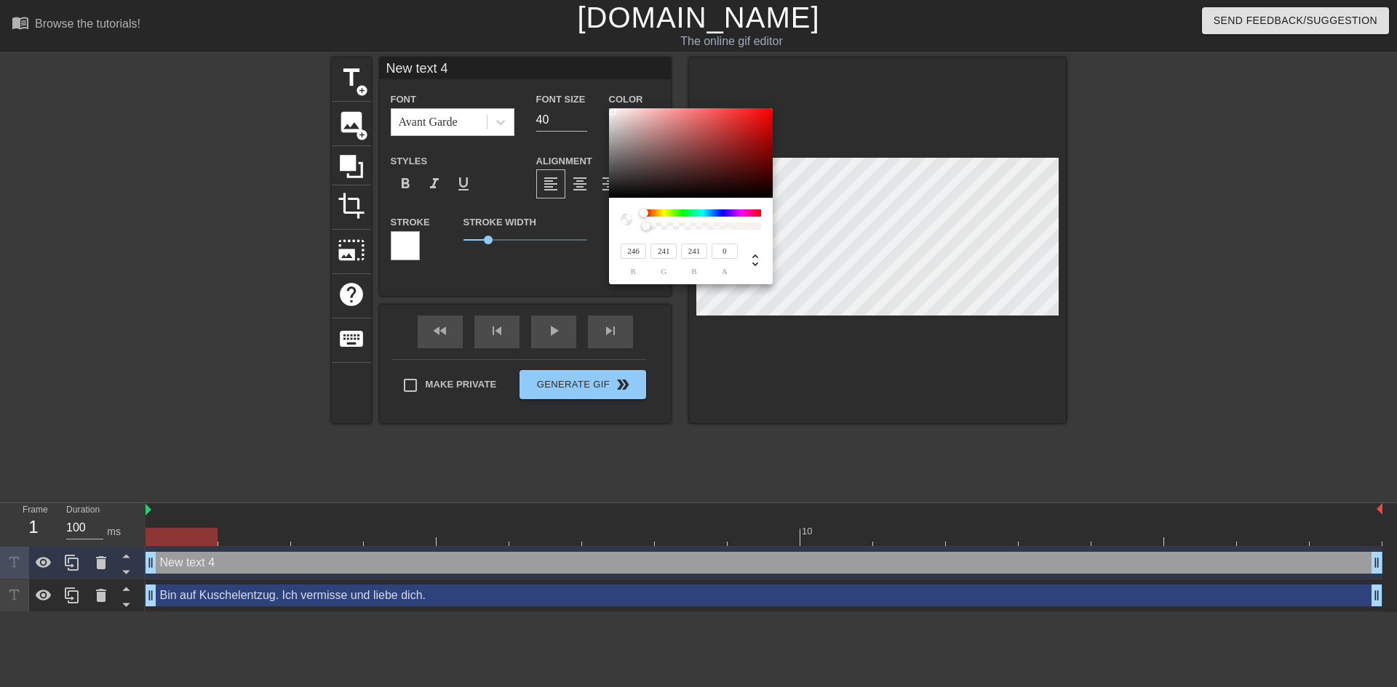
type input "242"
type input "81"
type input "246"
type input "82"
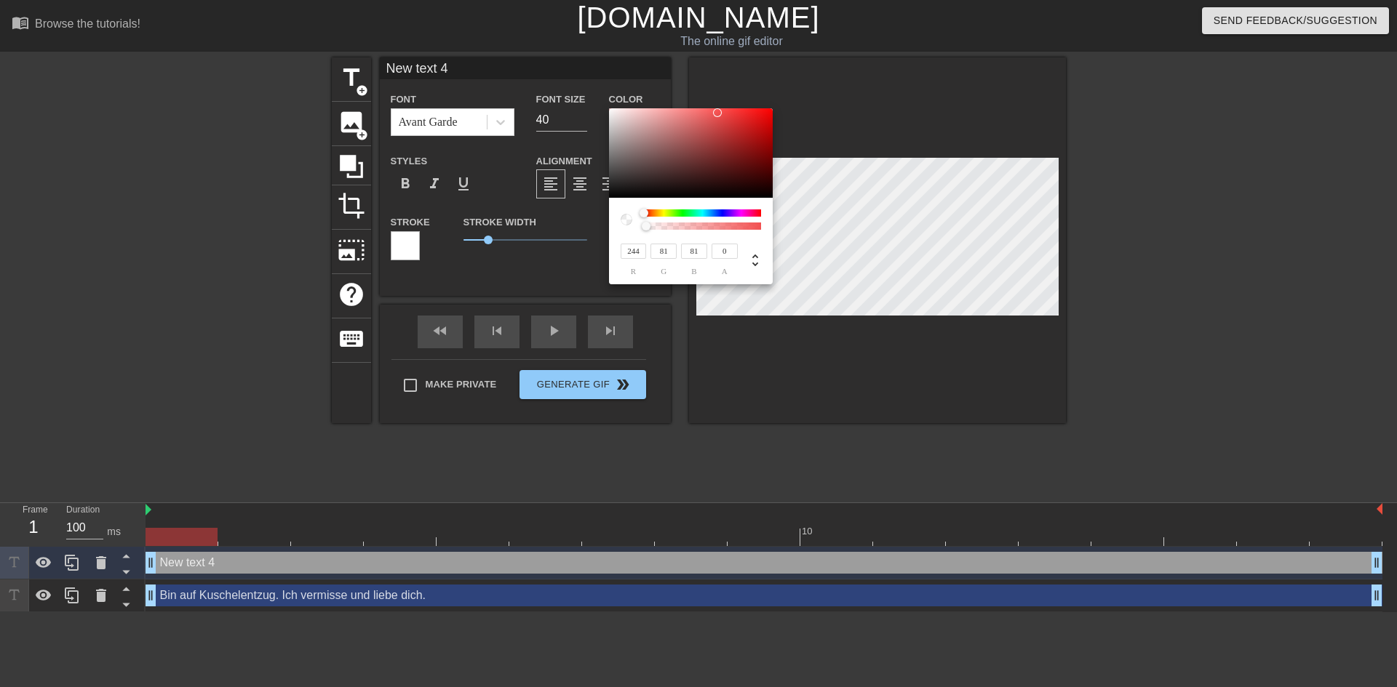
type input "82"
type input "250"
type input "247"
type input "255"
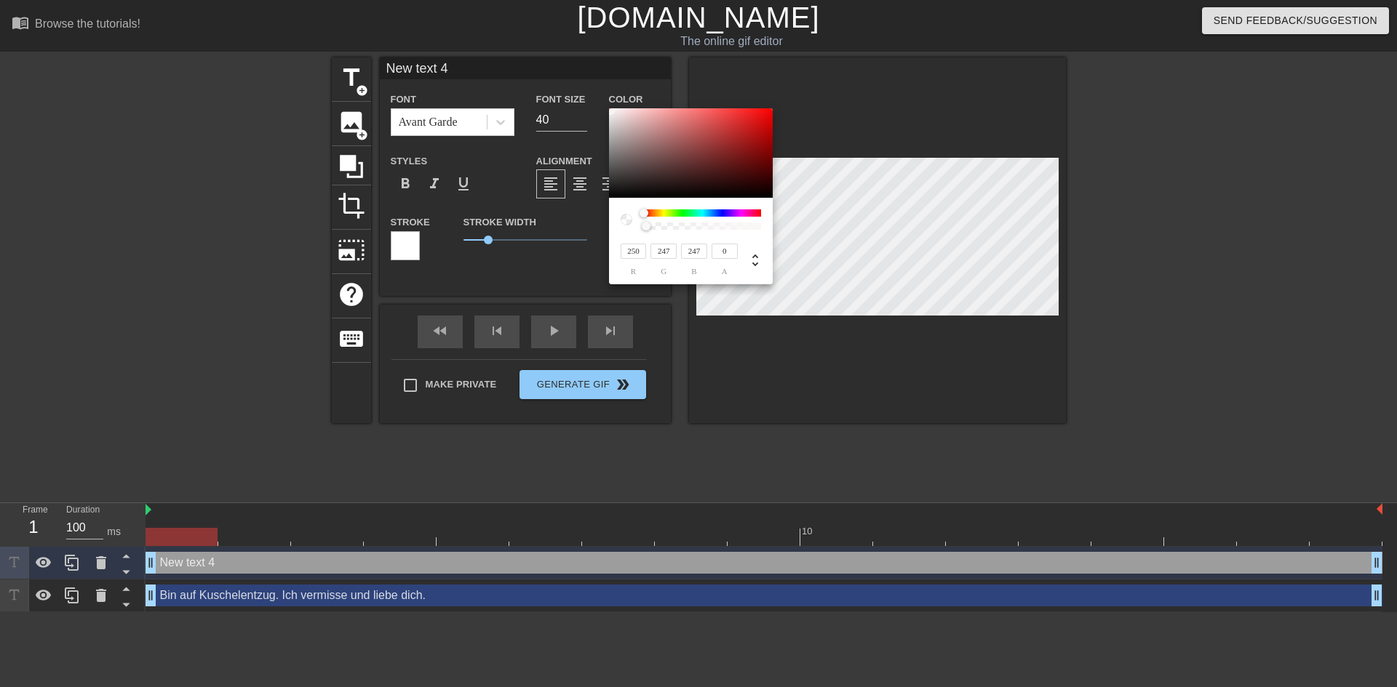
type input "250"
type input "251"
type input "252"
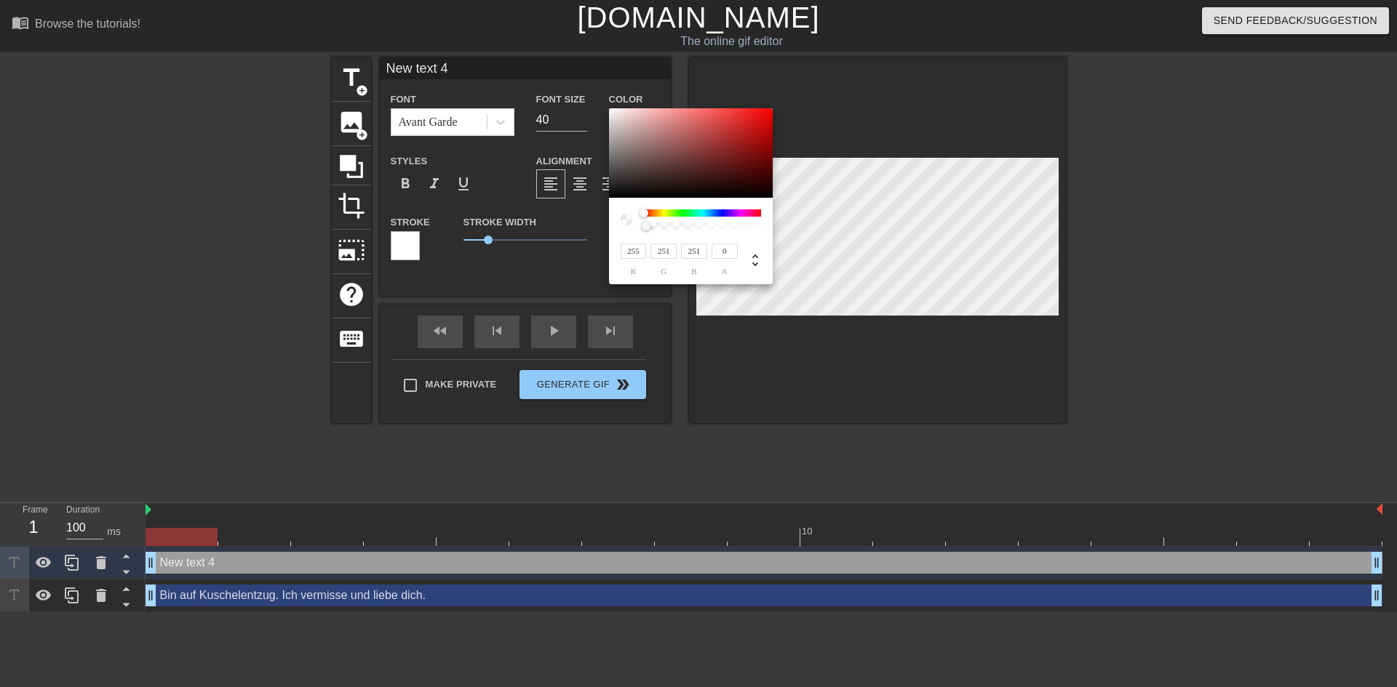
type input "252"
type input "85"
type input "198"
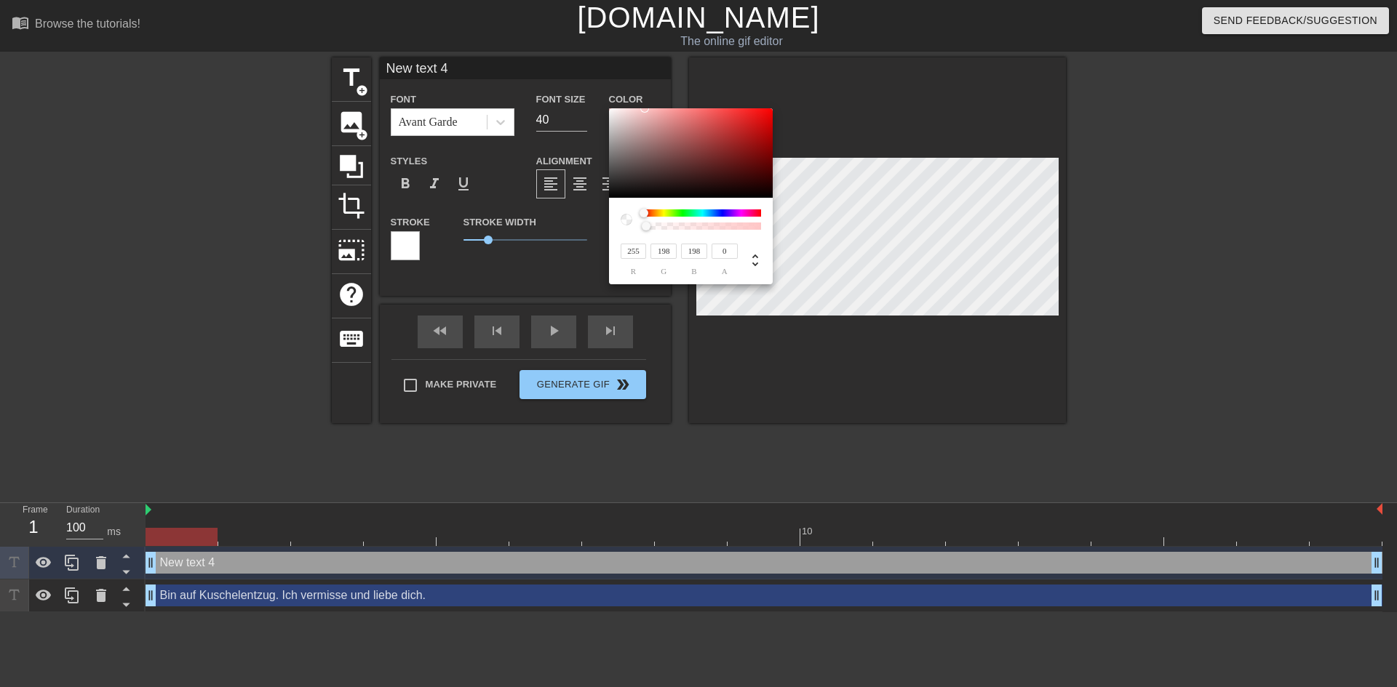
type input "255"
type input "252"
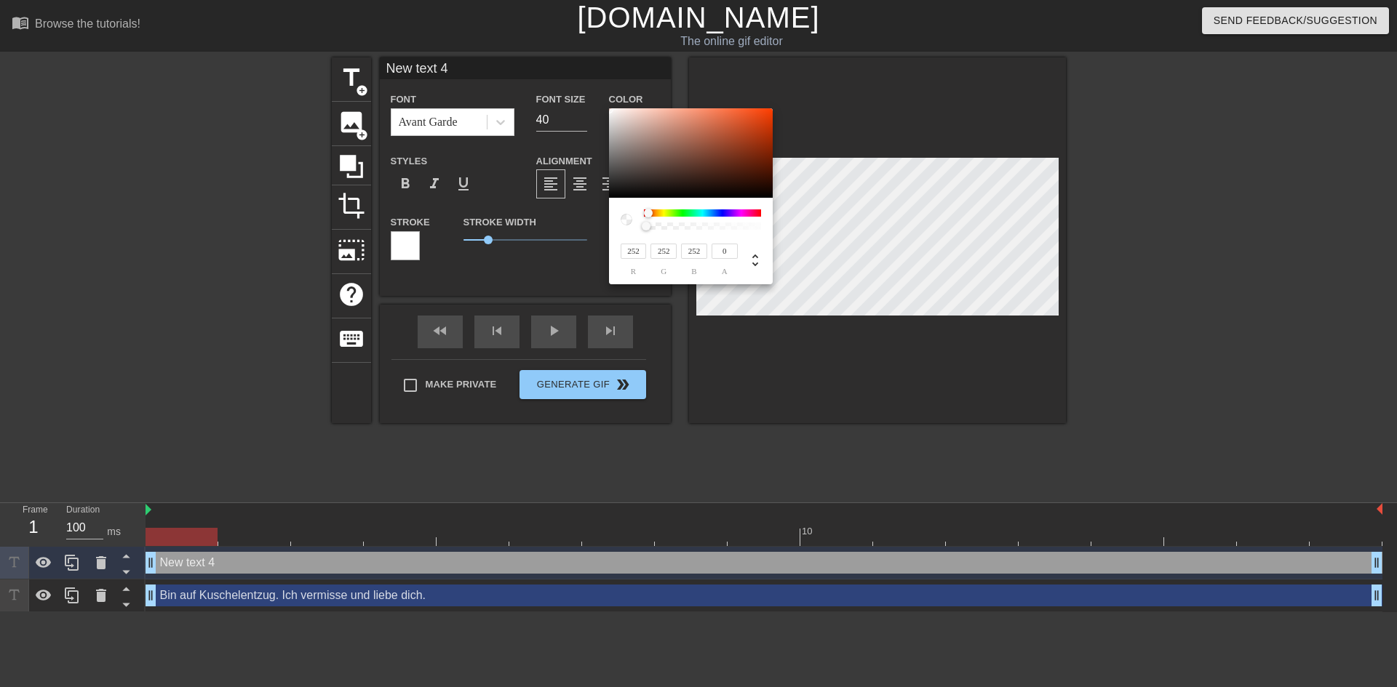
click at [611, 108] on div at bounding box center [608, 109] width 9 height 9
type input "254"
type input "251"
type input "250"
click at [666, 223] on div at bounding box center [702, 226] width 113 height 7
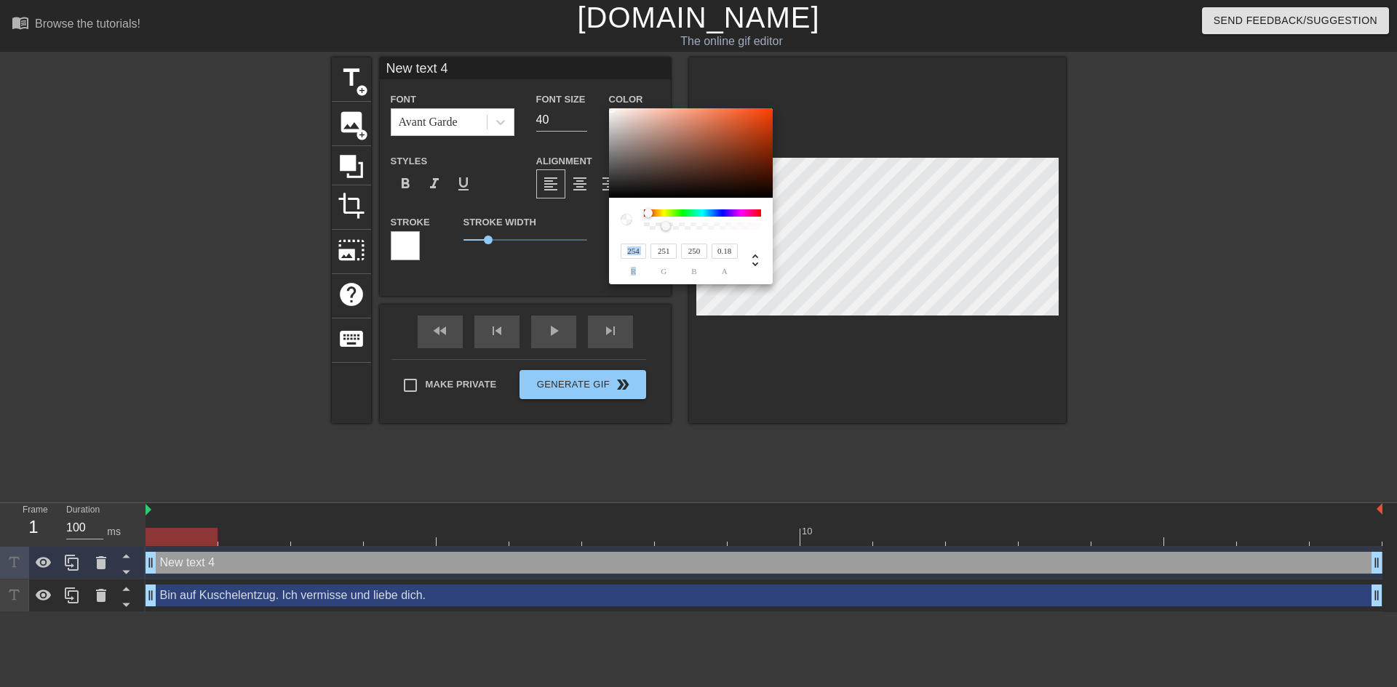
drag, startPoint x: 668, startPoint y: 232, endPoint x: 664, endPoint y: 225, distance: 7.9
click at [664, 227] on div "254 r 251 g 250 b 0.18 a" at bounding box center [691, 241] width 164 height 87
click at [664, 225] on div at bounding box center [663, 226] width 9 height 9
type input "0"
drag, startPoint x: 651, startPoint y: 228, endPoint x: 642, endPoint y: 229, distance: 8.8
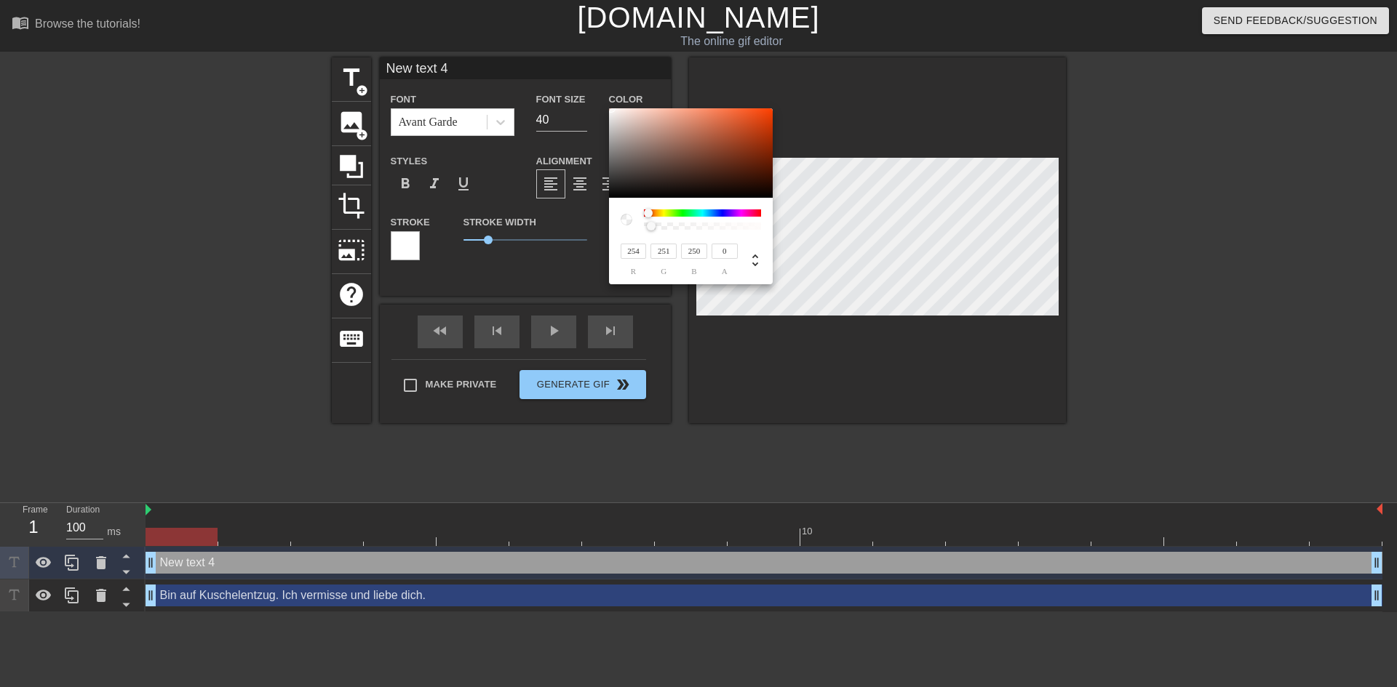
click at [647, 229] on div at bounding box center [651, 226] width 9 height 9
click at [631, 215] on div at bounding box center [626, 220] width 12 height 12
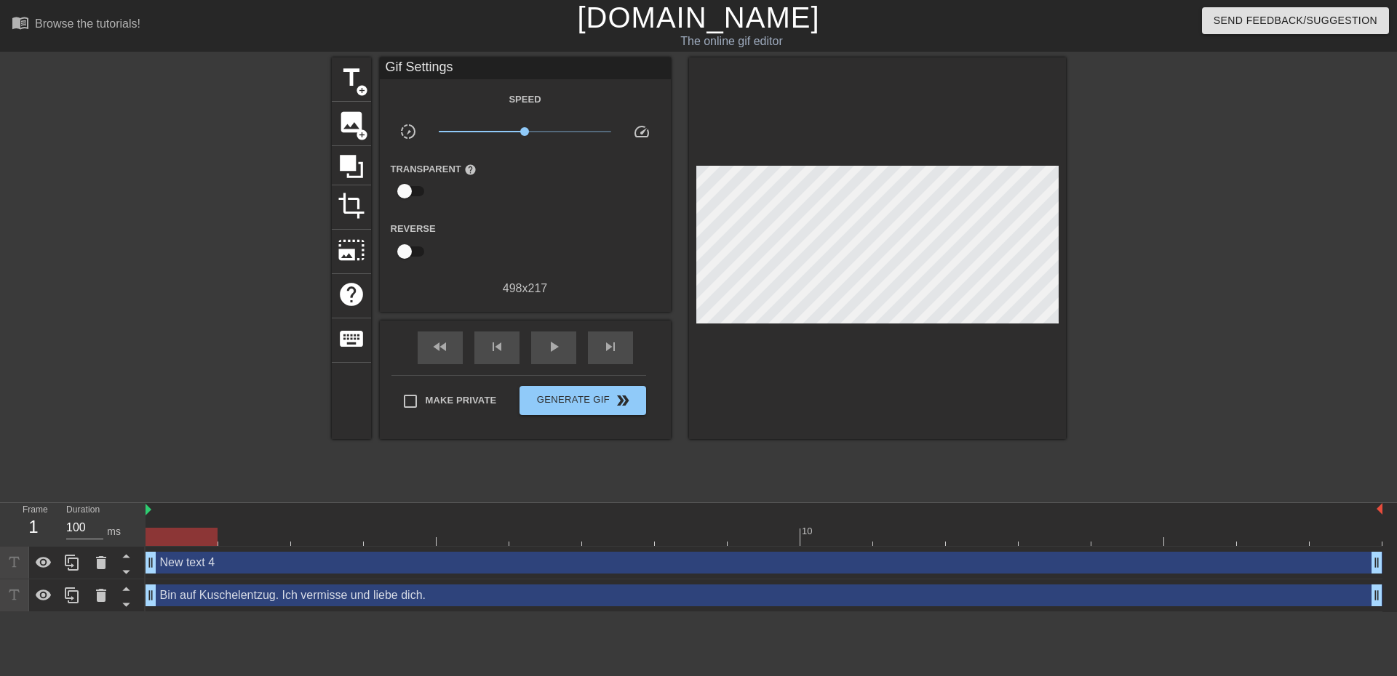
drag, startPoint x: 586, startPoint y: 113, endPoint x: 591, endPoint y: 119, distance: 8.3
click at [231, 570] on div "New text 4 drag_handle drag_handle" at bounding box center [763, 563] width 1236 height 22
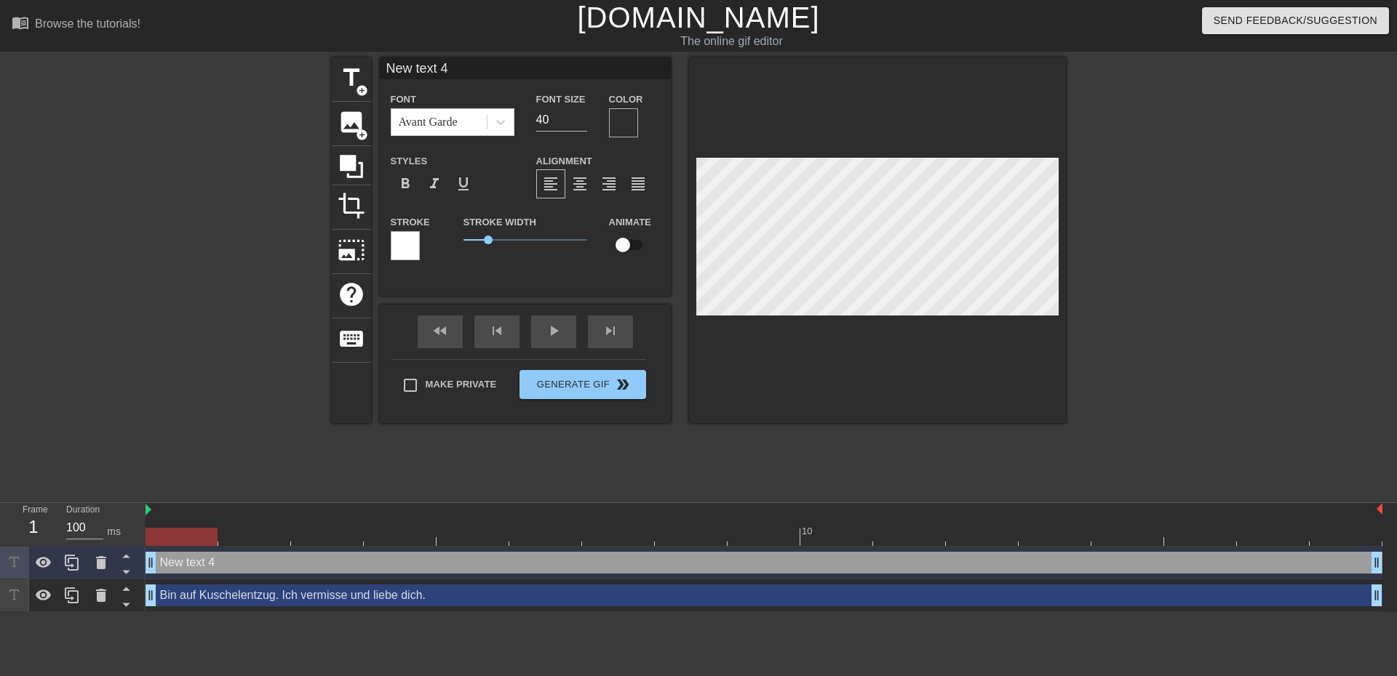
click at [617, 120] on div at bounding box center [623, 122] width 29 height 29
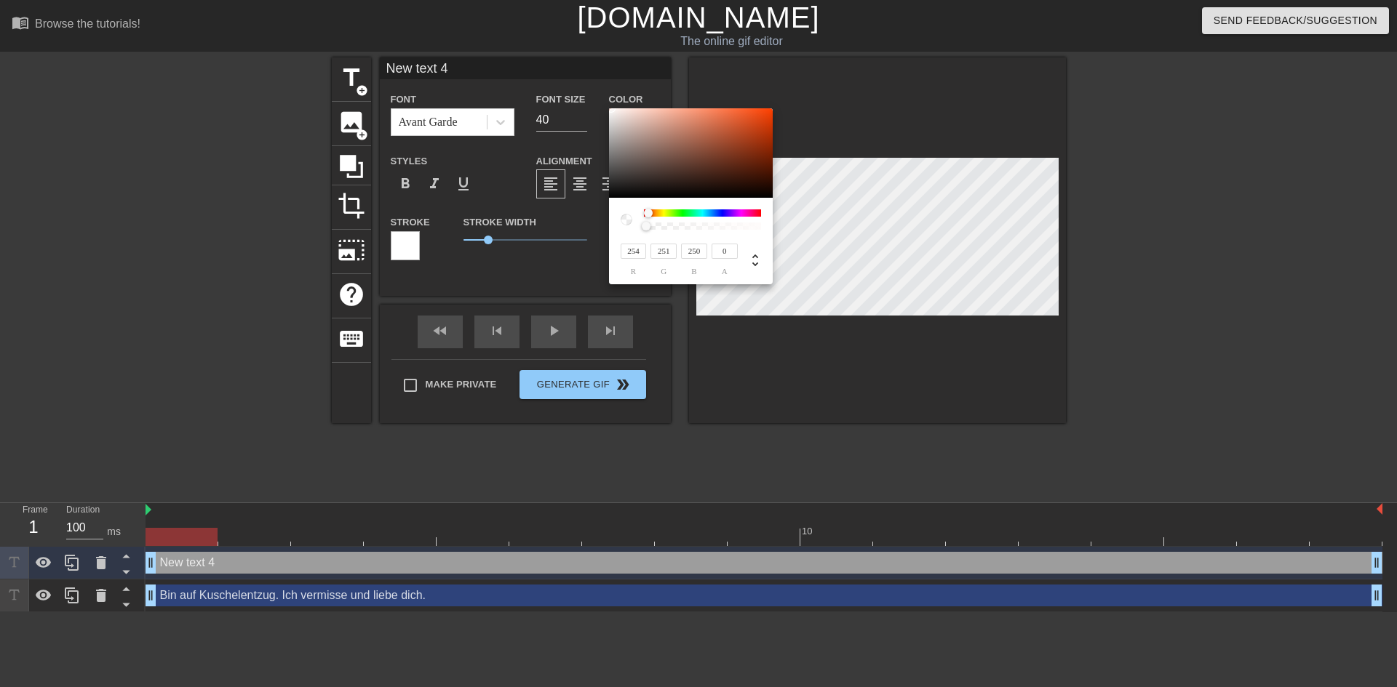
type input "221"
type input "213"
type input "210"
click at [617, 120] on div at bounding box center [691, 153] width 164 height 90
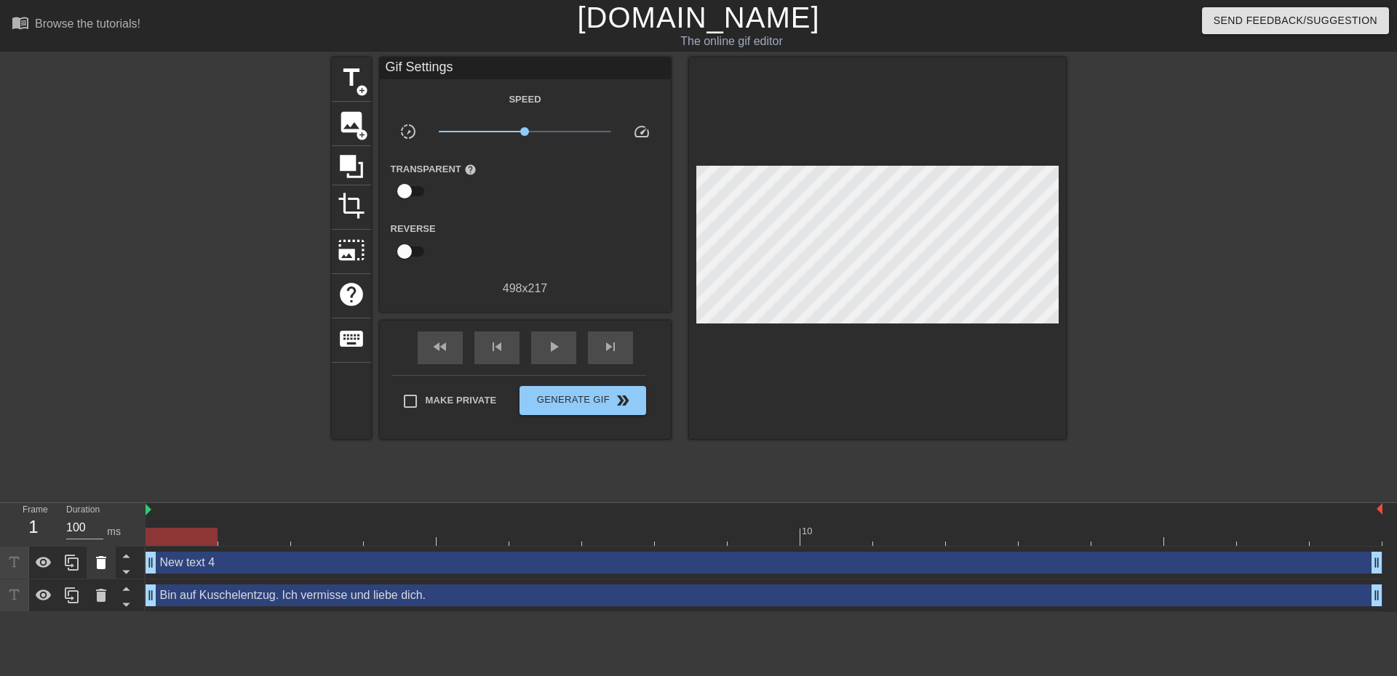
click at [98, 562] on icon at bounding box center [101, 562] width 10 height 13
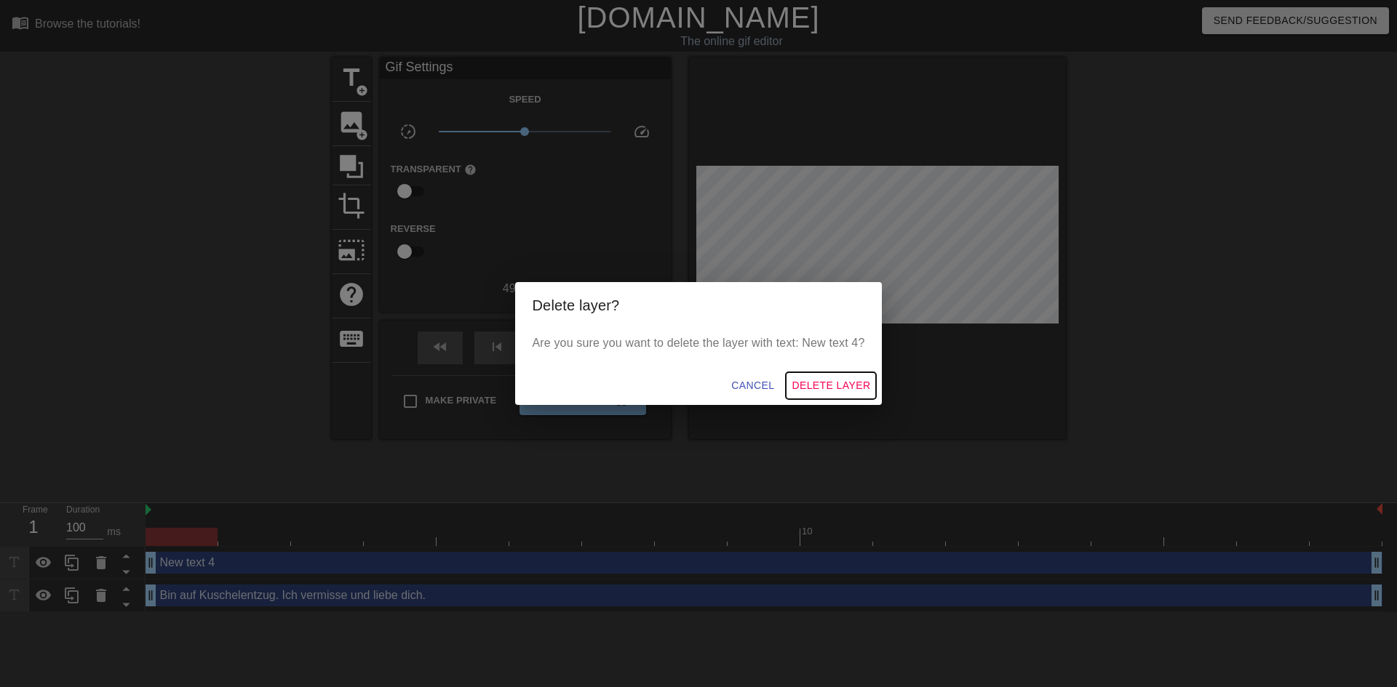
click at [849, 378] on span "Delete Layer" at bounding box center [830, 386] width 79 height 18
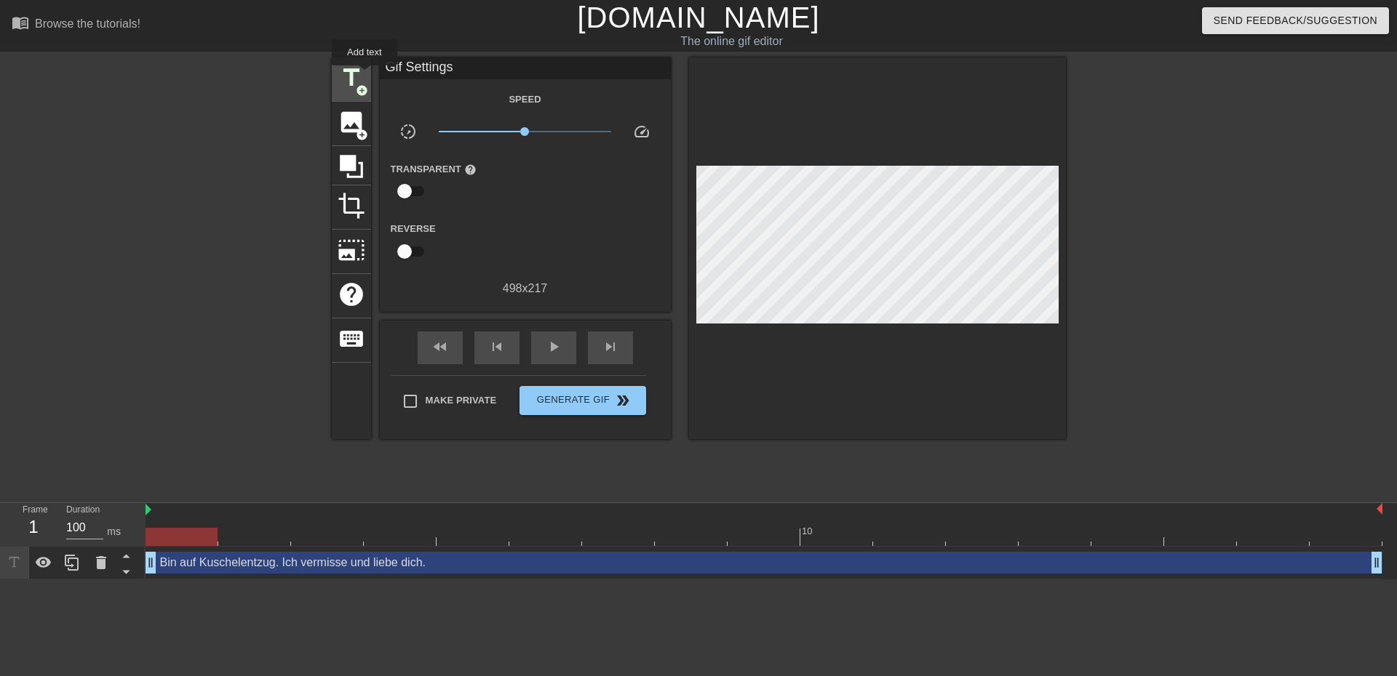
click at [363, 75] on span "title" at bounding box center [351, 78] width 28 height 28
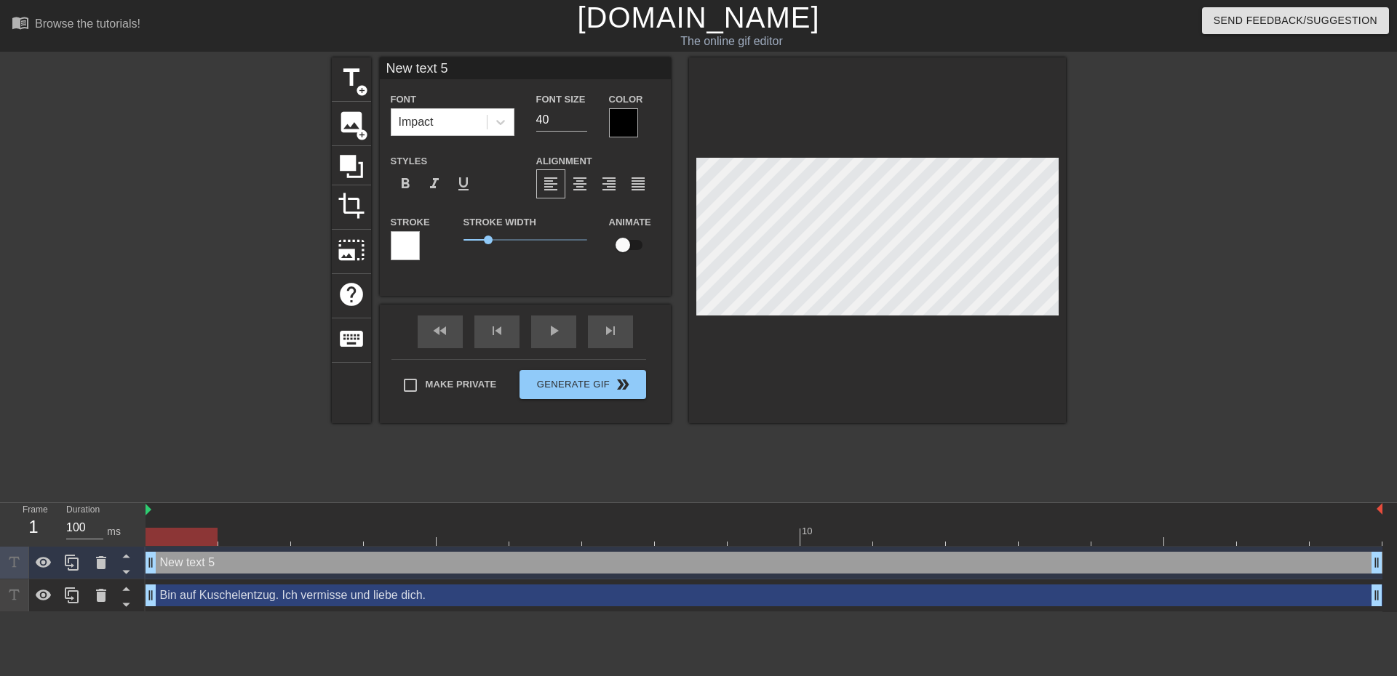
click at [631, 113] on div at bounding box center [623, 122] width 29 height 29
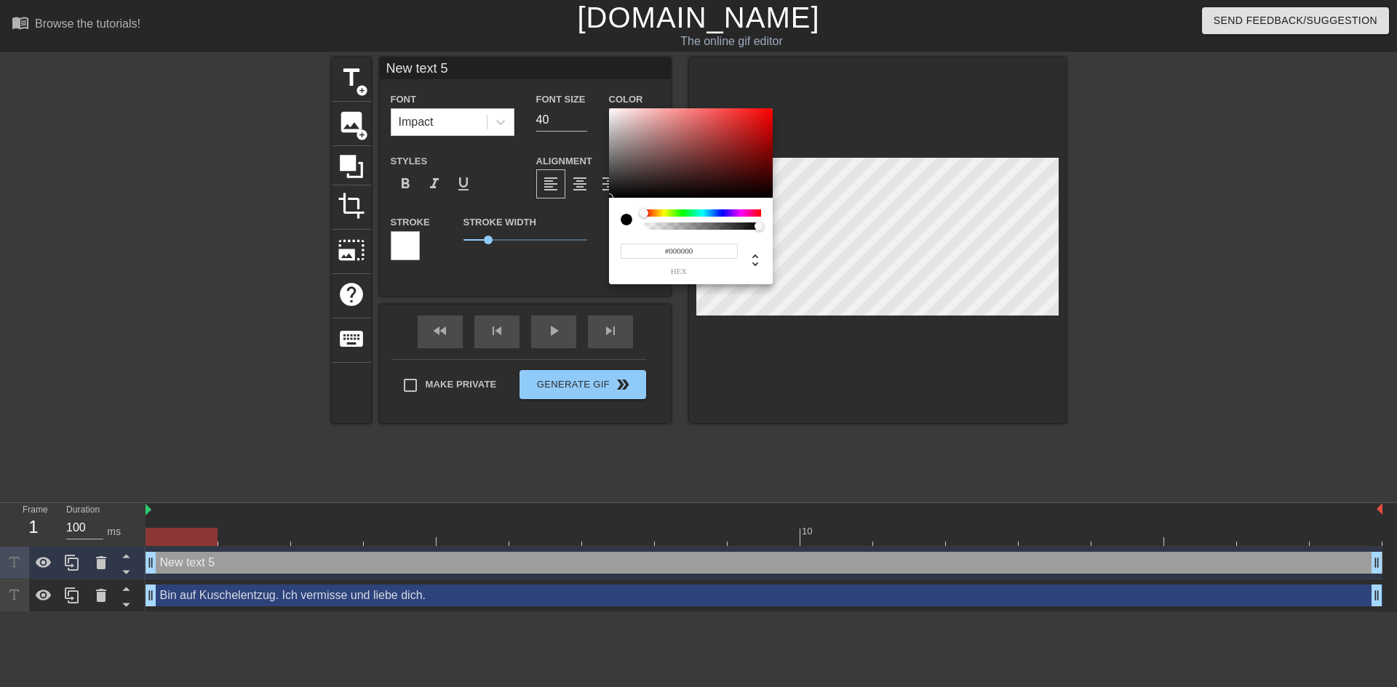
type input "0"
drag, startPoint x: 690, startPoint y: 231, endPoint x: 669, endPoint y: 230, distance: 21.1
type input "0"
drag, startPoint x: 669, startPoint y: 230, endPoint x: 641, endPoint y: 225, distance: 28.7
click at [642, 225] on div at bounding box center [646, 226] width 9 height 9
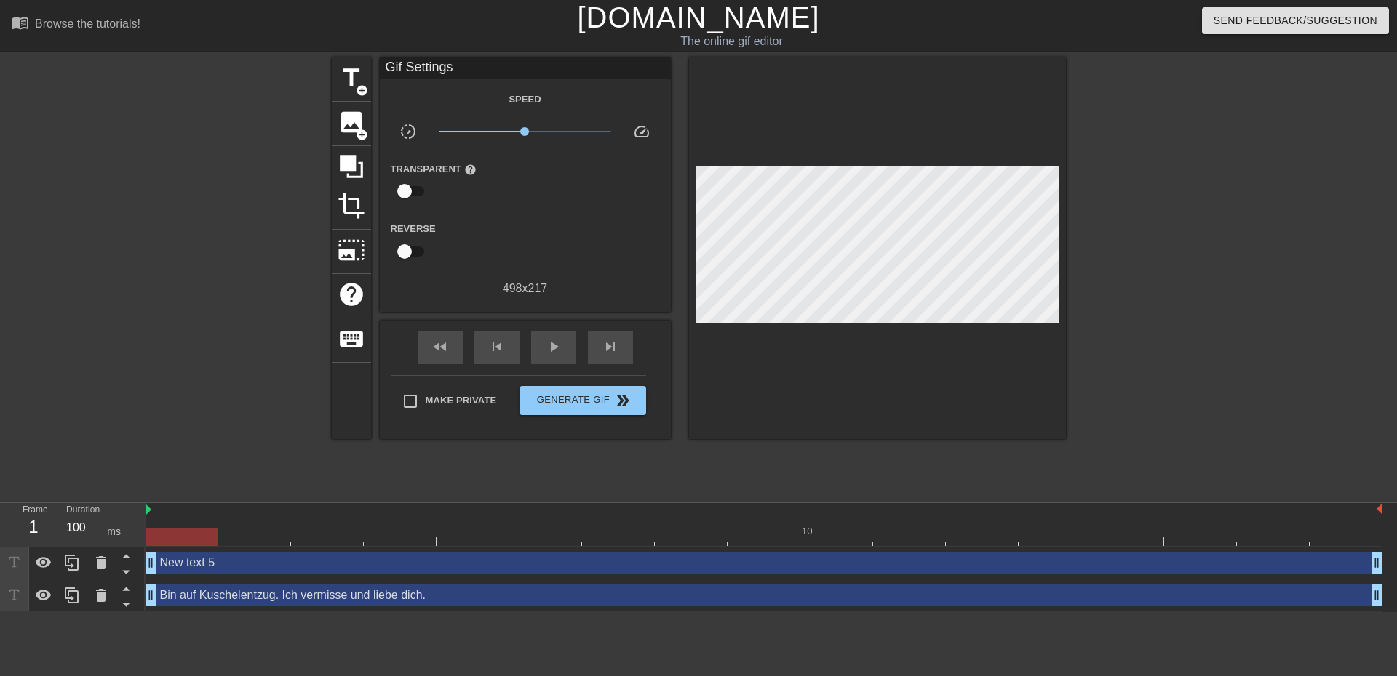
click at [193, 566] on div "New text 5 drag_handle drag_handle" at bounding box center [763, 563] width 1236 height 22
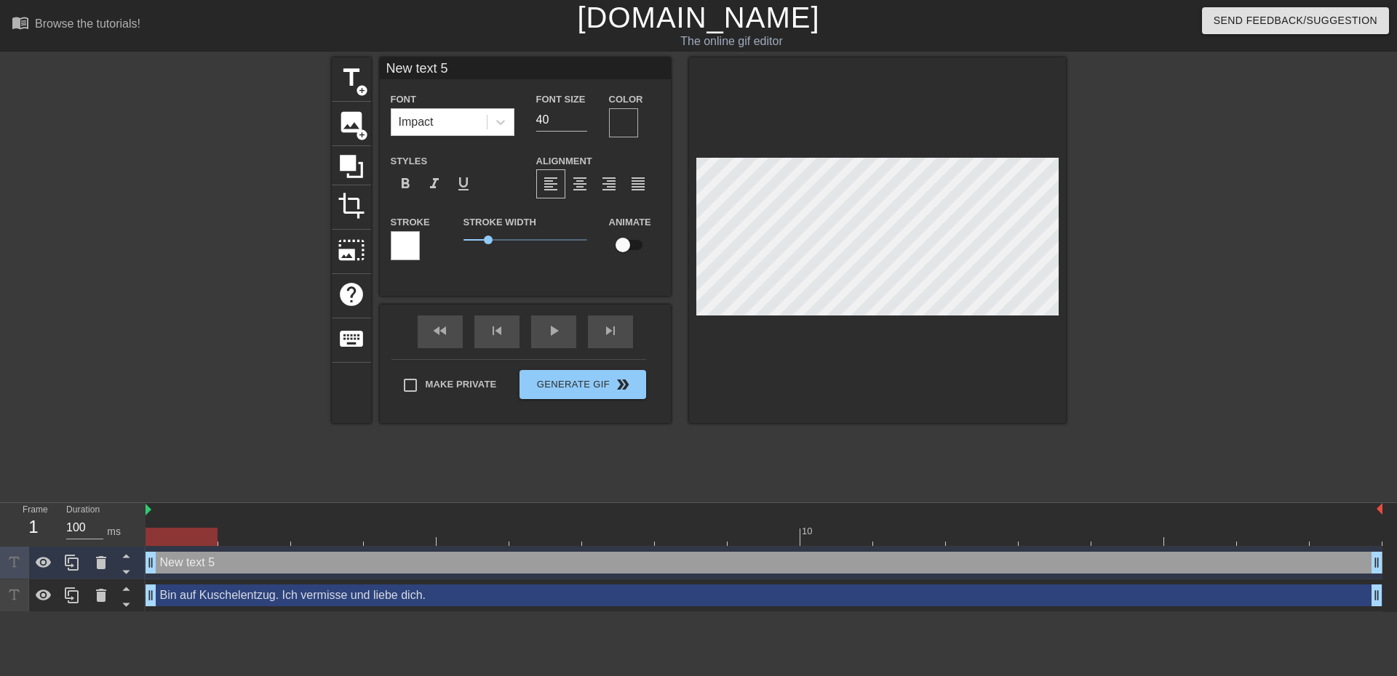
drag, startPoint x: 509, startPoint y: 66, endPoint x: 320, endPoint y: 71, distance: 189.2
click at [320, 71] on div "title add_circle image add_circle crop photo_size_select_large help keyboard Ne…" at bounding box center [698, 275] width 1397 height 436
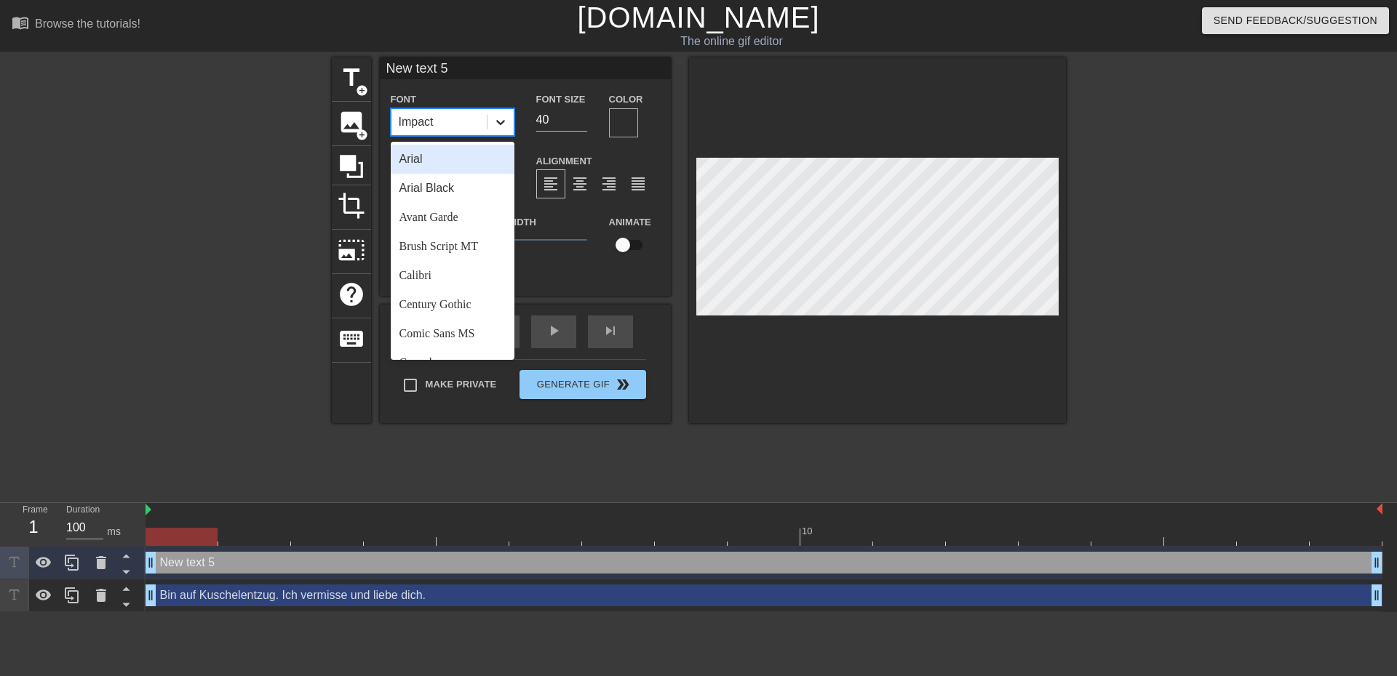
click at [500, 121] on icon at bounding box center [500, 122] width 15 height 15
click at [468, 215] on div "Avant Garde" at bounding box center [453, 217] width 124 height 29
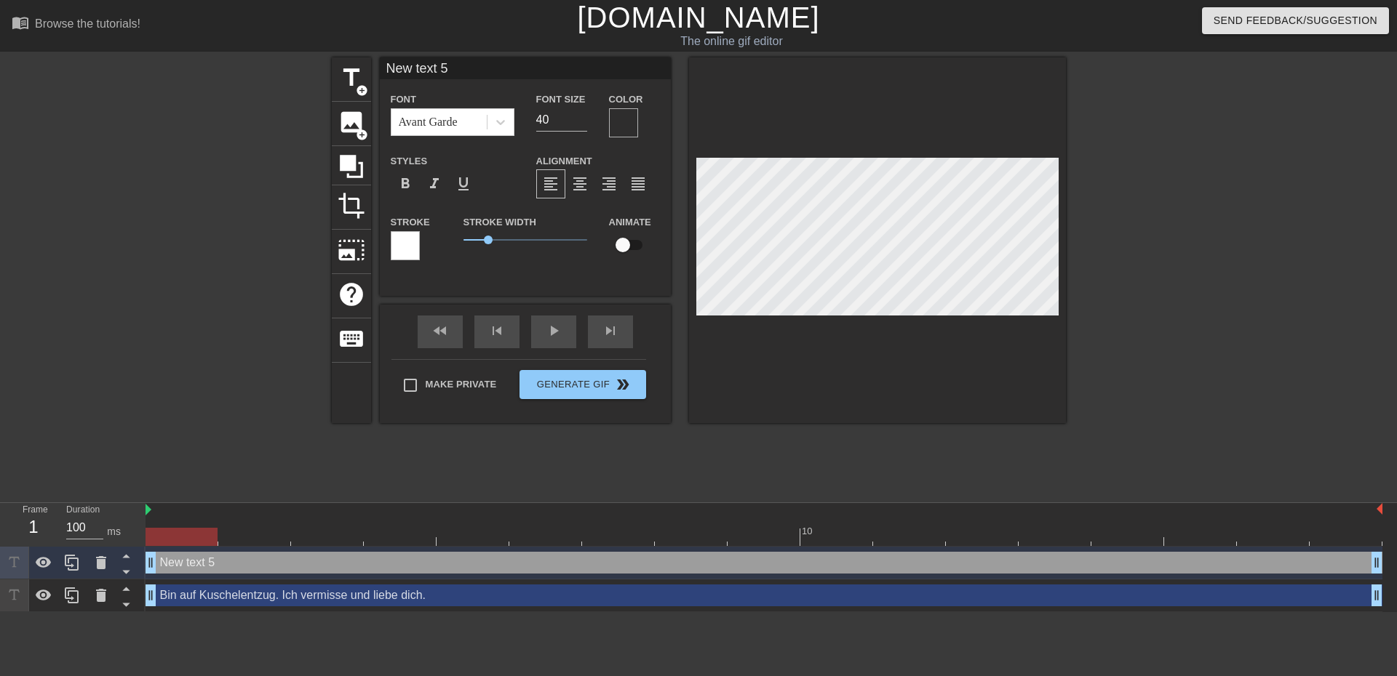
drag, startPoint x: 463, startPoint y: 67, endPoint x: 294, endPoint y: 84, distance: 170.3
click at [297, 83] on div "title add_circle image add_circle crop photo_size_select_large help keyboard Ne…" at bounding box center [698, 275] width 1397 height 436
type input "M"
type input "F"
type input "Vor allem werde ich"
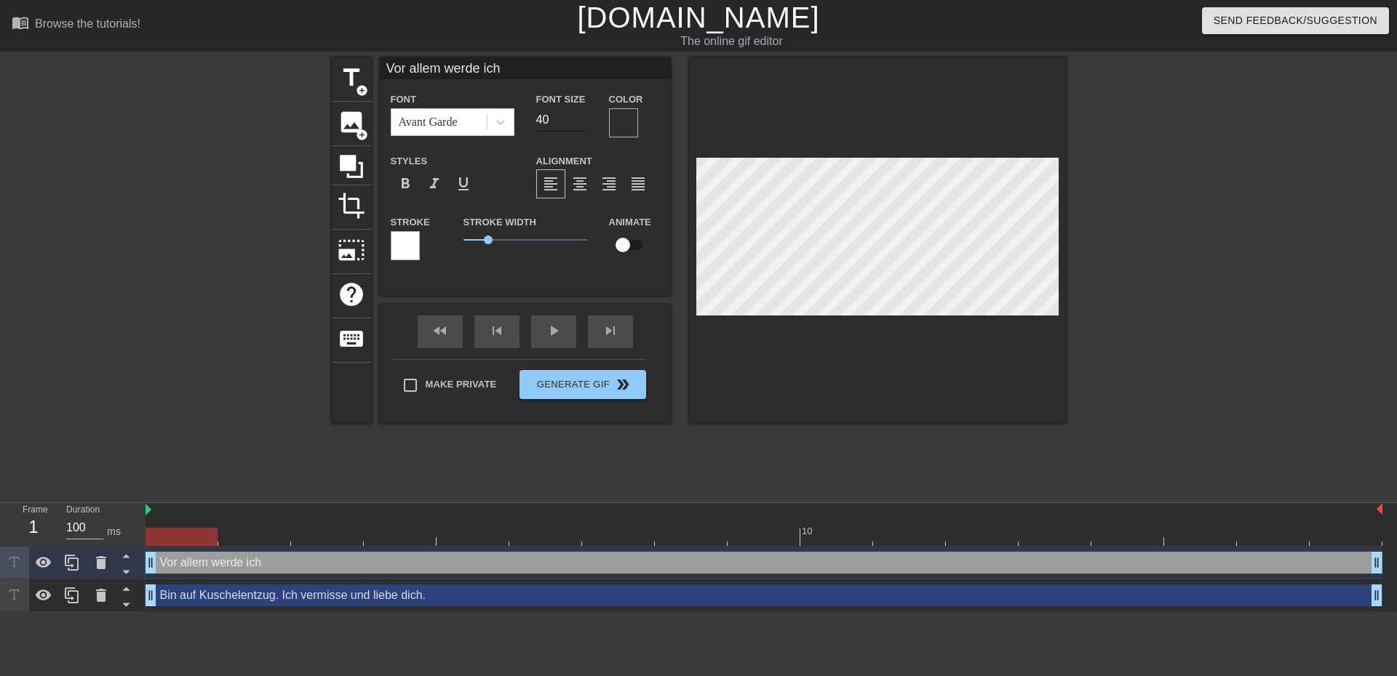
click at [586, 121] on div "Font Size 40" at bounding box center [561, 113] width 73 height 47
click at [583, 123] on input "39" at bounding box center [561, 119] width 51 height 23
click at [583, 123] on input "37" at bounding box center [561, 119] width 51 height 23
click at [583, 123] on input "36" at bounding box center [561, 119] width 51 height 23
click at [583, 123] on input "35" at bounding box center [561, 119] width 51 height 23
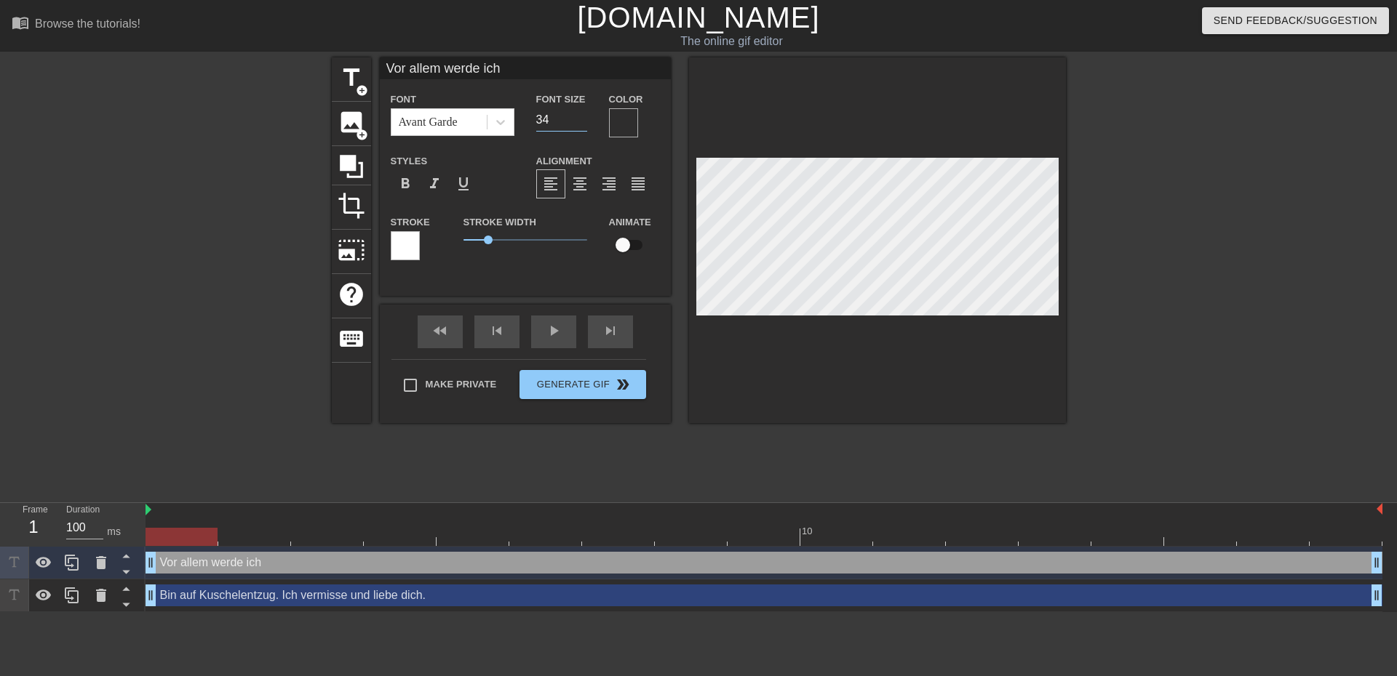
click at [583, 123] on input "34" at bounding box center [561, 119] width 51 height 23
click at [584, 123] on input "15" at bounding box center [561, 119] width 51 height 23
click at [585, 123] on input "14" at bounding box center [561, 119] width 51 height 23
click at [585, 123] on input "13" at bounding box center [561, 119] width 51 height 23
click at [585, 123] on input "12" at bounding box center [561, 119] width 51 height 23
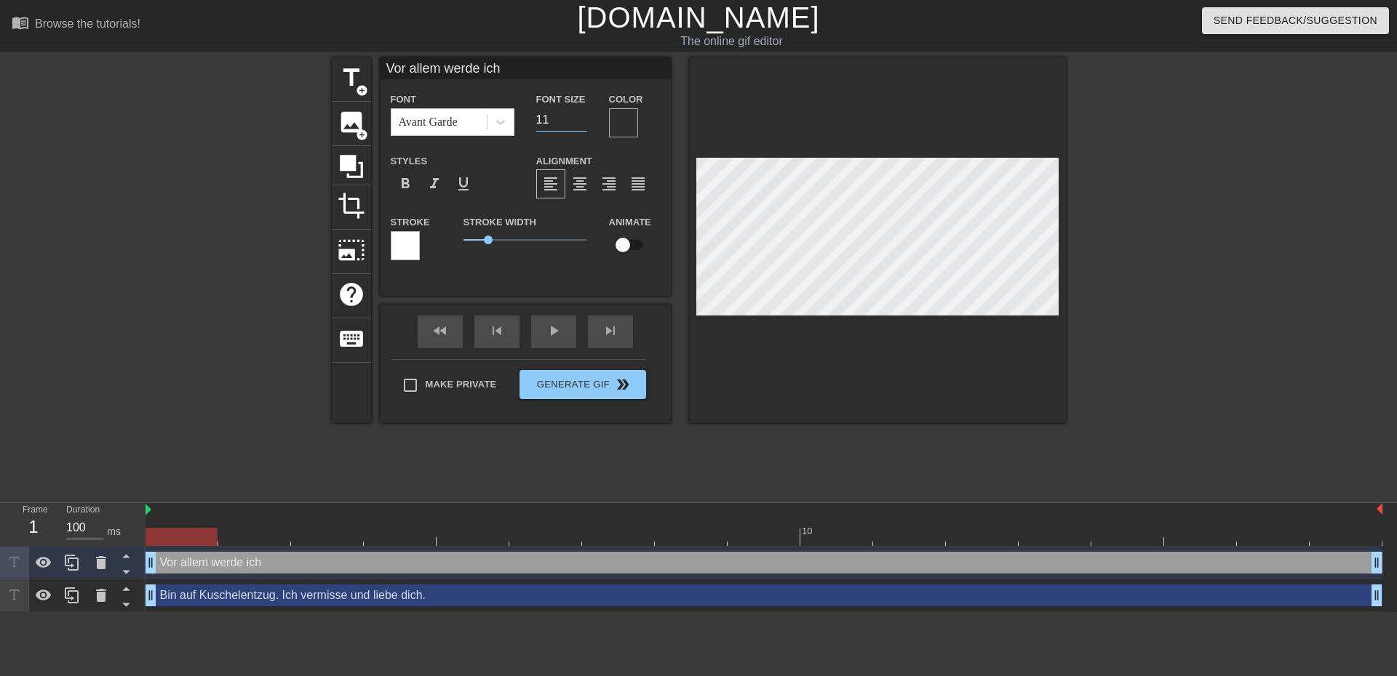
type input "11"
click at [586, 123] on input "11" at bounding box center [561, 119] width 51 height 23
click at [519, 68] on input "Vor allem werde ich" at bounding box center [525, 68] width 291 height 22
type input "Vor allem werde ich deine"
drag, startPoint x: 490, startPoint y: 238, endPoint x: 470, endPoint y: 260, distance: 29.9
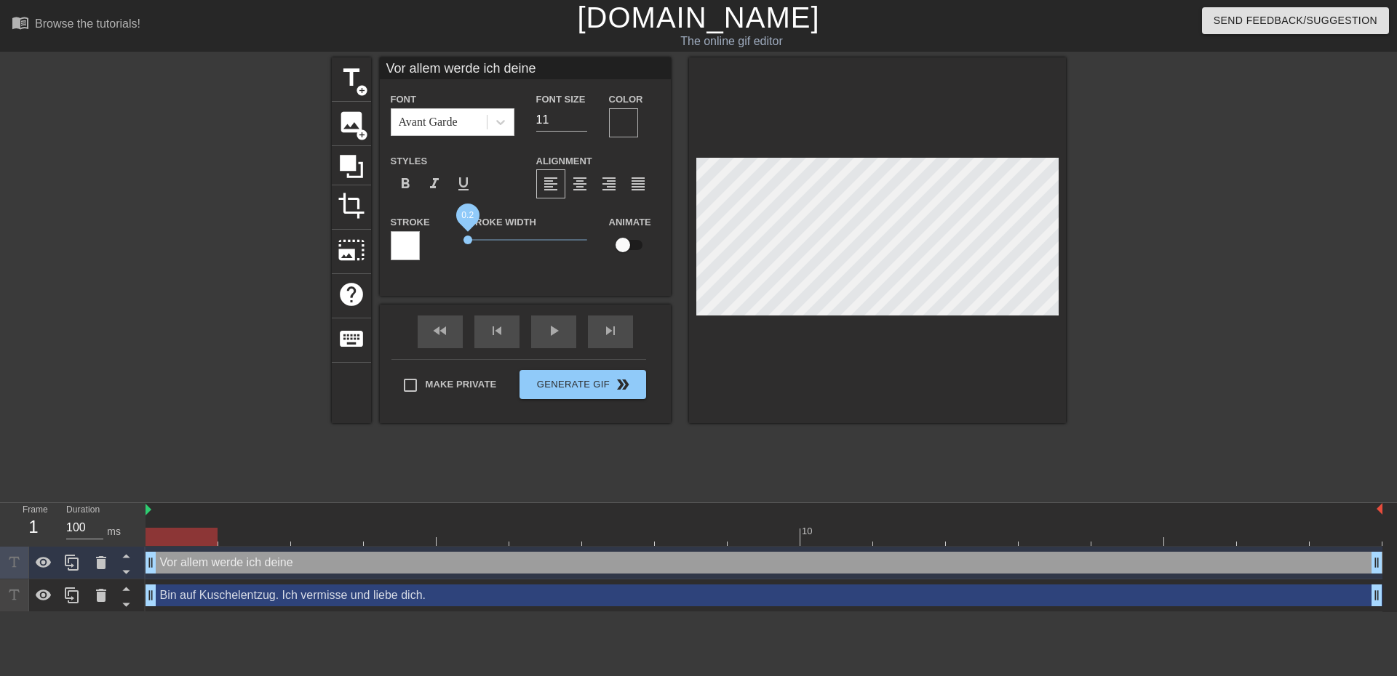
click at [470, 260] on div "Stroke Width 0.2" at bounding box center [524, 243] width 145 height 60
type input "10"
click at [579, 121] on input "10" at bounding box center [561, 119] width 51 height 23
drag, startPoint x: 549, startPoint y: 67, endPoint x: 600, endPoint y: 57, distance: 51.9
click at [551, 67] on input "Vor allem werde ich deine" at bounding box center [525, 68] width 291 height 22
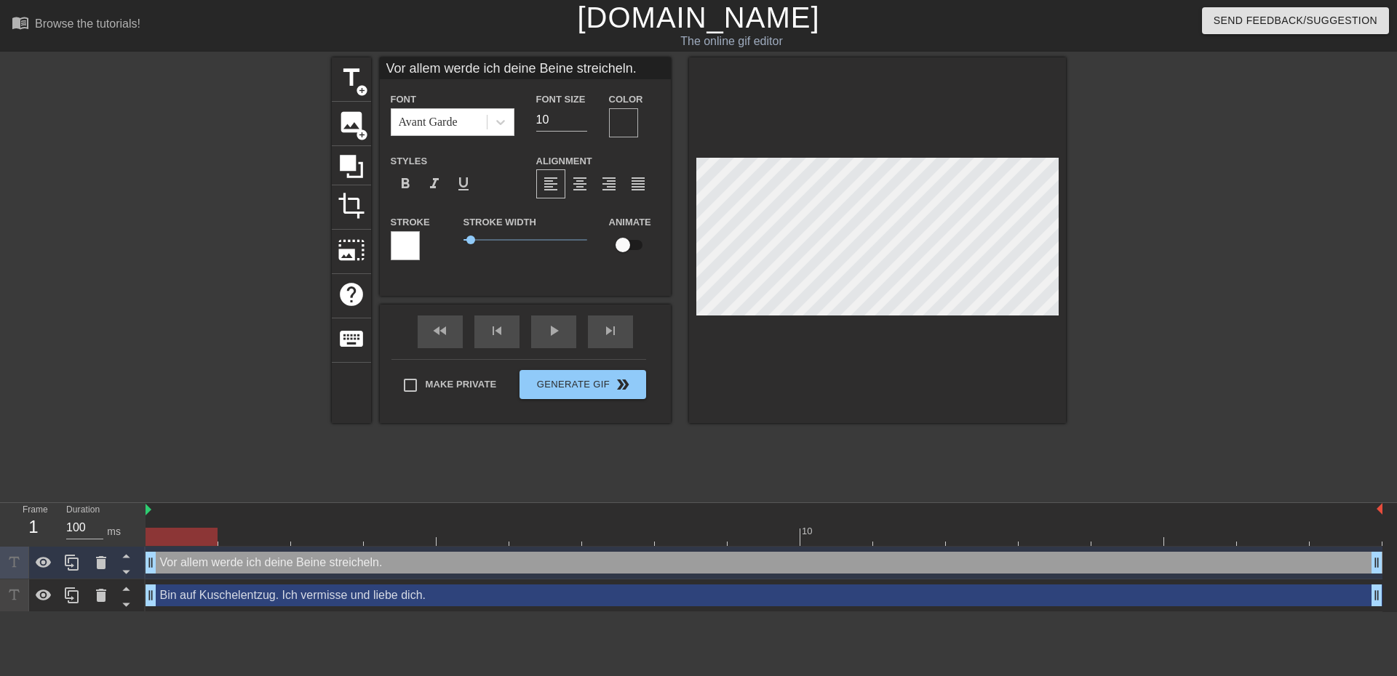
type input "Bin auf Kuschelentzug. Ich vermisse und liebe dich."
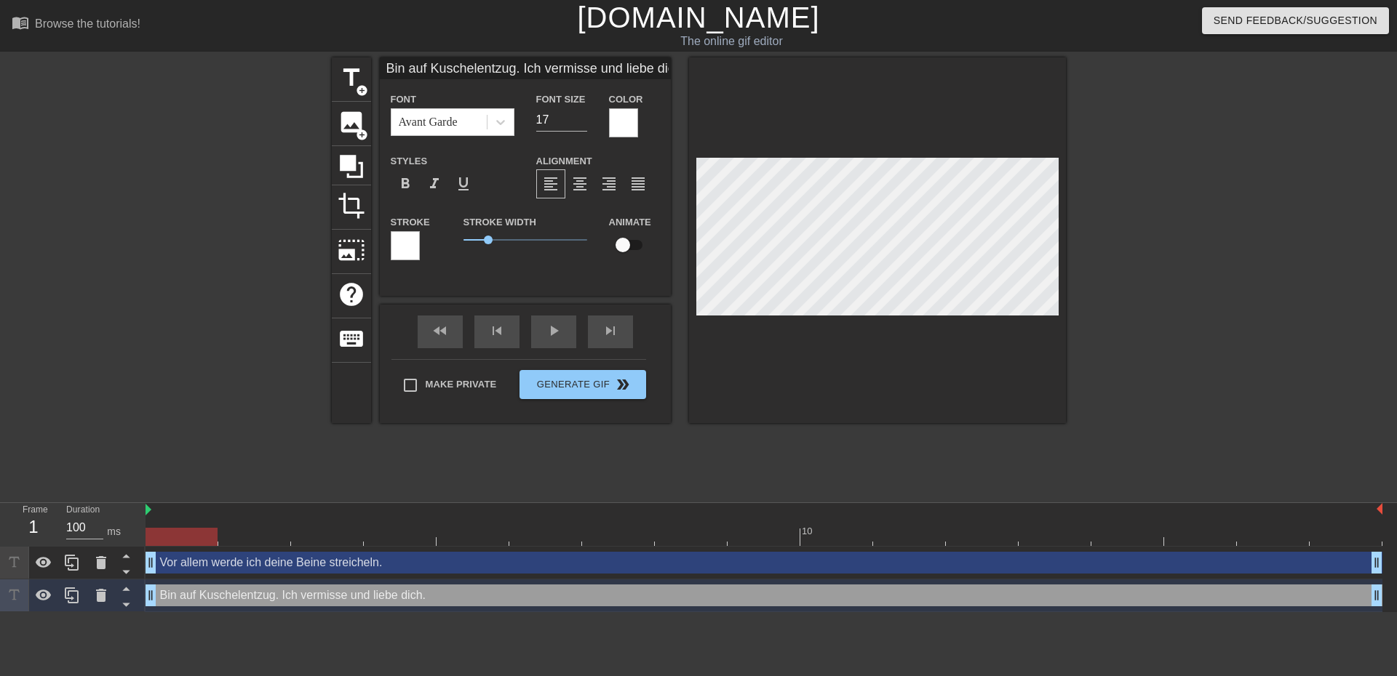
click at [331, 595] on div "Bin auf Kuschelentzug. Ich vermisse und liebe dich. drag_handle drag_handle" at bounding box center [763, 596] width 1236 height 22
click at [583, 113] on input "18" at bounding box center [561, 119] width 51 height 23
type input "19"
click at [583, 113] on input "19" at bounding box center [561, 119] width 51 height 23
click at [508, 127] on div at bounding box center [500, 122] width 26 height 26
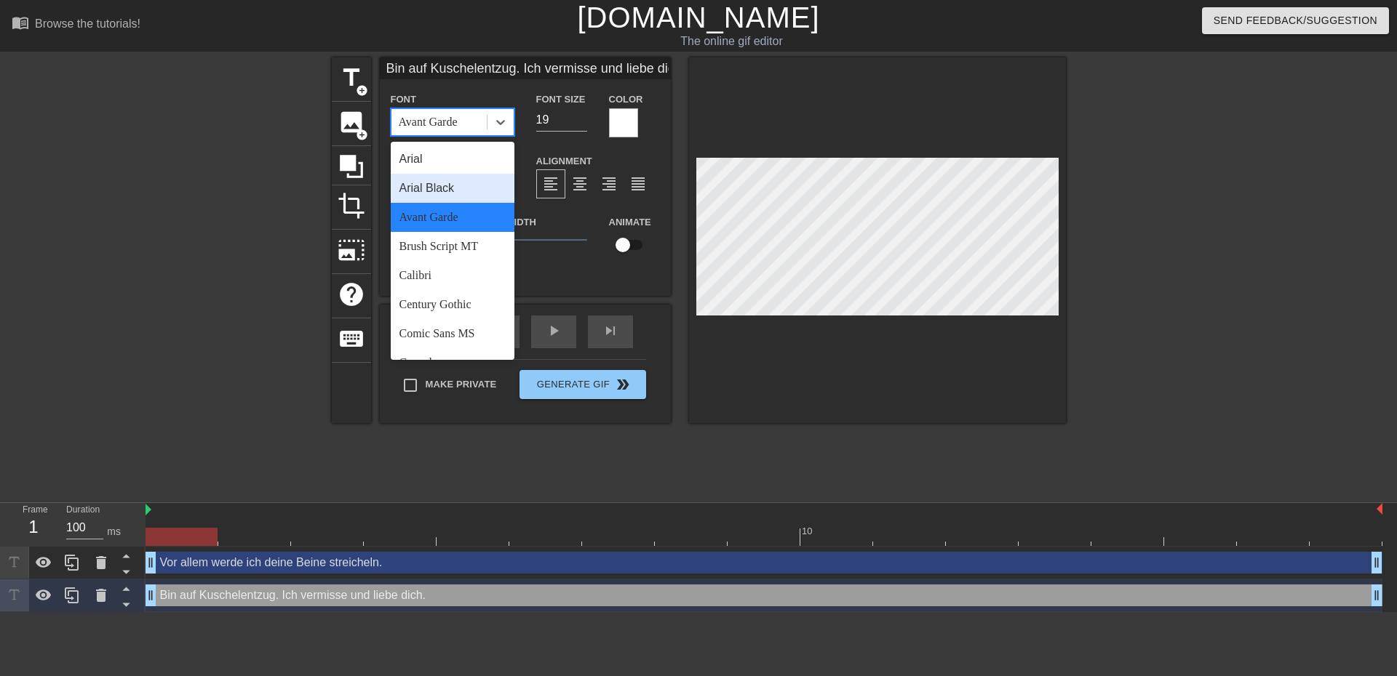
click at [476, 188] on div "Arial Black" at bounding box center [453, 188] width 124 height 29
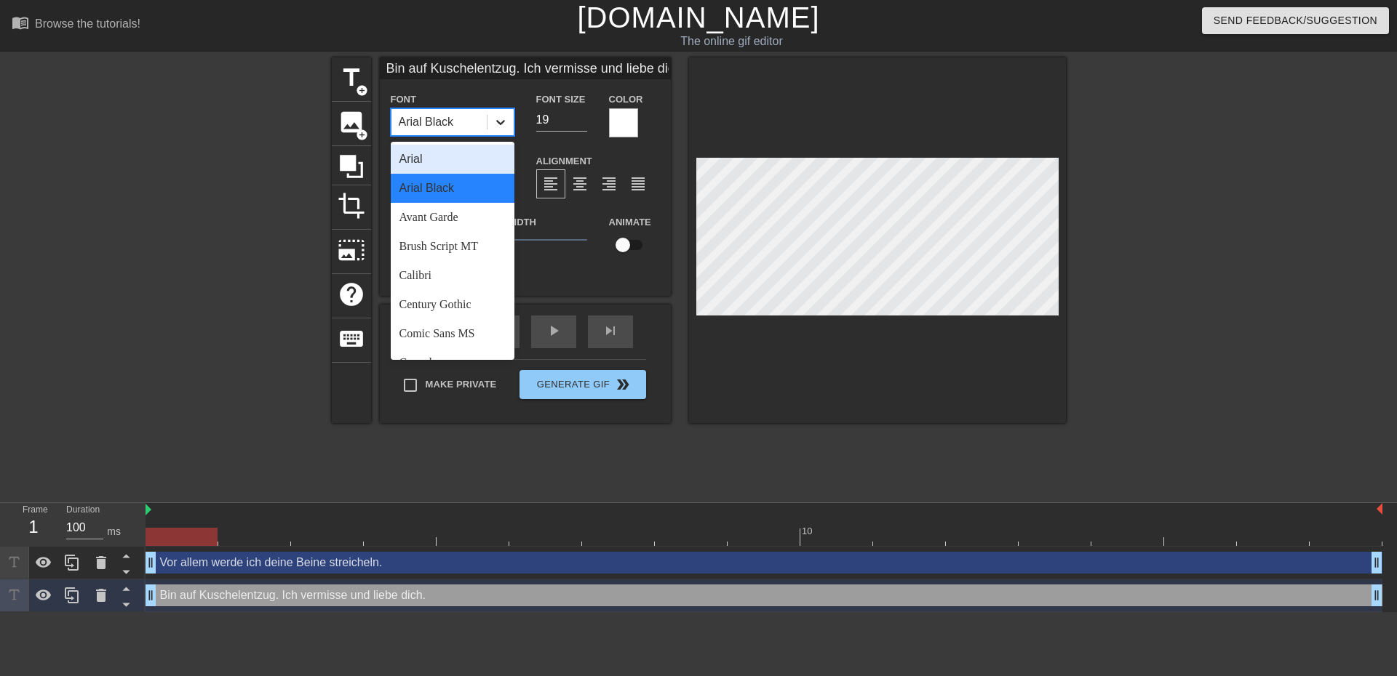
click at [495, 127] on icon at bounding box center [500, 122] width 15 height 15
click at [466, 212] on div "Avant Garde" at bounding box center [453, 217] width 124 height 29
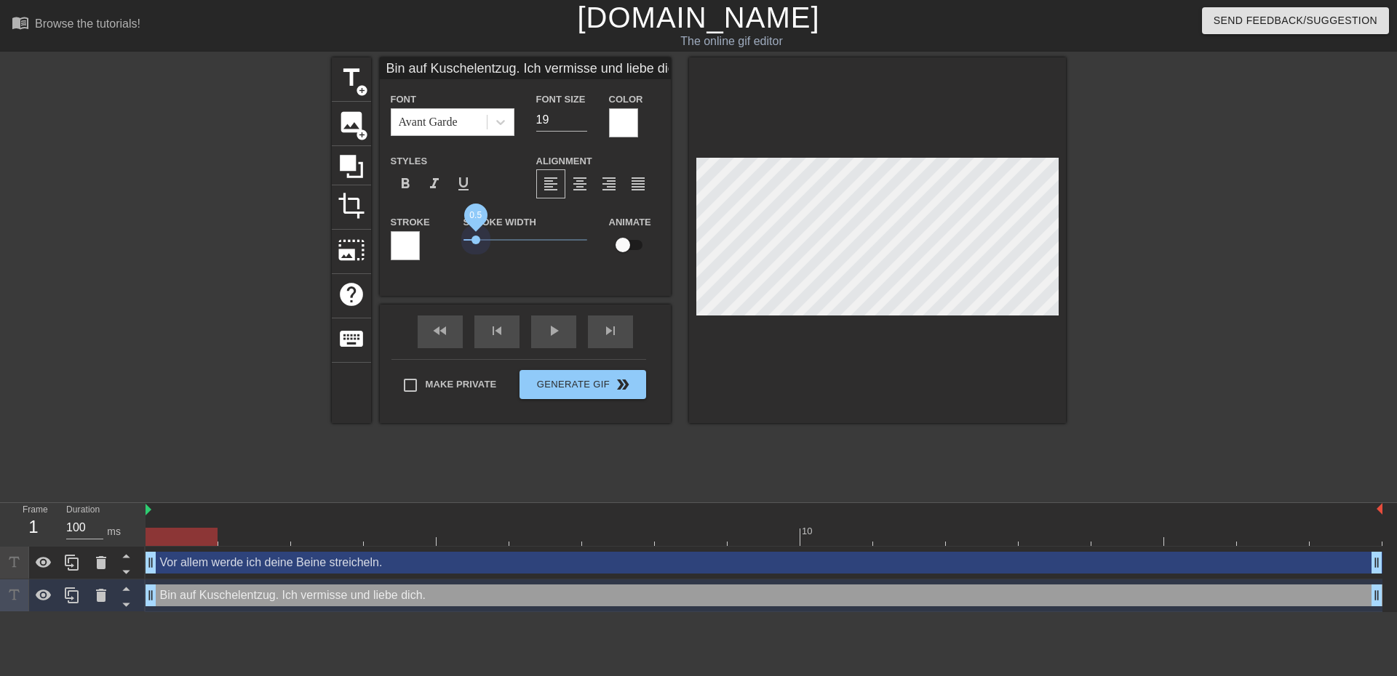
drag, startPoint x: 489, startPoint y: 239, endPoint x: 476, endPoint y: 244, distance: 14.3
click at [476, 244] on span "0.5" at bounding box center [525, 239] width 124 height 17
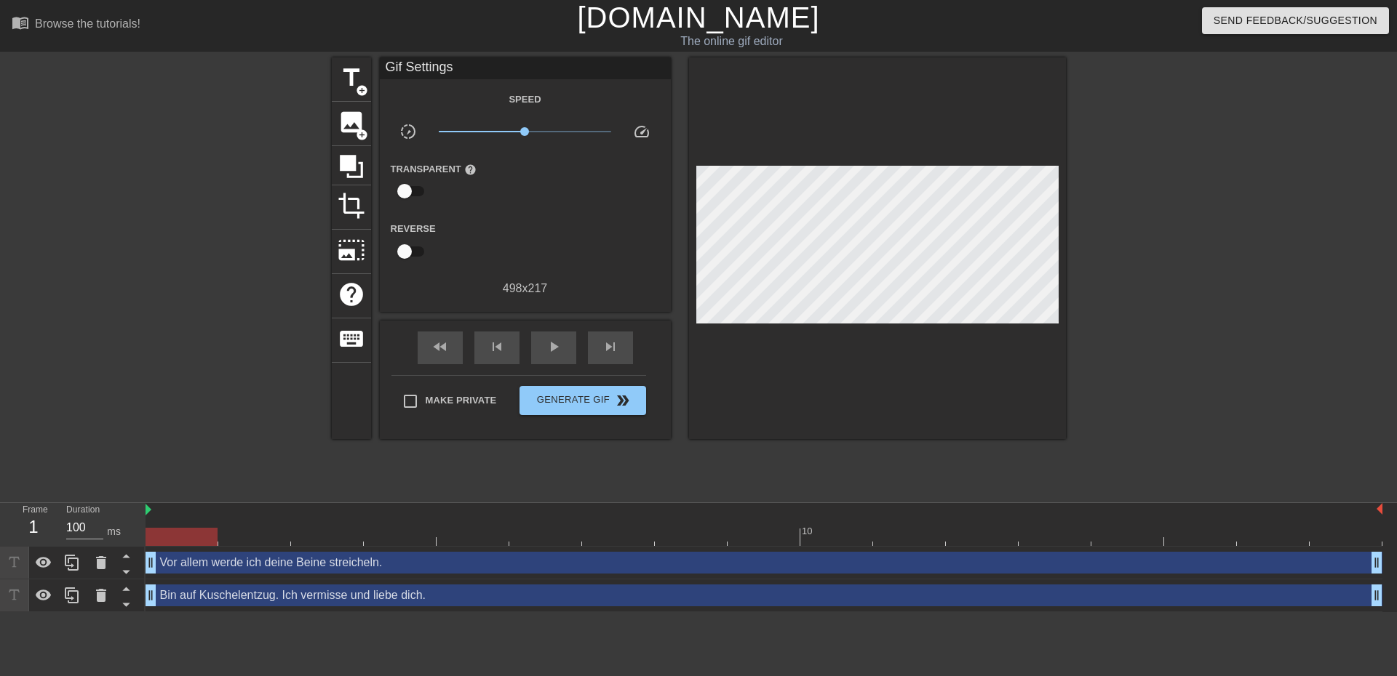
click at [453, 382] on div "Make Private Generate Gif double_arrow" at bounding box center [518, 403] width 255 height 57
click at [456, 402] on span "Make Private" at bounding box center [460, 400] width 71 height 15
click at [425, 402] on input "Make Private" at bounding box center [410, 401] width 31 height 31
checkbox input "true"
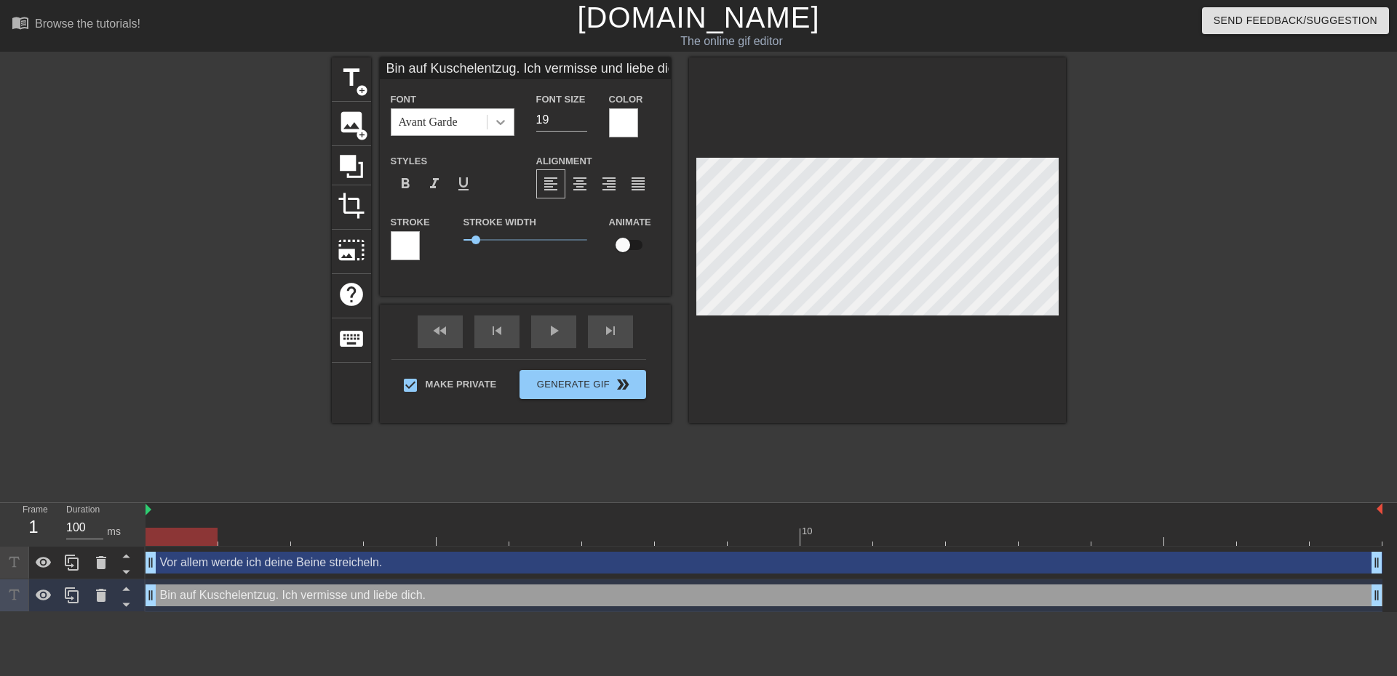
click at [504, 124] on icon at bounding box center [500, 122] width 15 height 15
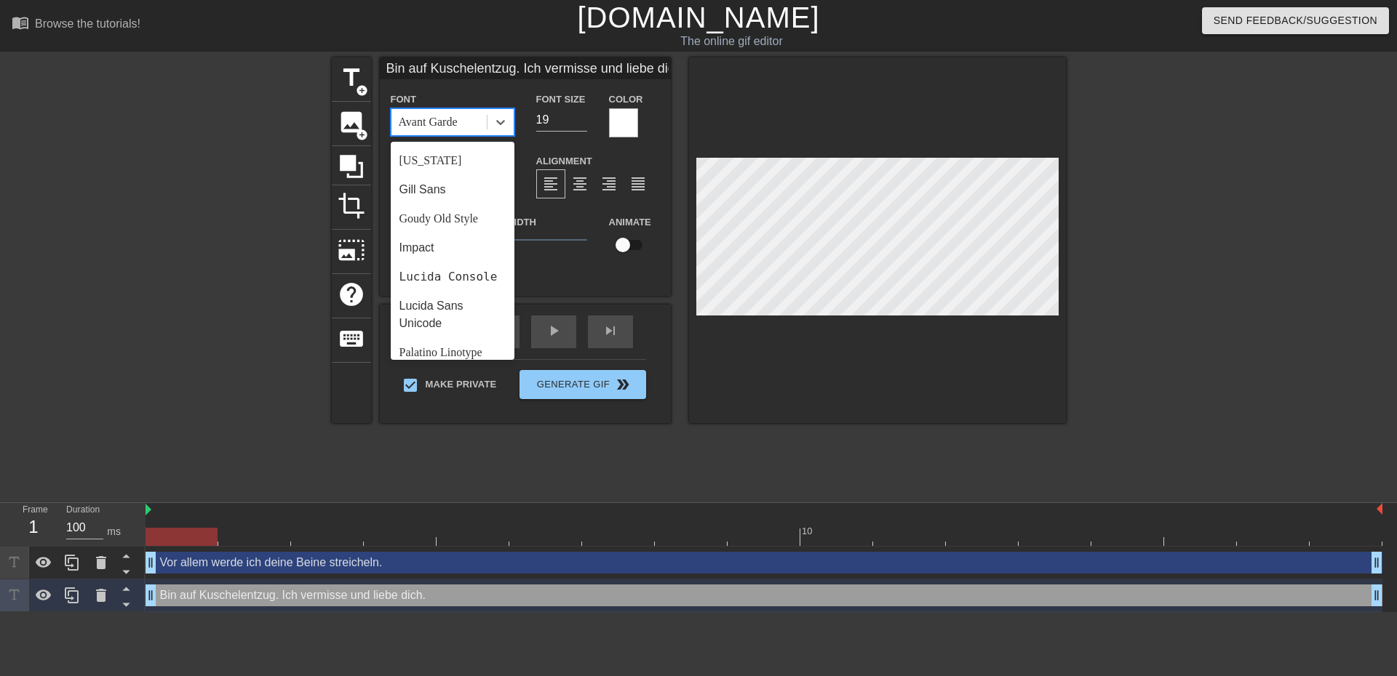
scroll to position [291, 0]
click at [455, 332] on div "Lucida Sans Unicode" at bounding box center [453, 313] width 124 height 47
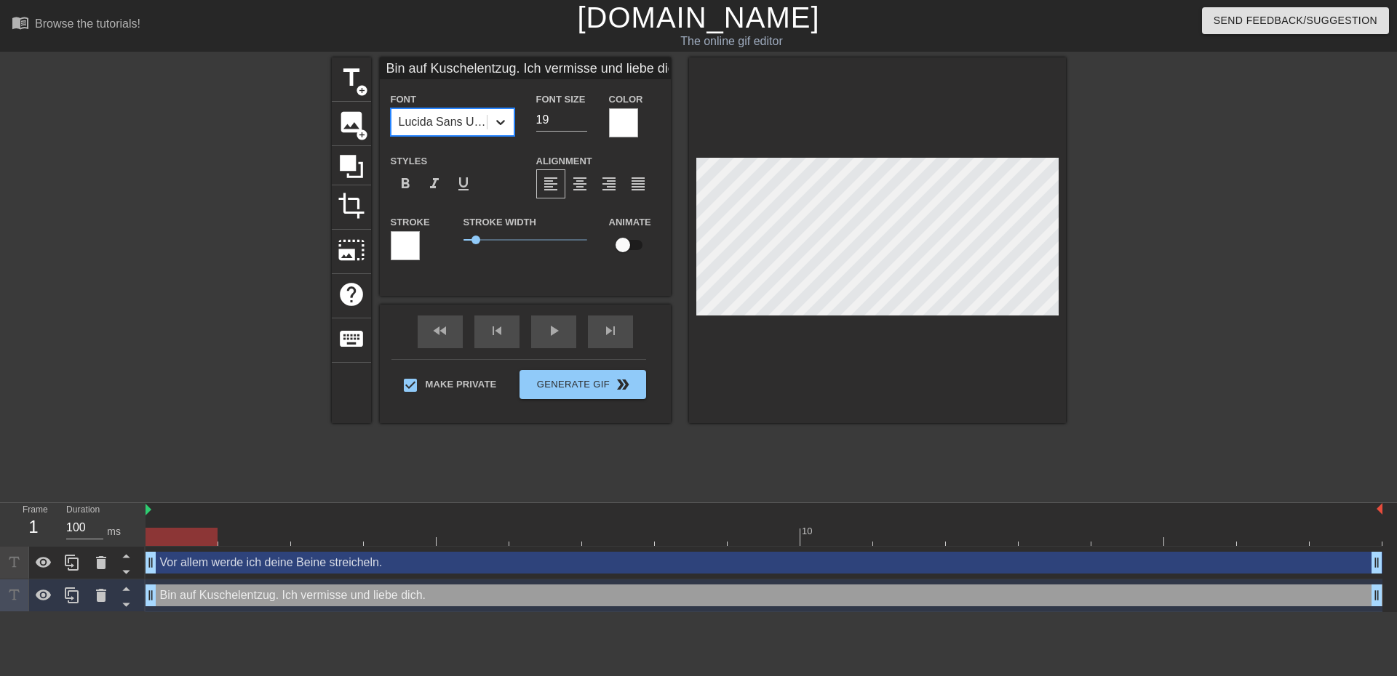
click at [510, 123] on div at bounding box center [500, 122] width 26 height 26
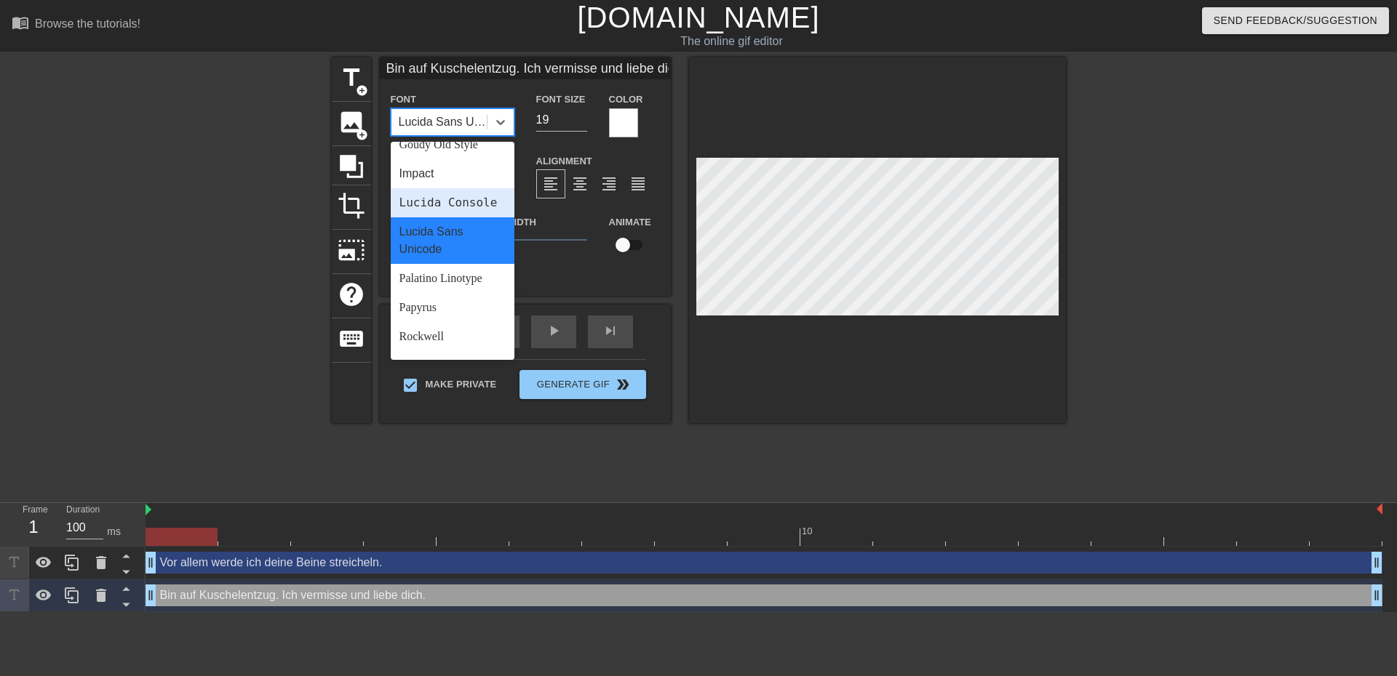
scroll to position [521, 0]
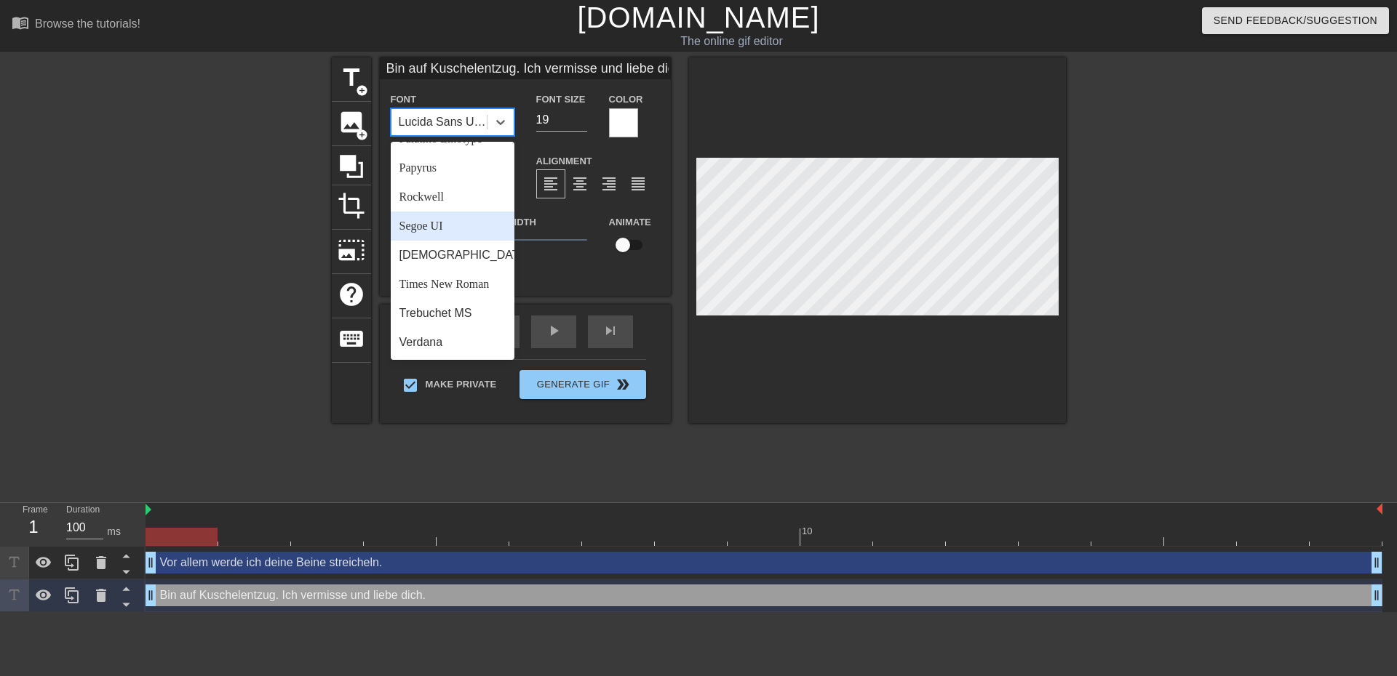
click at [456, 225] on div "Segoe UI" at bounding box center [453, 226] width 124 height 29
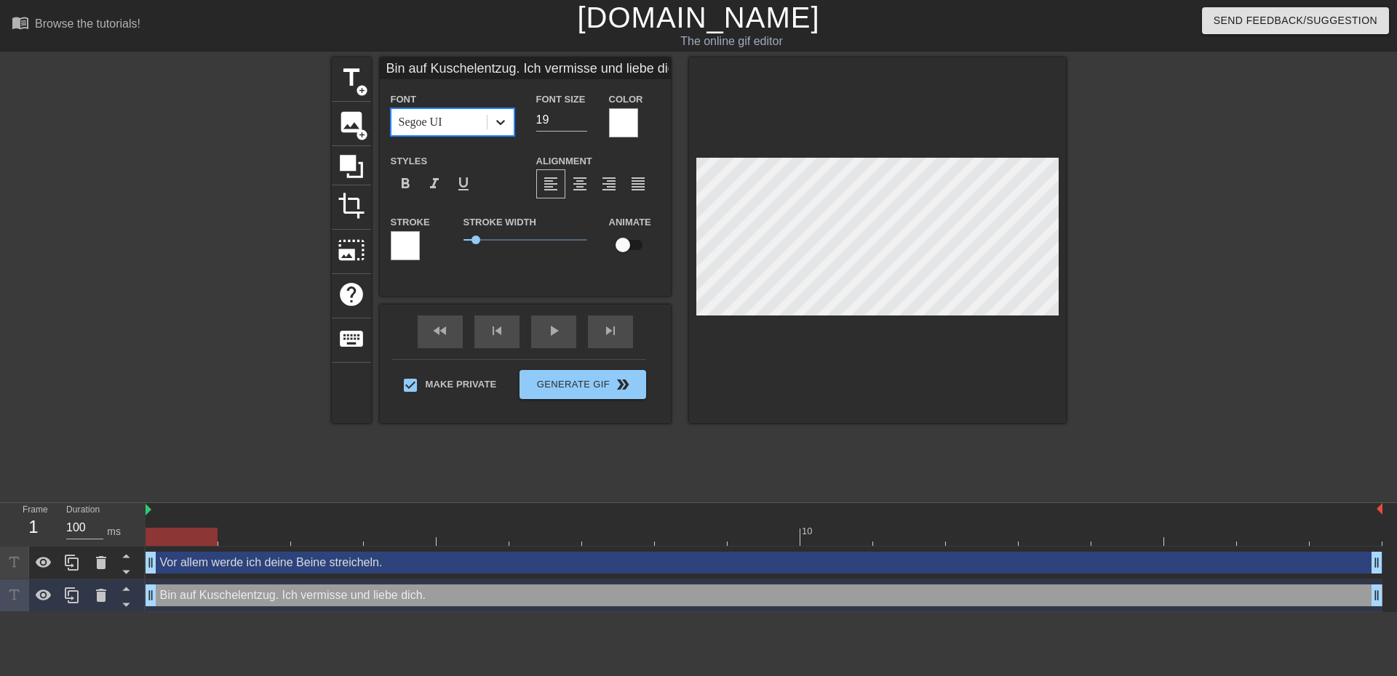
click at [503, 123] on icon at bounding box center [500, 122] width 15 height 15
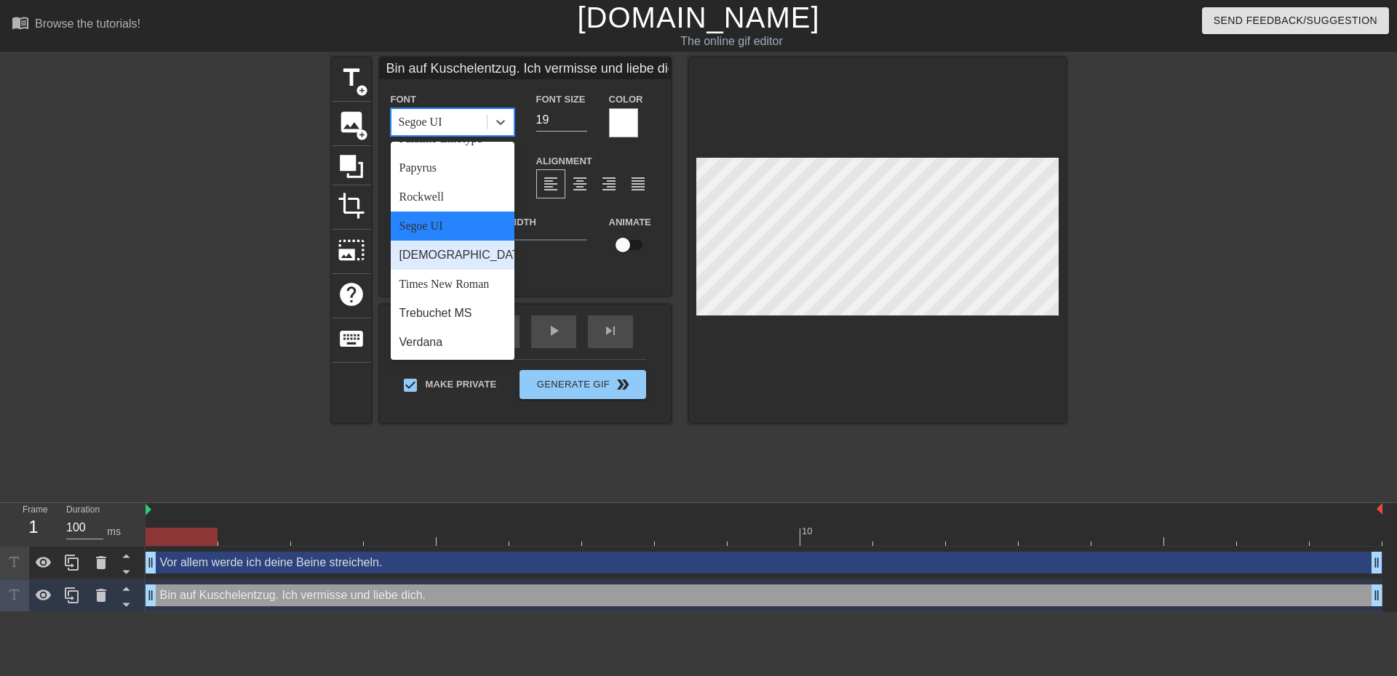
click at [450, 248] on div "Tahoma" at bounding box center [453, 255] width 124 height 29
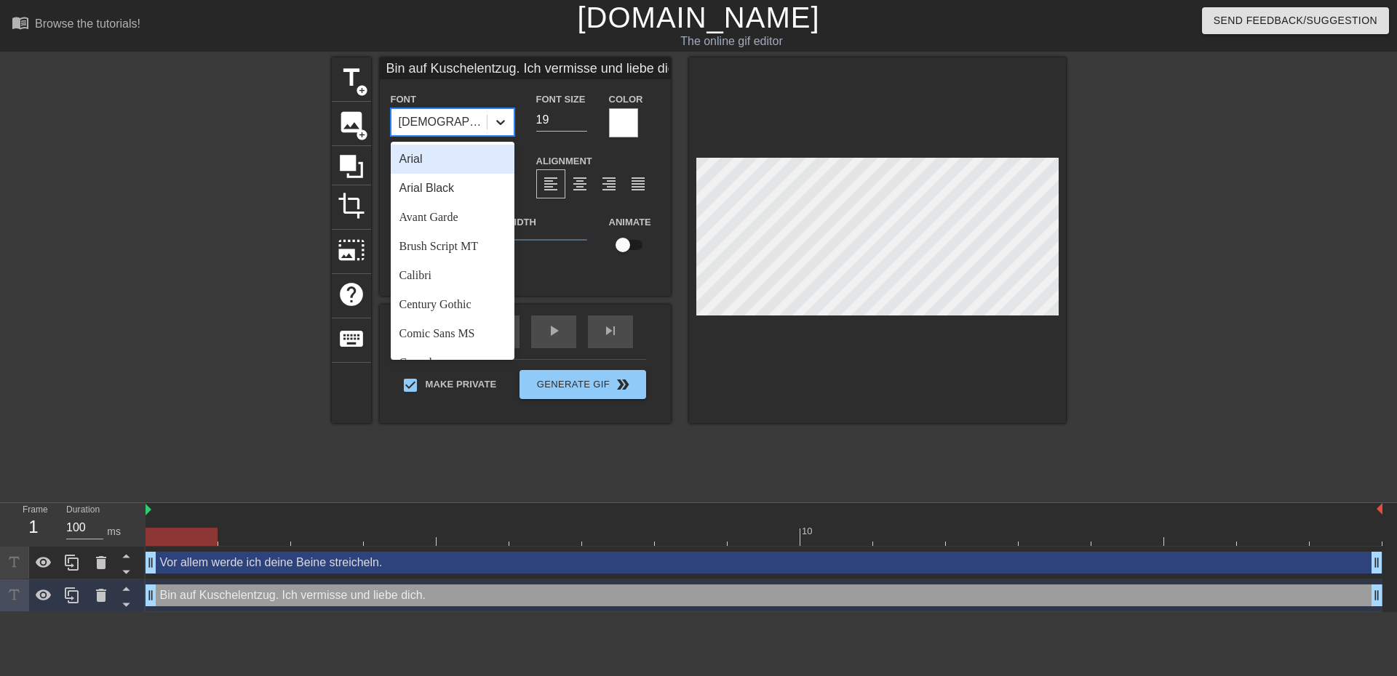
click at [503, 116] on icon at bounding box center [500, 122] width 15 height 15
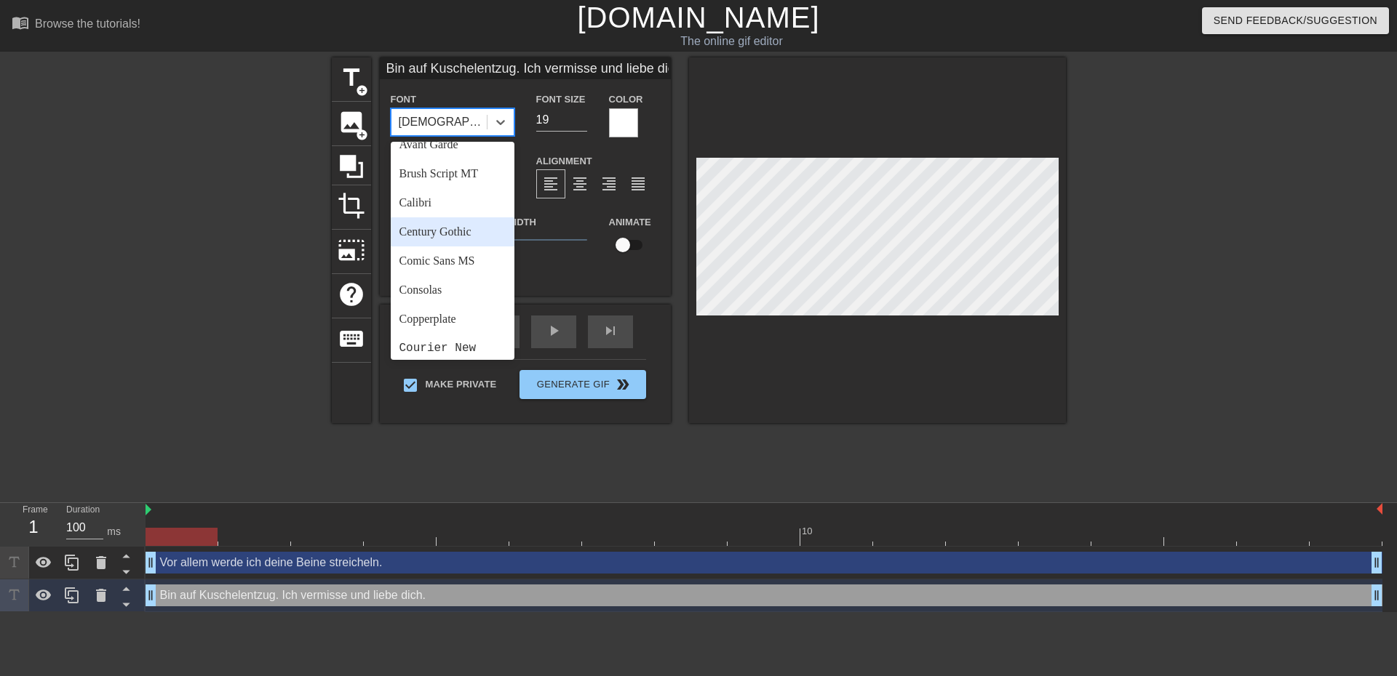
scroll to position [0, 0]
click at [471, 220] on div "Avant Garde" at bounding box center [453, 217] width 124 height 29
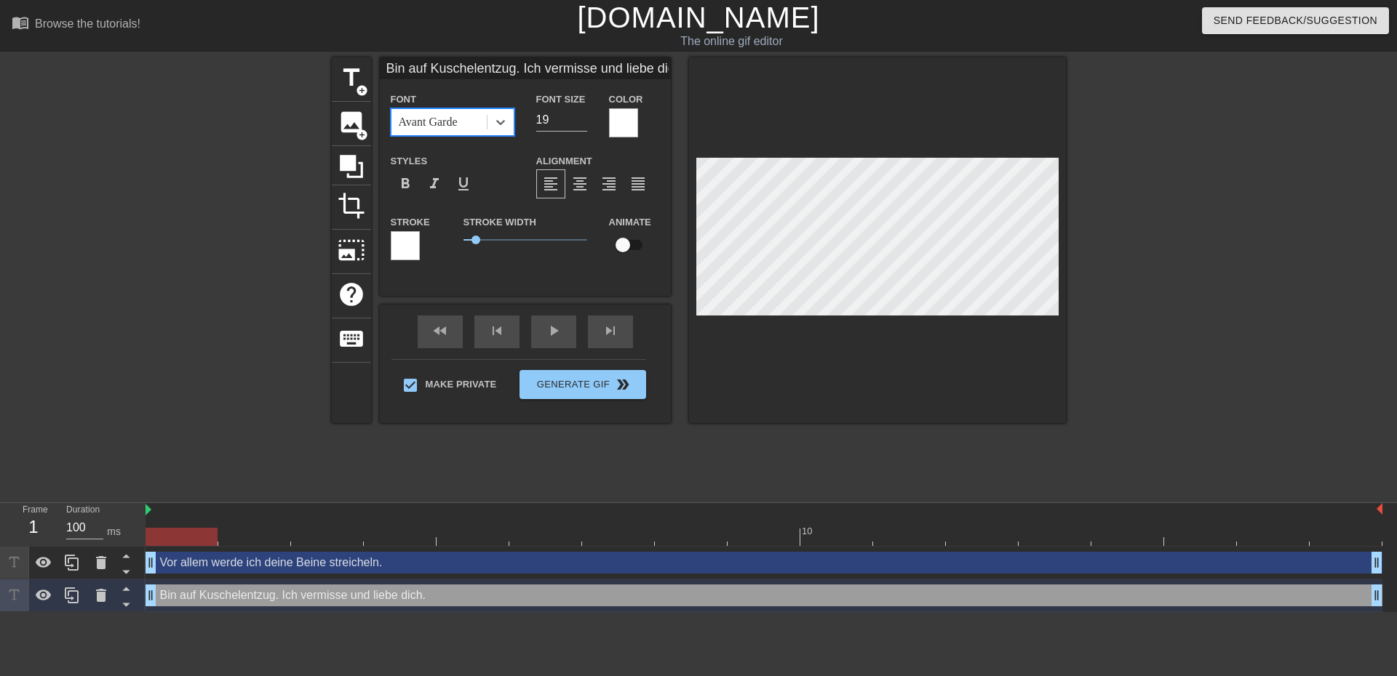
type input "Vor allem werde ich deine Beine streicheln."
type input "10"
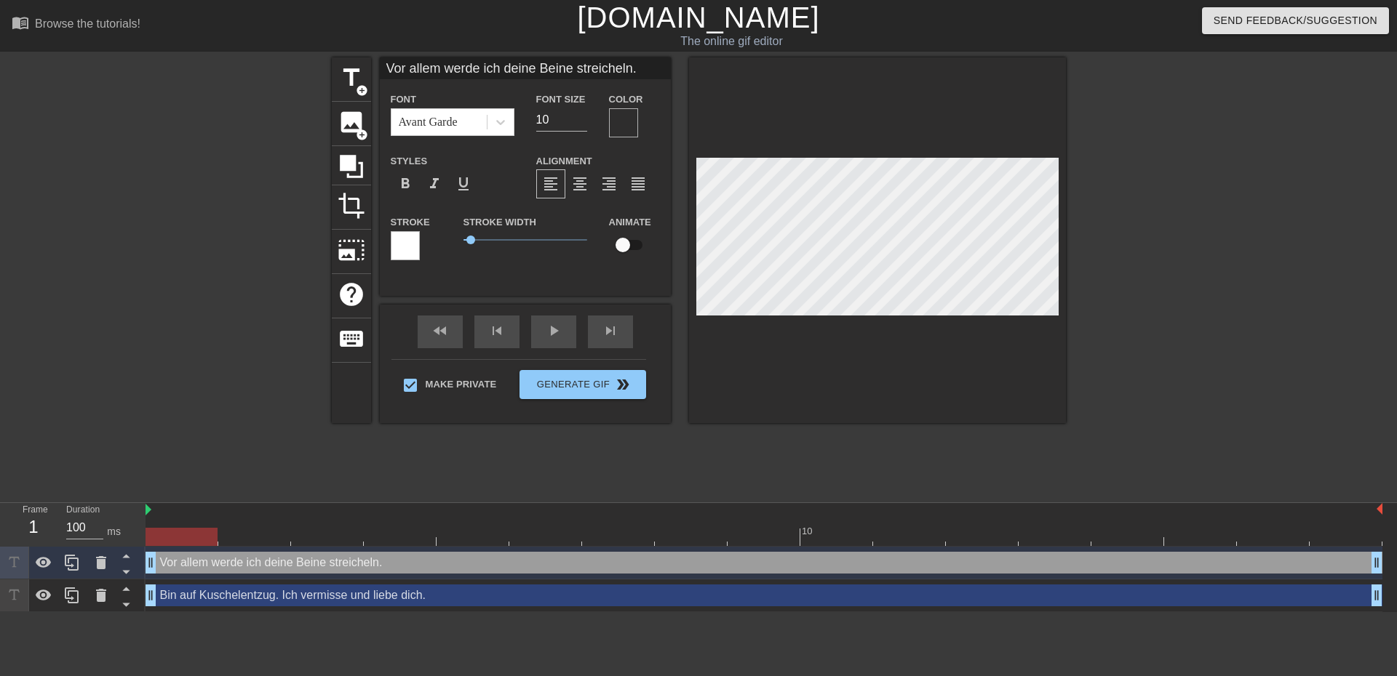
click at [719, 15] on link "[DOMAIN_NAME]" at bounding box center [698, 17] width 242 height 32
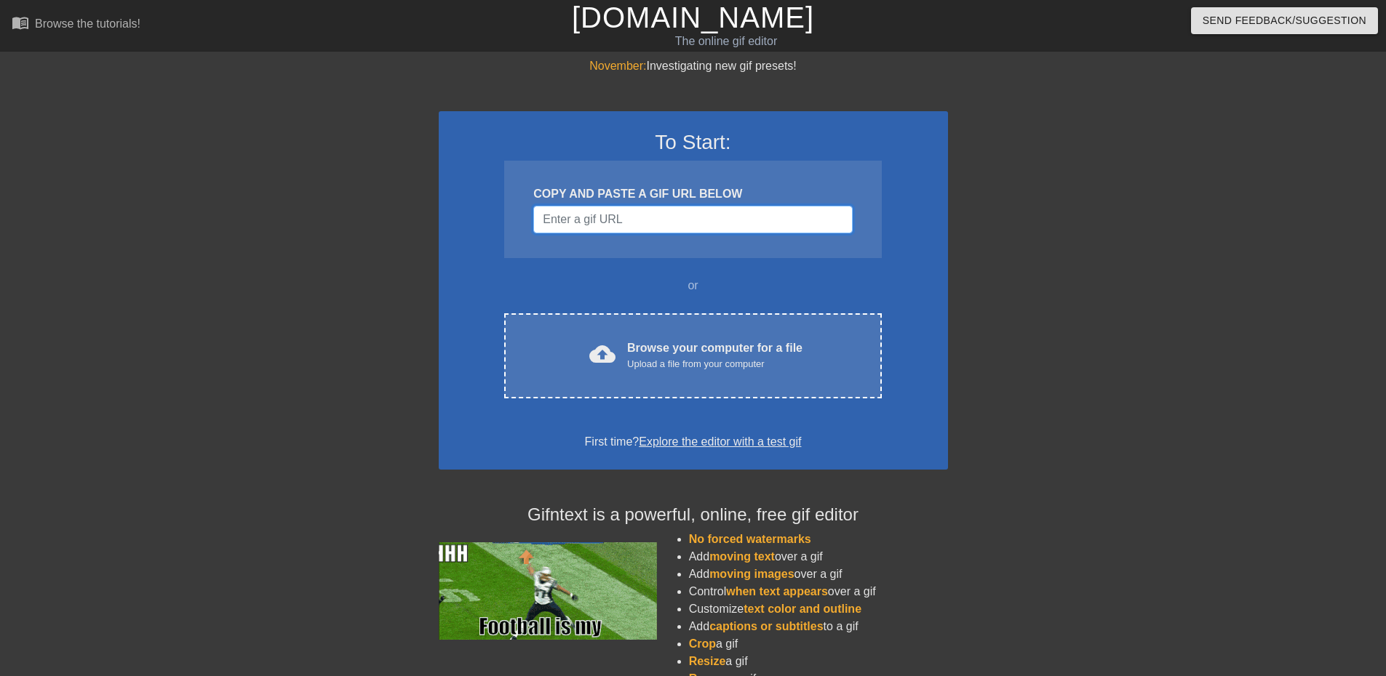
click at [617, 220] on input "Username" at bounding box center [692, 220] width 319 height 28
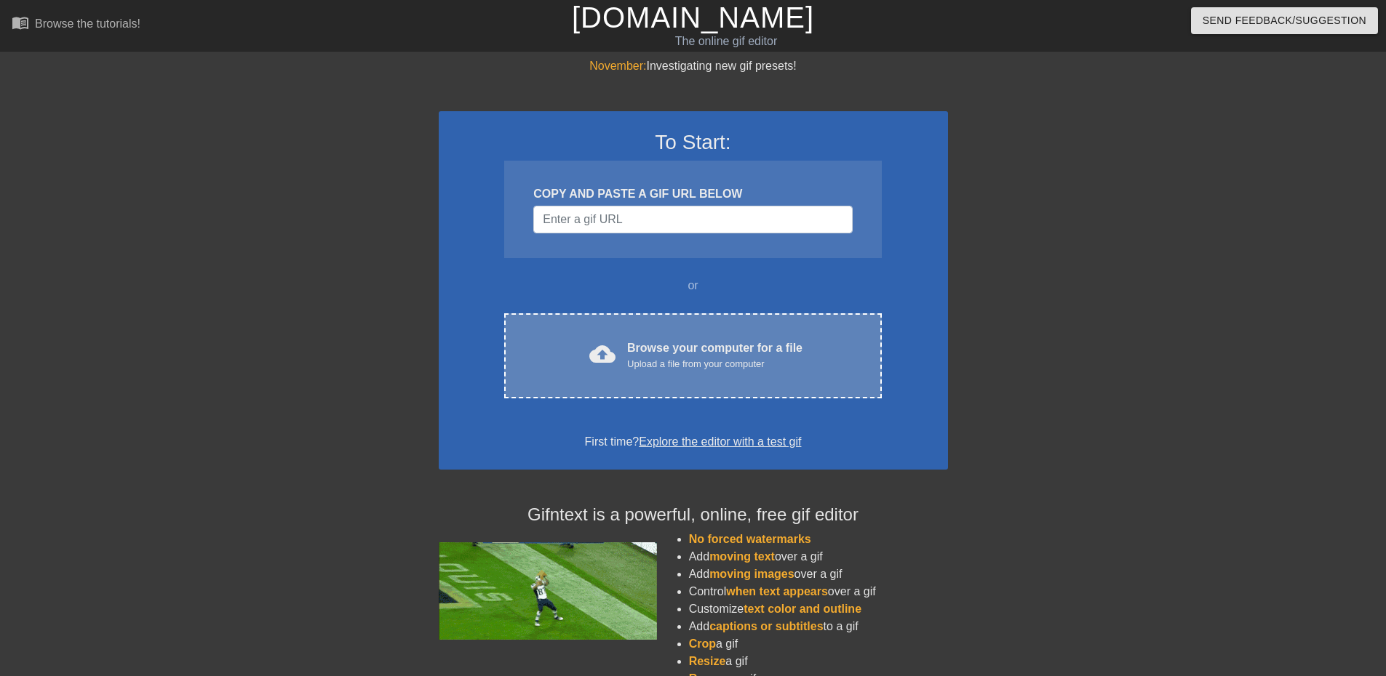
click at [586, 383] on div "cloud_upload Browse your computer for a file Upload a file from your computer C…" at bounding box center [692, 355] width 377 height 85
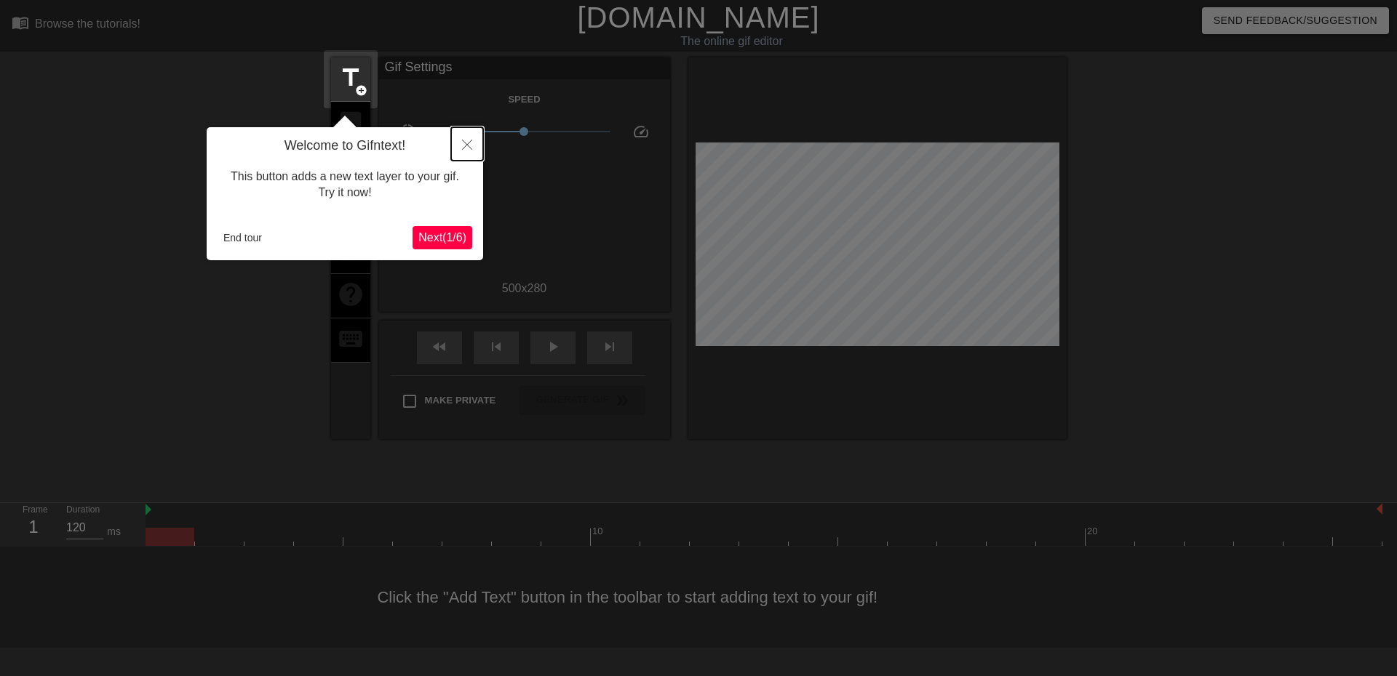
click at [472, 144] on button "Close" at bounding box center [467, 143] width 32 height 33
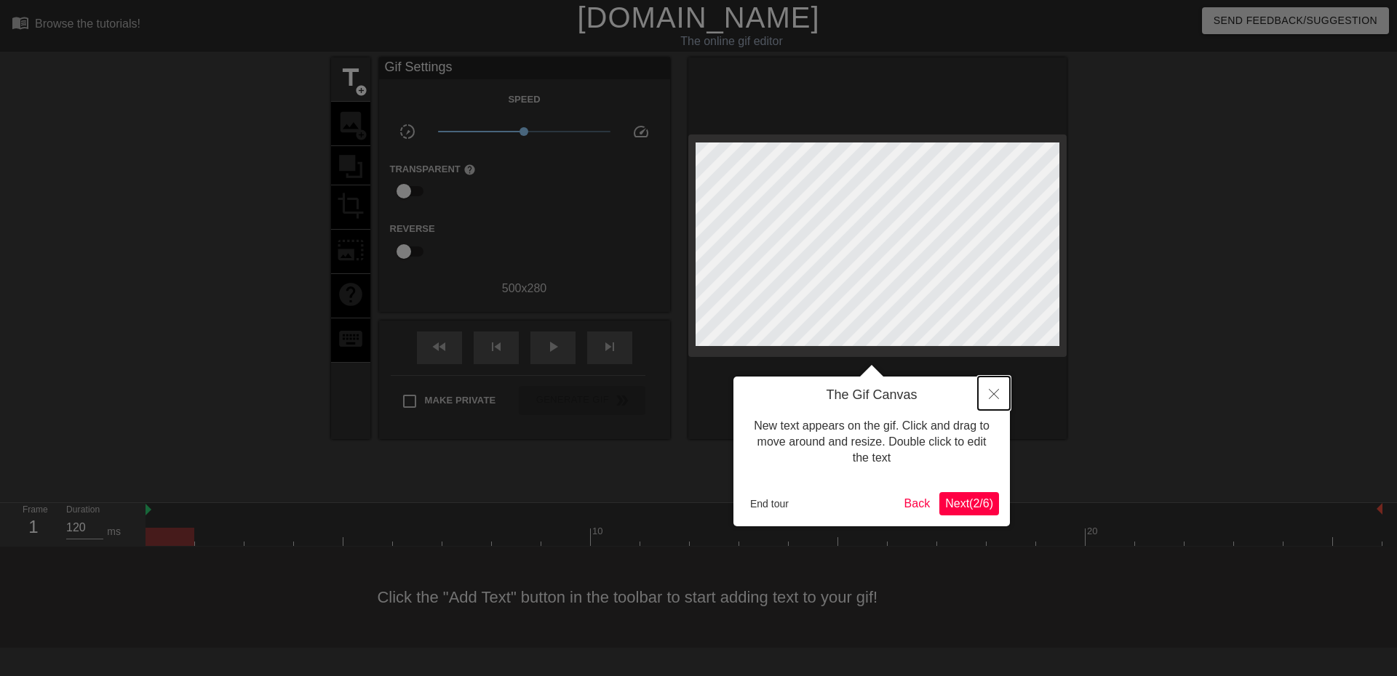
click at [992, 393] on icon "Close" at bounding box center [993, 394] width 10 height 10
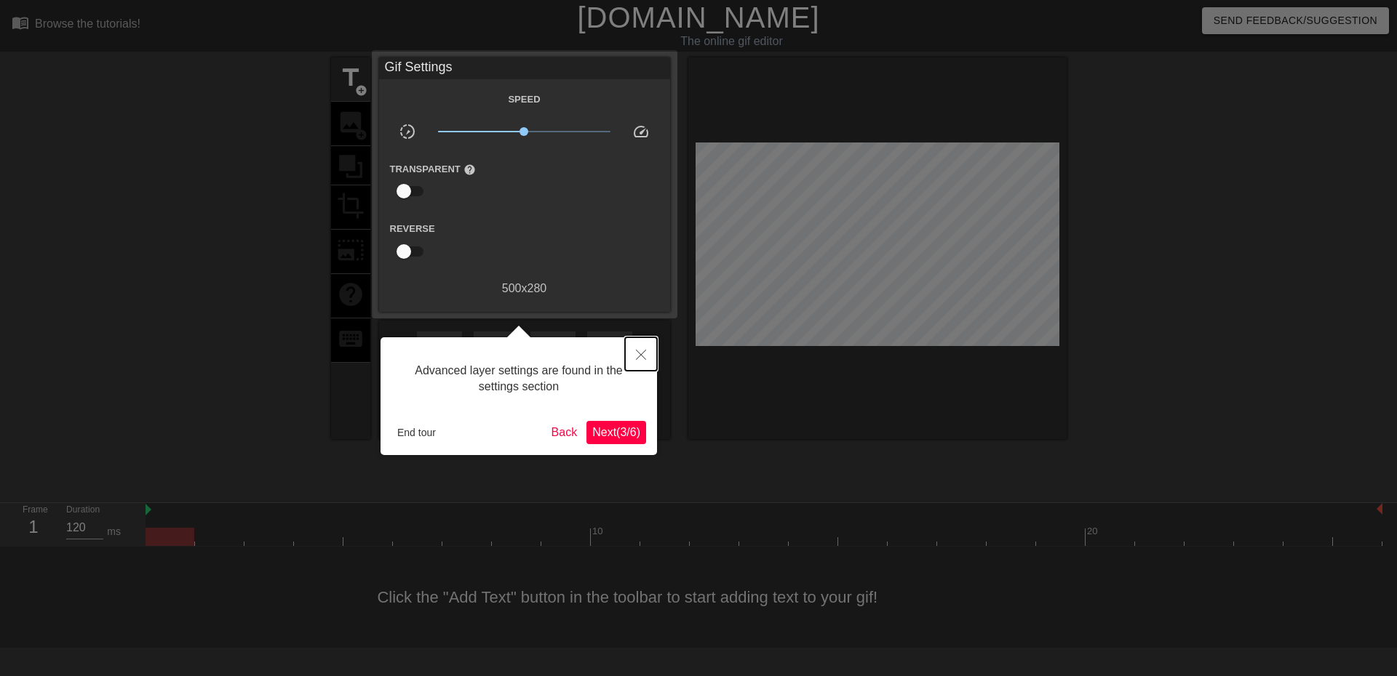
click at [644, 357] on icon "Close" at bounding box center [641, 355] width 10 height 10
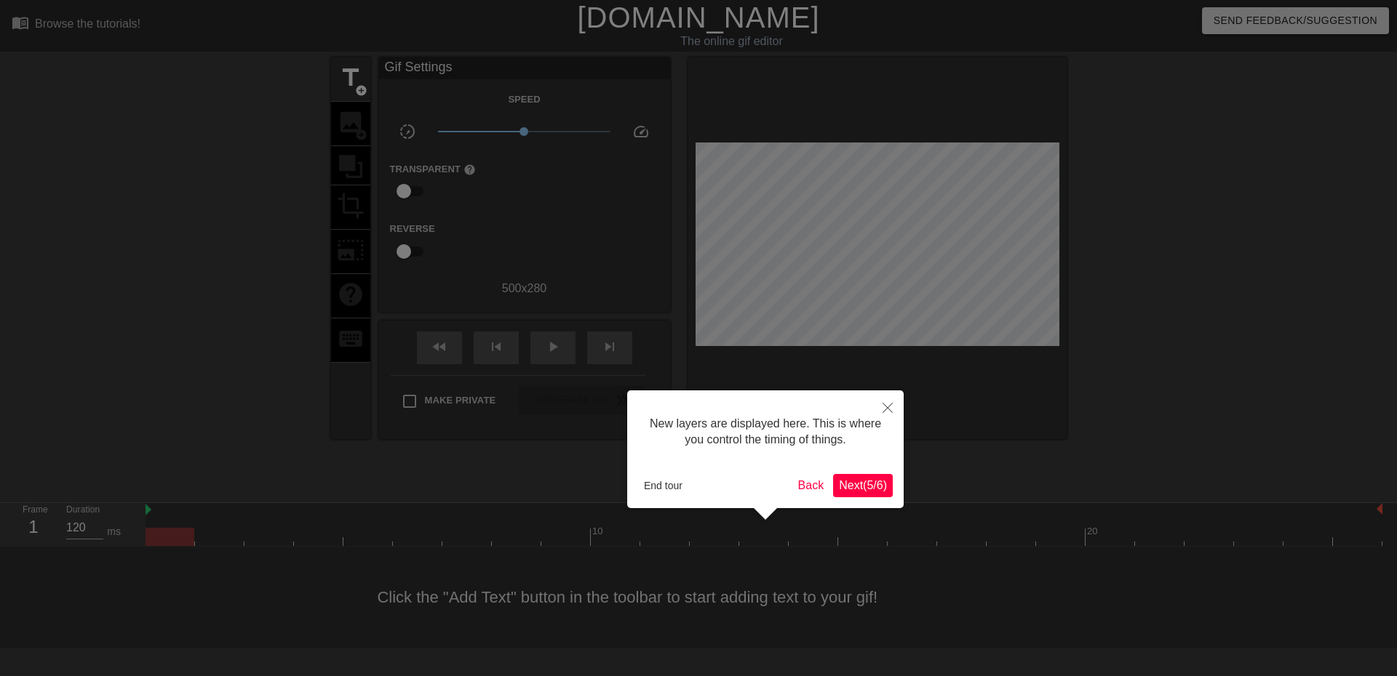
scroll to position [12, 0]
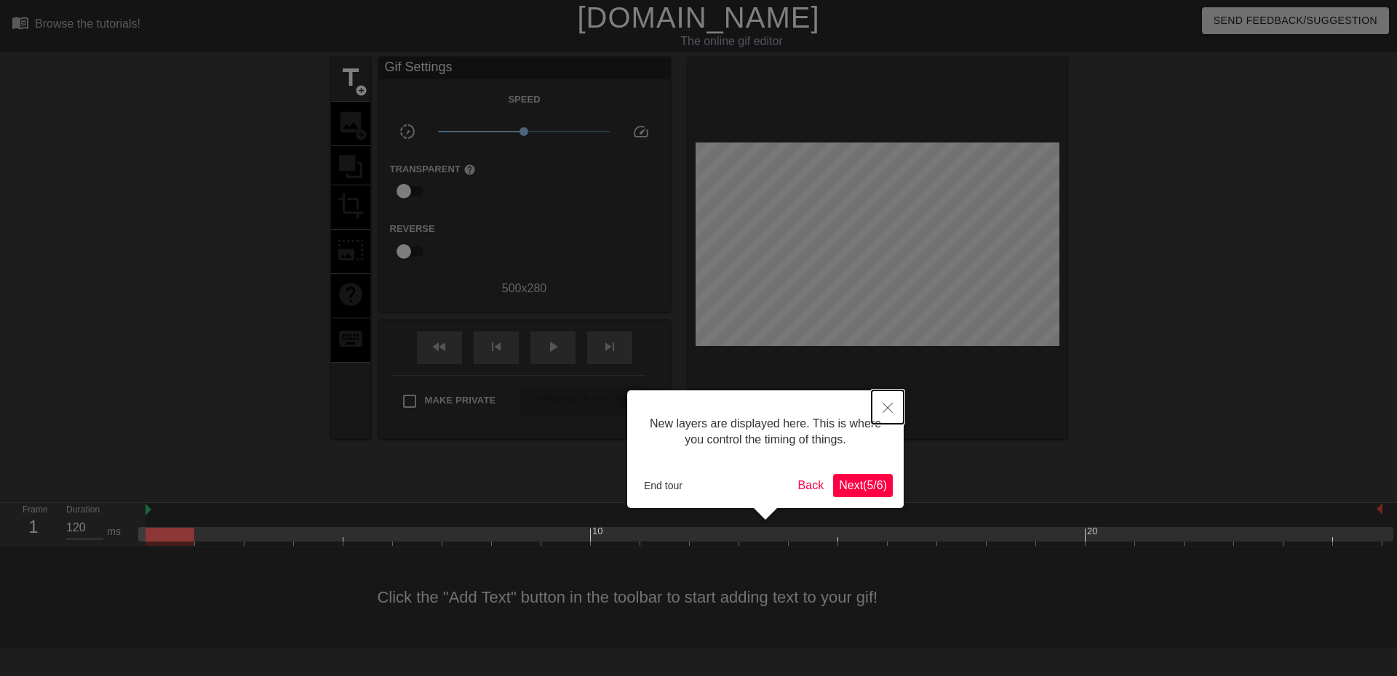
click at [890, 404] on icon "Close" at bounding box center [887, 408] width 10 height 10
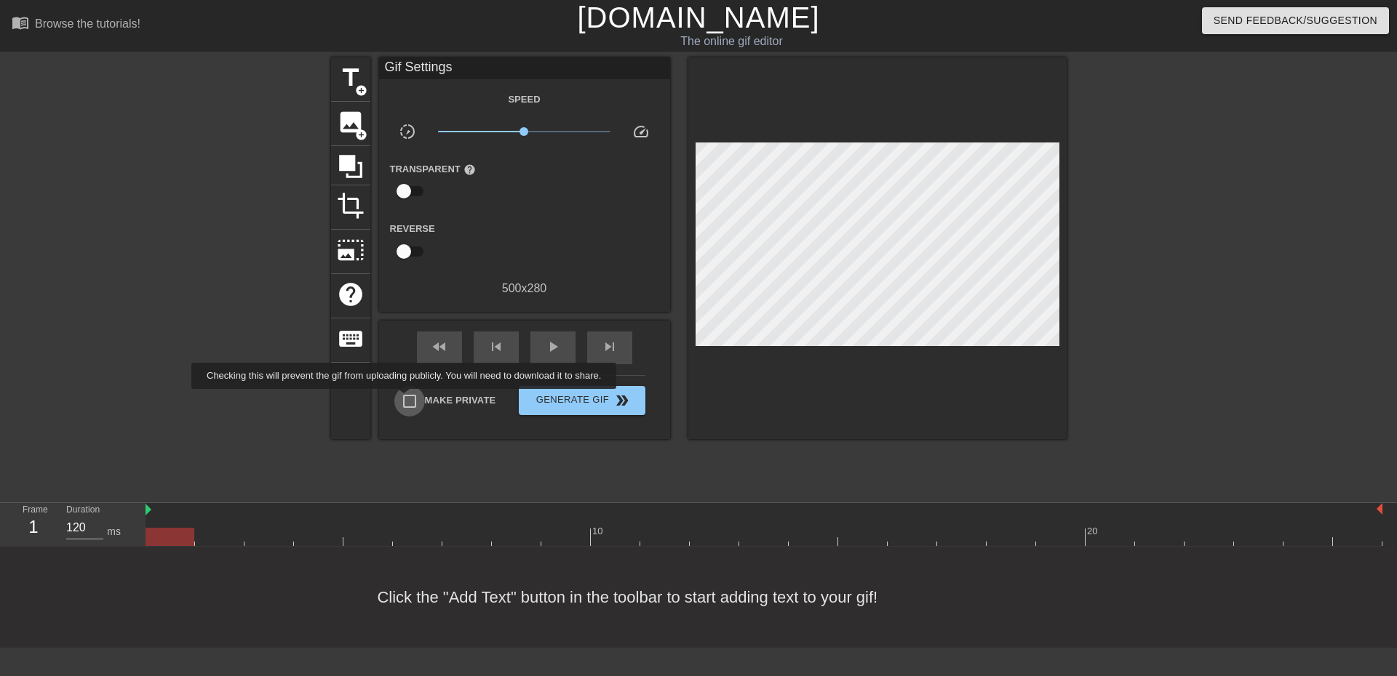
click at [407, 399] on input "Make Private" at bounding box center [409, 401] width 31 height 31
checkbox input "true"
click at [348, 86] on span "title" at bounding box center [351, 78] width 28 height 28
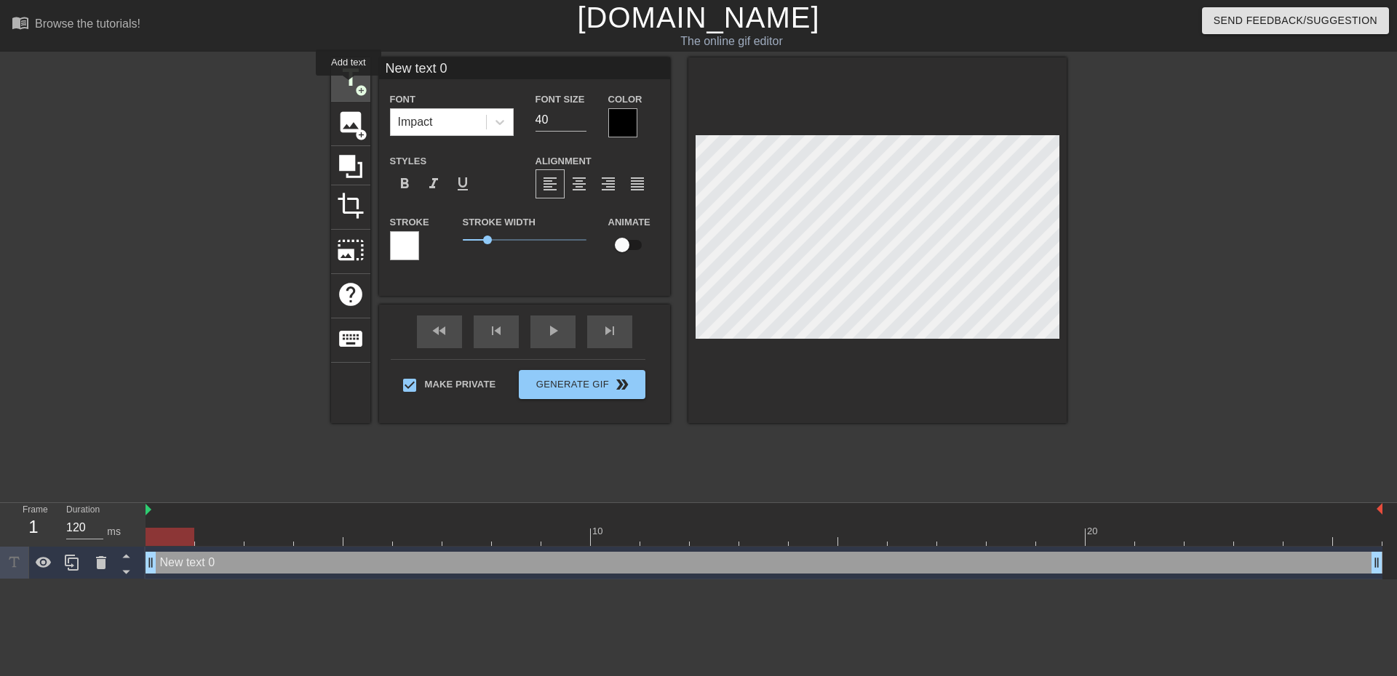
scroll to position [0, 0]
click at [582, 124] on input "39" at bounding box center [560, 119] width 51 height 23
click at [582, 124] on input "38" at bounding box center [560, 119] width 51 height 23
click at [582, 124] on input "37" at bounding box center [560, 119] width 51 height 23
click at [582, 124] on input "36" at bounding box center [560, 119] width 51 height 23
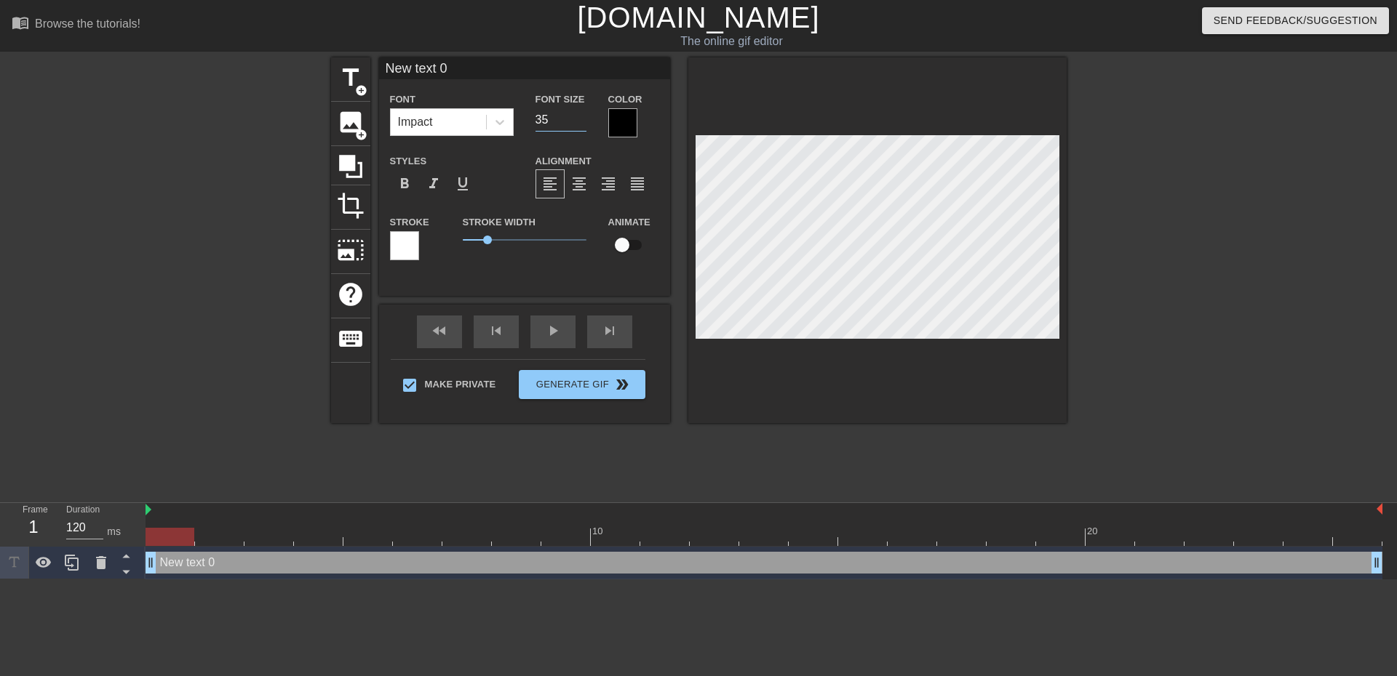
click at [582, 124] on input "35" at bounding box center [560, 119] width 51 height 23
click at [582, 124] on input "34" at bounding box center [560, 119] width 51 height 23
click at [582, 124] on input "33" at bounding box center [560, 119] width 51 height 23
click at [582, 124] on input "32" at bounding box center [560, 119] width 51 height 23
click at [582, 124] on input "31" at bounding box center [560, 119] width 51 height 23
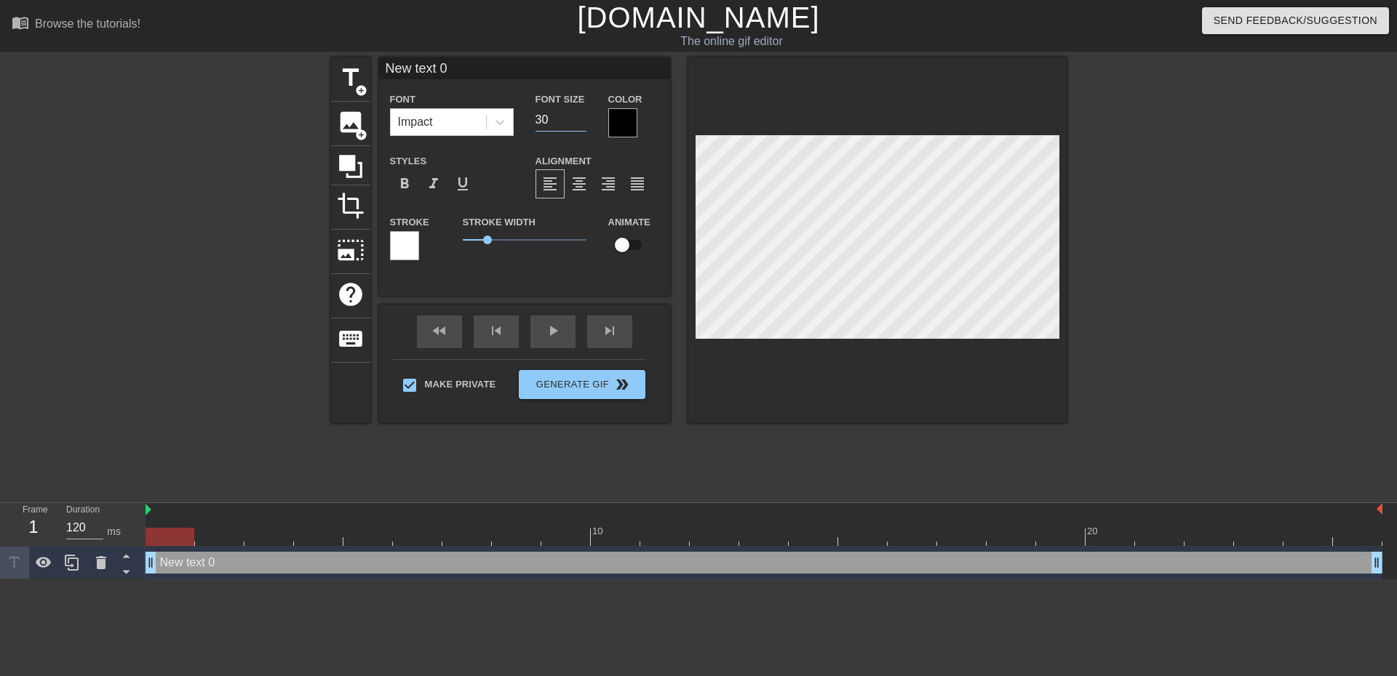
click at [582, 124] on input "30" at bounding box center [560, 119] width 51 height 23
click at [582, 124] on input "29" at bounding box center [560, 119] width 51 height 23
click at [580, 116] on input "30" at bounding box center [560, 119] width 51 height 23
type input "31"
click at [580, 116] on input "31" at bounding box center [560, 119] width 51 height 23
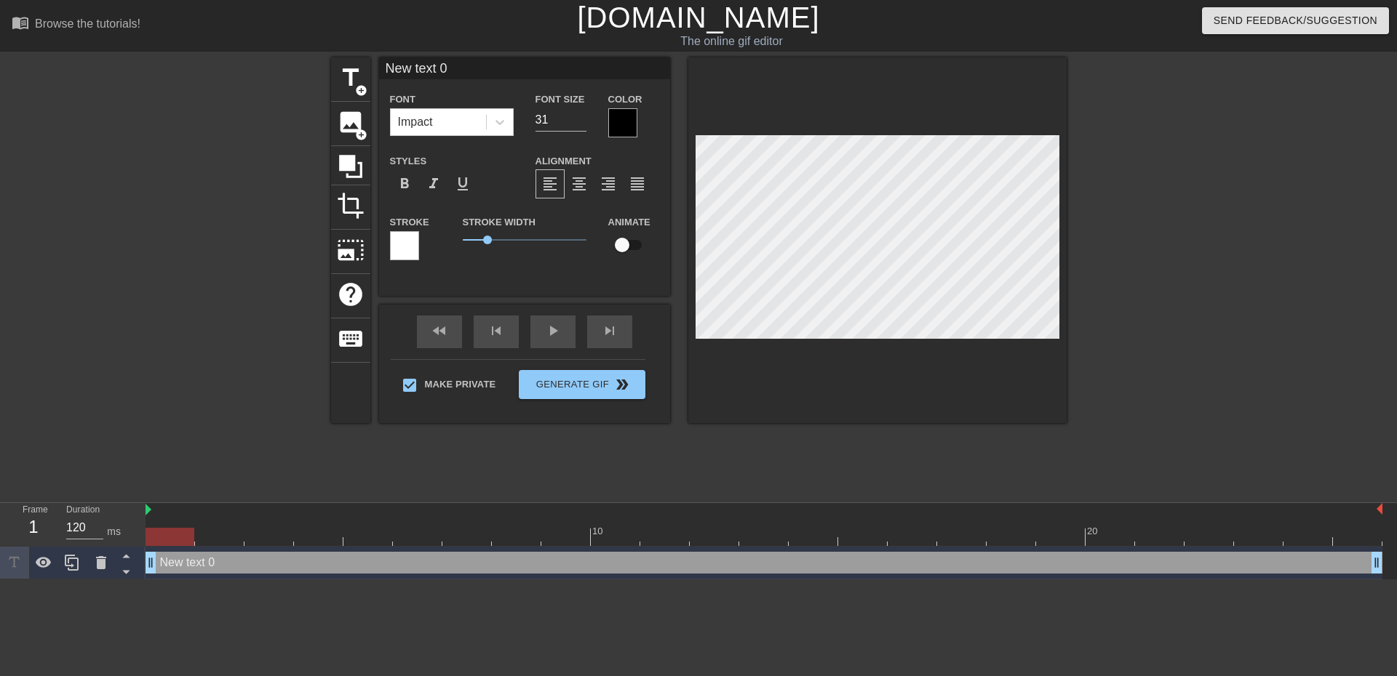
drag, startPoint x: 499, startPoint y: 63, endPoint x: 208, endPoint y: 92, distance: 292.5
click at [208, 92] on div "title add_circle image add_circle crop photo_size_select_large help keyboard Ne…" at bounding box center [698, 275] width 1397 height 436
type input "E"
click at [556, 66] on input "Ich bin auf Kuschelentzug." at bounding box center [524, 68] width 291 height 22
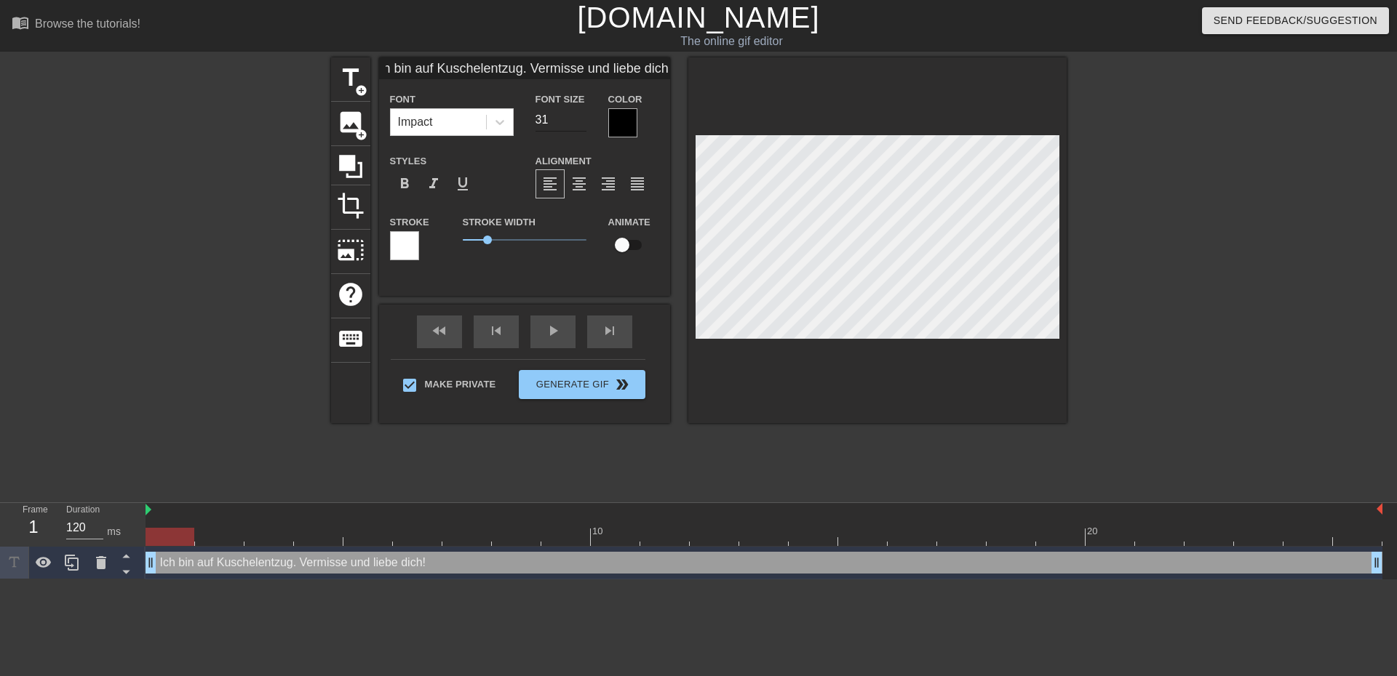
type input "Ich bin auf Kuschelentzug. Vermisse und liebe dich!"
click at [581, 121] on input "30" at bounding box center [560, 119] width 51 height 23
click at [581, 121] on input "29" at bounding box center [560, 119] width 51 height 23
click at [581, 121] on input "28" at bounding box center [560, 119] width 51 height 23
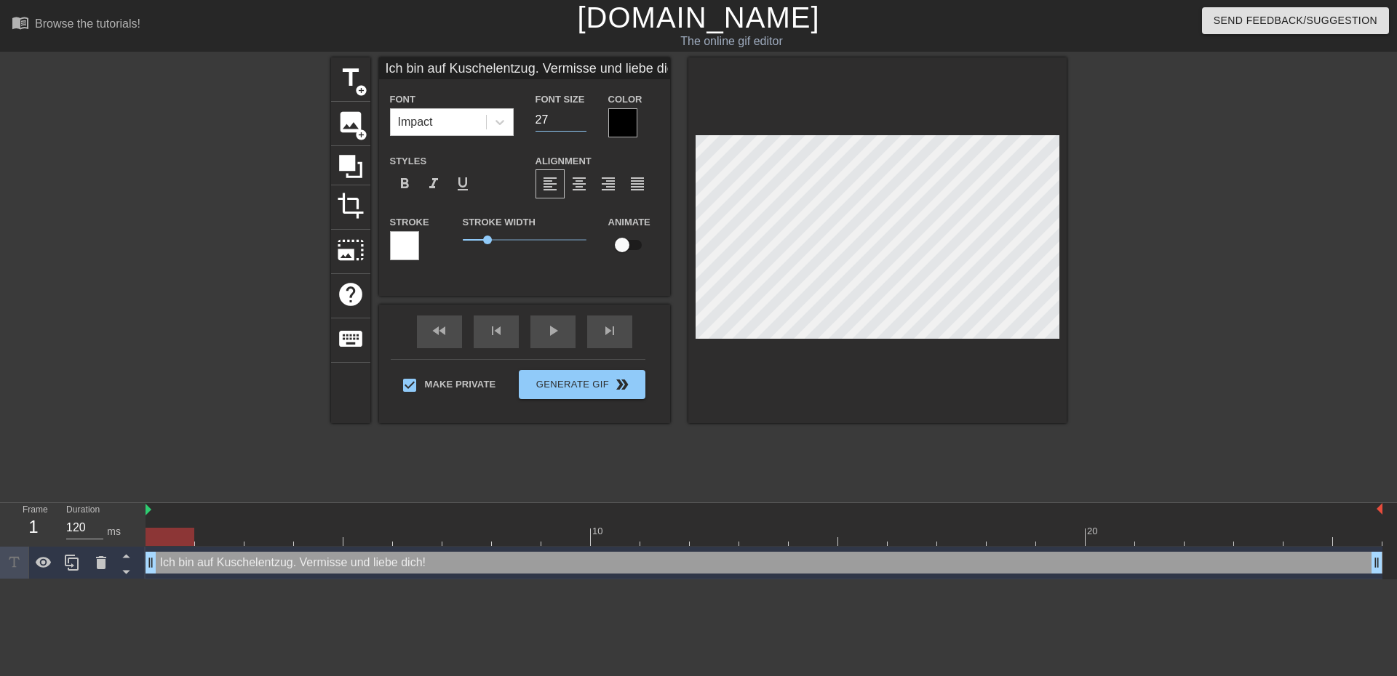
click at [581, 121] on input "27" at bounding box center [560, 119] width 51 height 23
click at [581, 121] on input "26" at bounding box center [560, 119] width 51 height 23
click at [581, 121] on input "25" at bounding box center [560, 119] width 51 height 23
click at [581, 121] on input "24" at bounding box center [560, 119] width 51 height 23
type input "23"
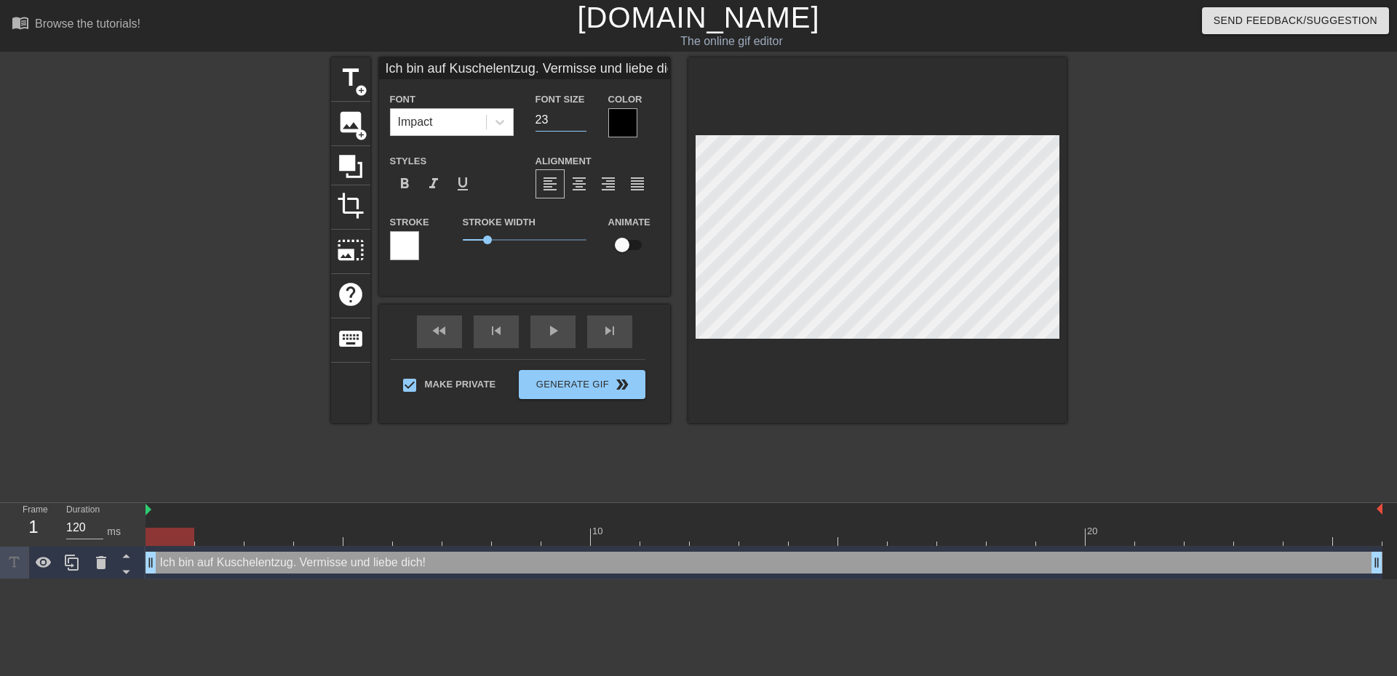
click at [581, 121] on input "23" at bounding box center [560, 119] width 51 height 23
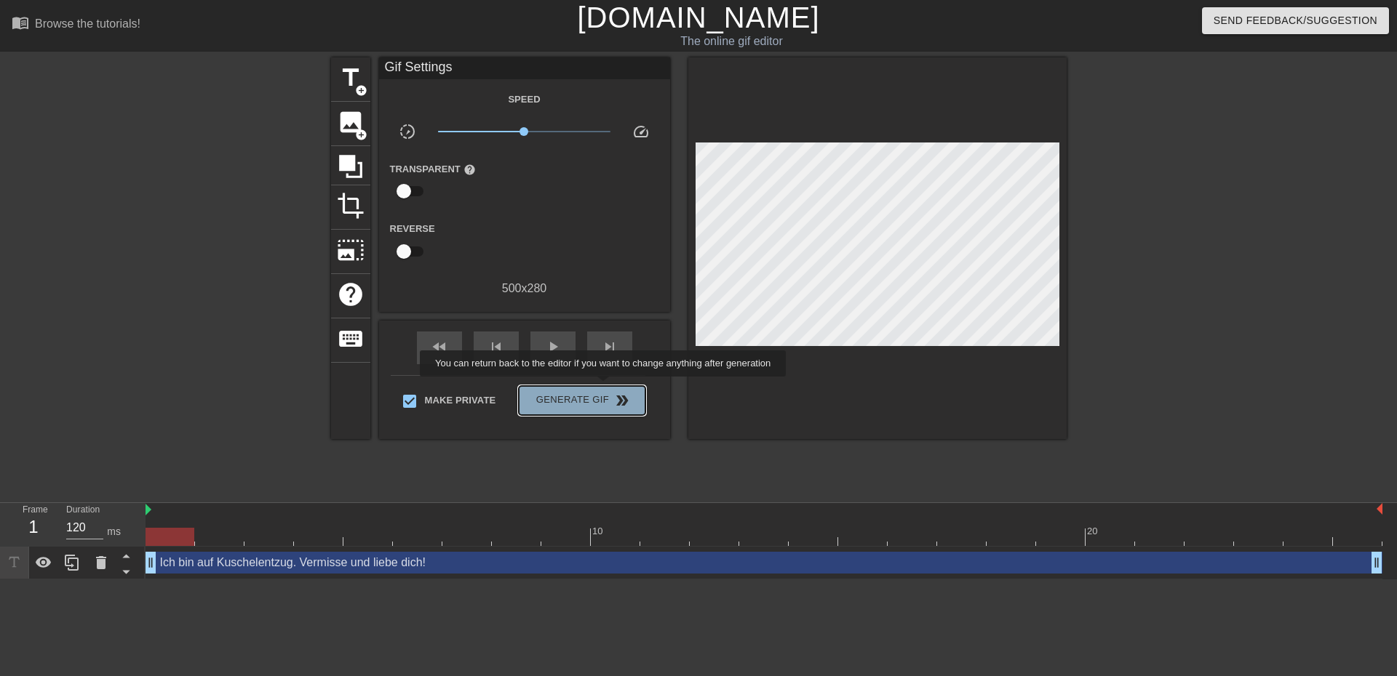
click at [604, 387] on button "Generate Gif double_arrow" at bounding box center [582, 400] width 126 height 29
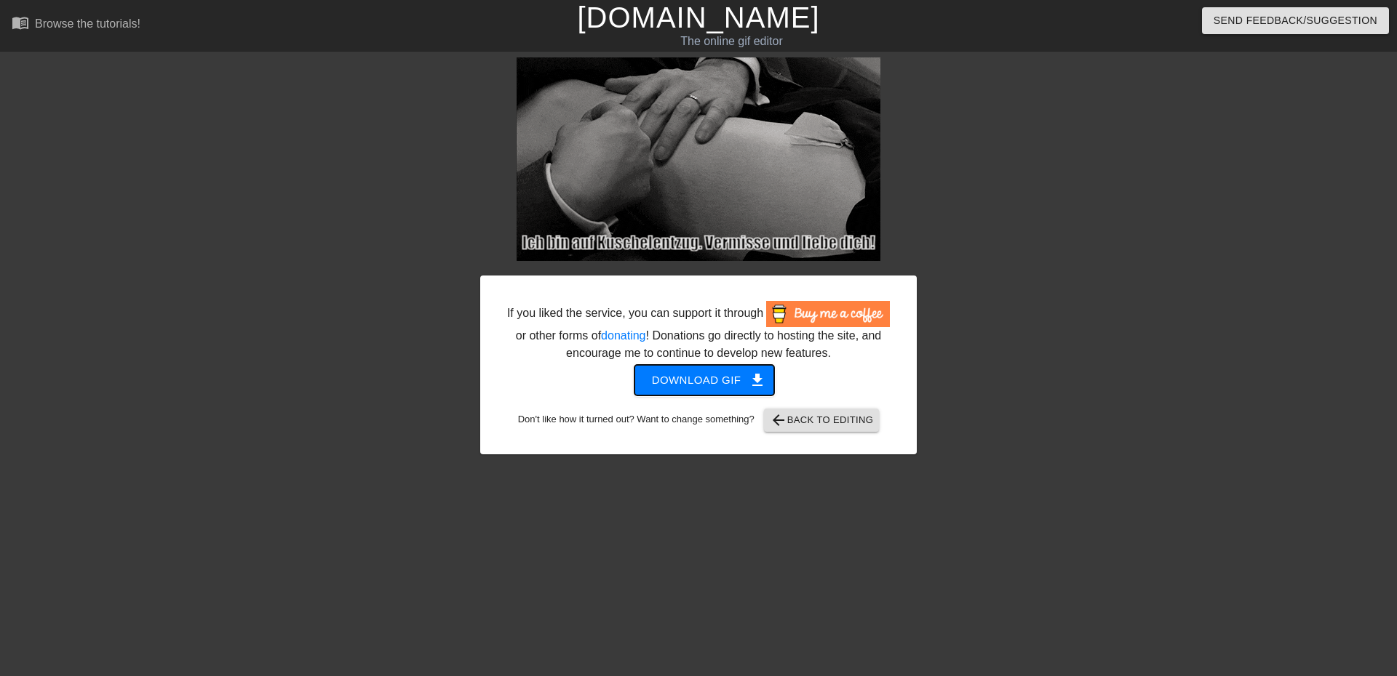
click at [670, 388] on span "Download gif get_app" at bounding box center [704, 380] width 105 height 19
